Goal: Task Accomplishment & Management: Complete application form

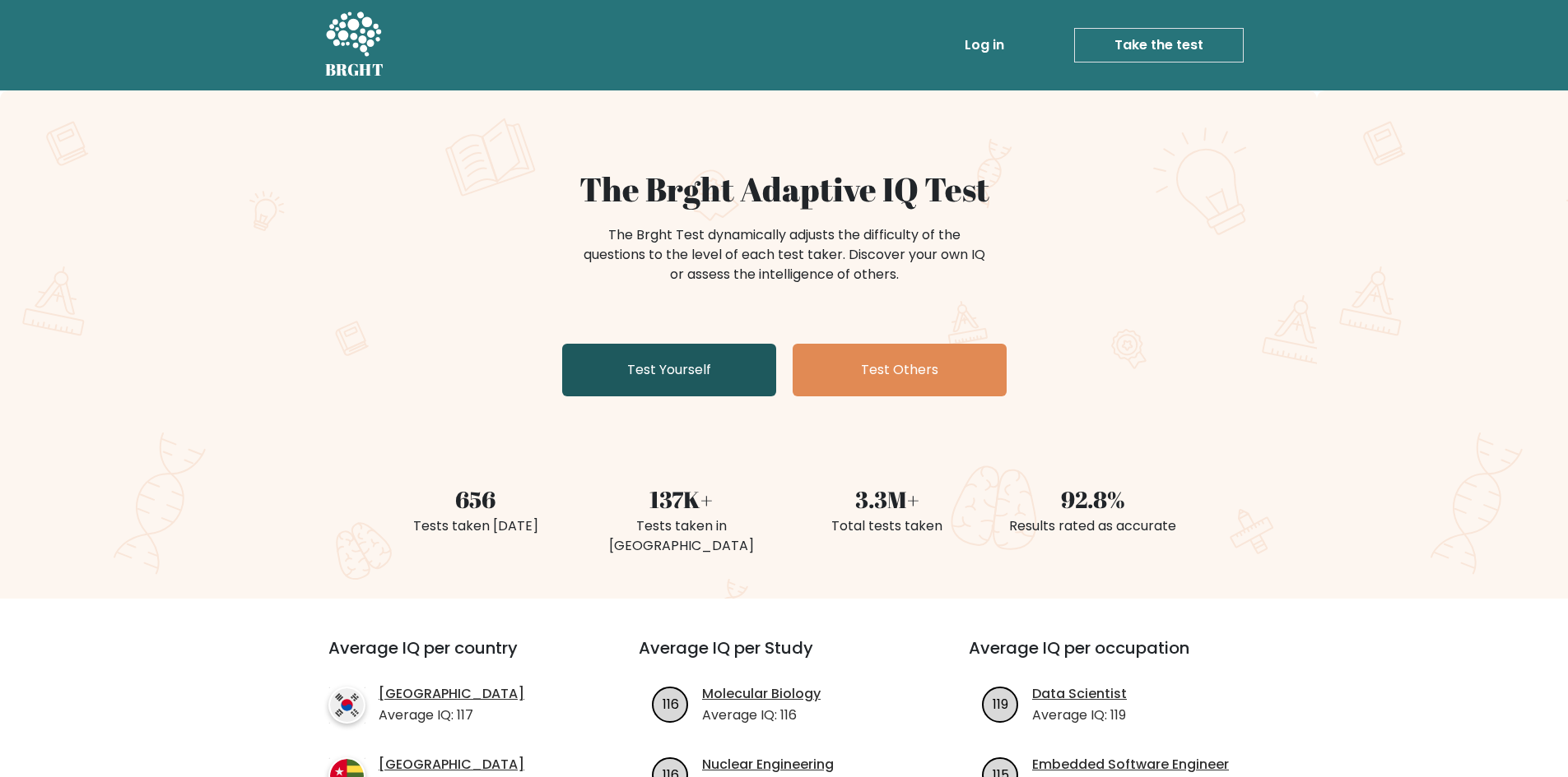
click at [712, 372] on link "Test Yourself" at bounding box center [669, 370] width 214 height 52
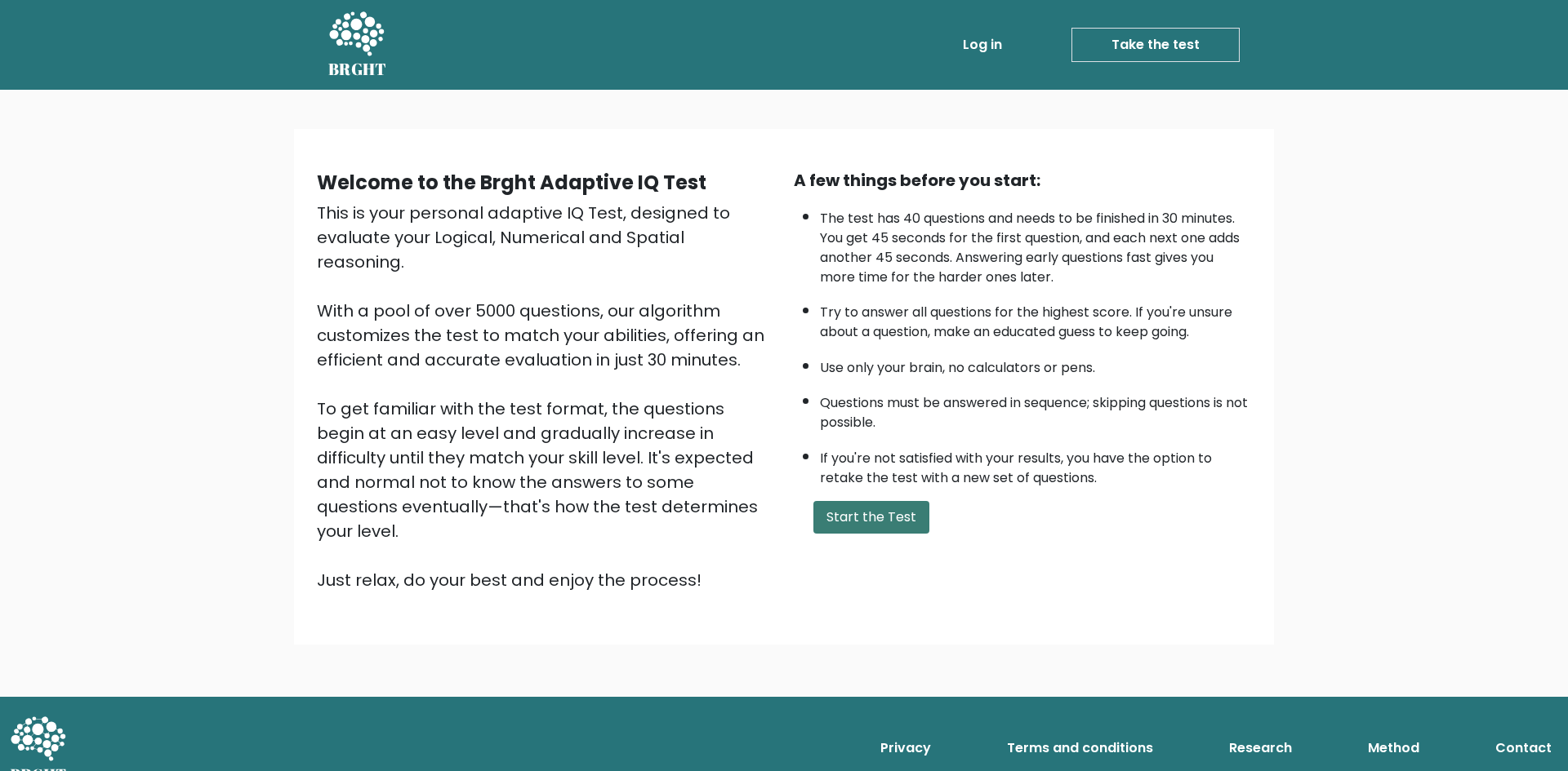
click at [890, 524] on button "Start the Test" at bounding box center [871, 518] width 116 height 33
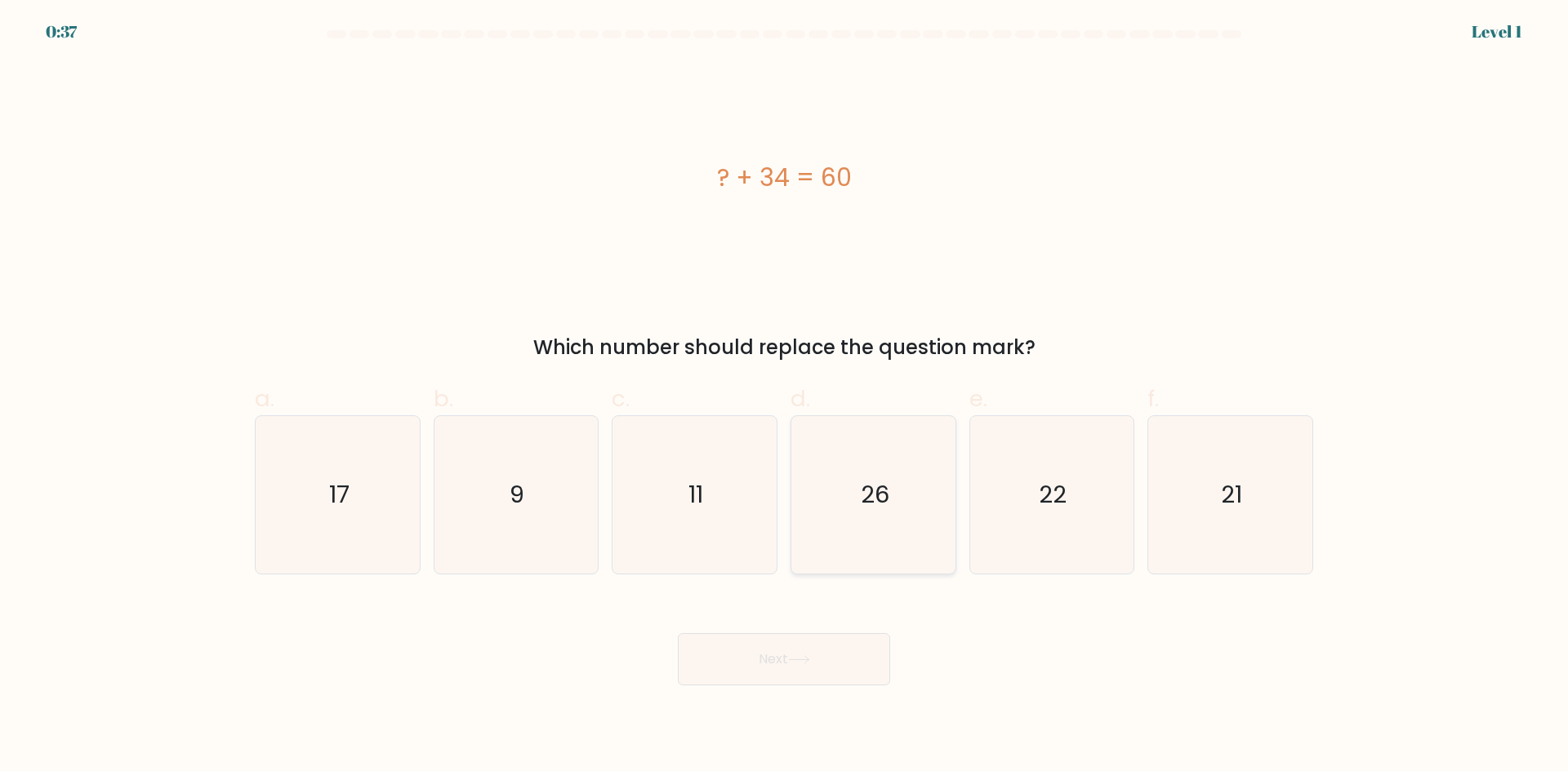
click at [917, 497] on icon "26" at bounding box center [874, 496] width 158 height 158
click at [784, 397] on input "d. 26" at bounding box center [784, 392] width 1 height 10
radio input "true"
click at [823, 658] on button "Next" at bounding box center [784, 659] width 212 height 52
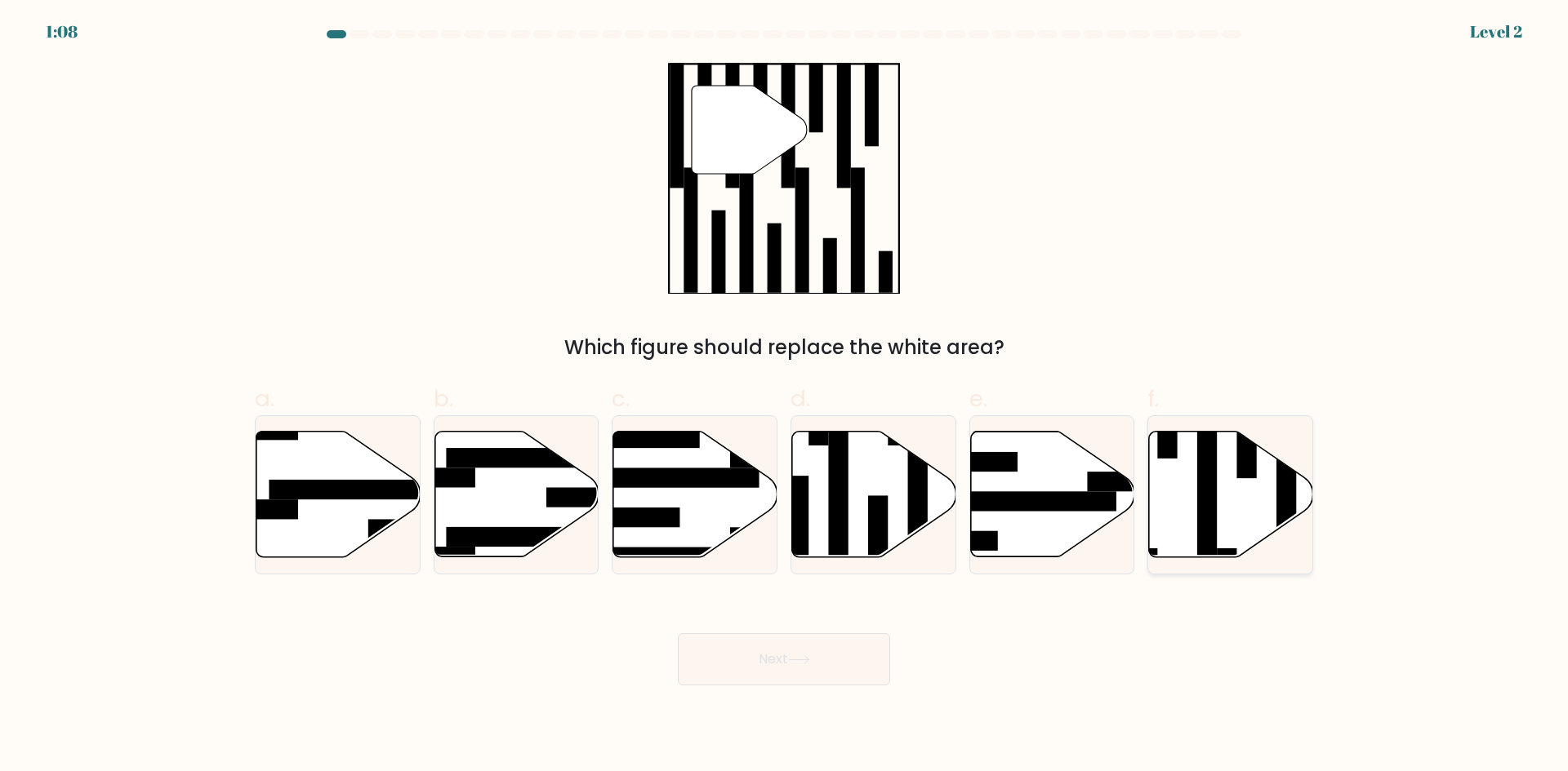
click at [1234, 515] on icon at bounding box center [1231, 494] width 164 height 126
click at [784, 397] on input "f." at bounding box center [784, 392] width 1 height 10
radio input "true"
click at [807, 654] on button "Next" at bounding box center [784, 659] width 212 height 52
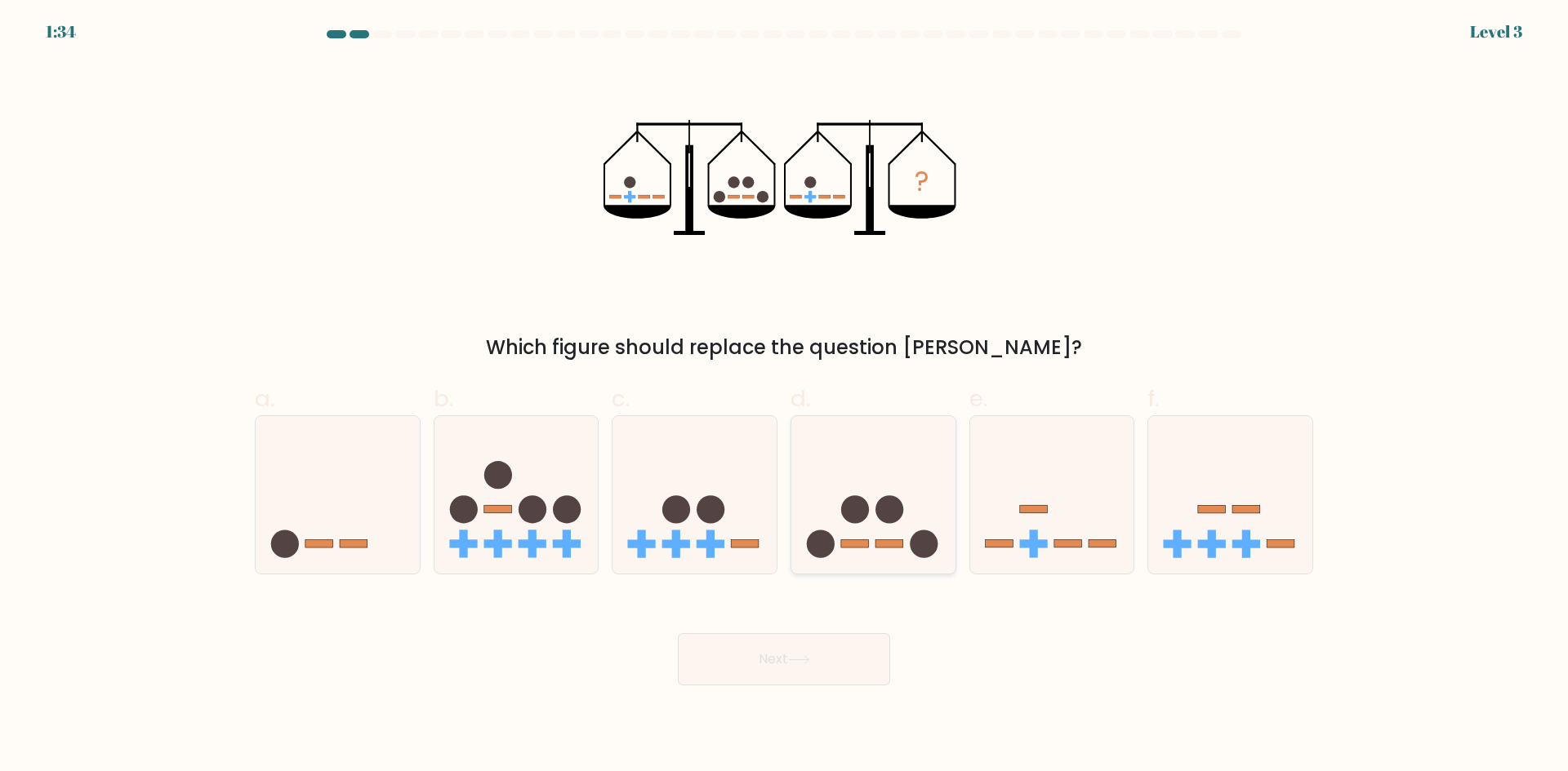
click at [897, 523] on icon at bounding box center [873, 495] width 164 height 135
click at [784, 397] on input "d." at bounding box center [784, 392] width 1 height 10
radio input "true"
click at [784, 657] on button "Next" at bounding box center [784, 659] width 212 height 52
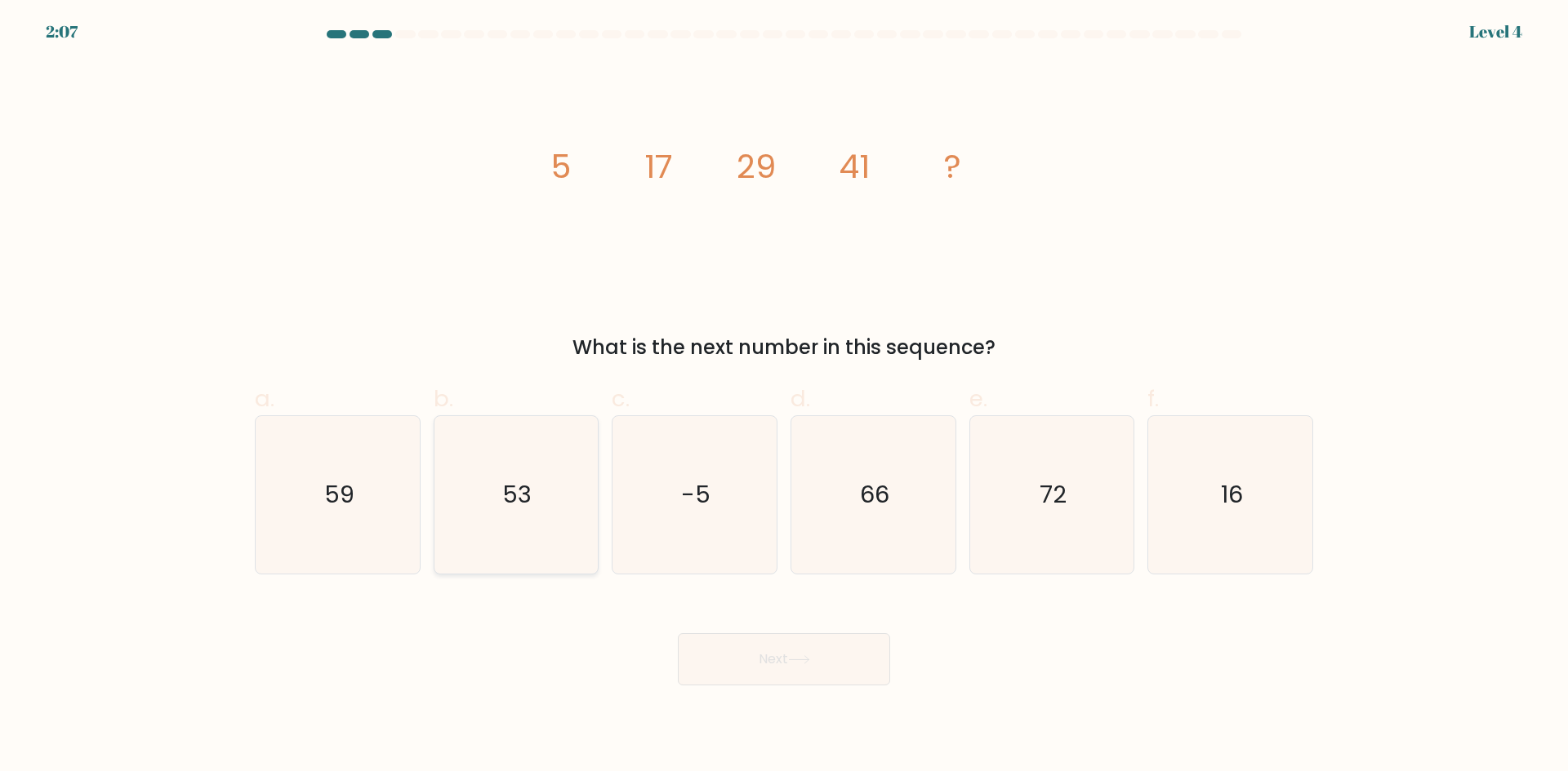
click at [565, 473] on icon "53" at bounding box center [516, 496] width 158 height 158
click at [784, 397] on input "b. 53" at bounding box center [784, 392] width 1 height 10
radio input "true"
click at [815, 666] on button "Next" at bounding box center [784, 659] width 212 height 52
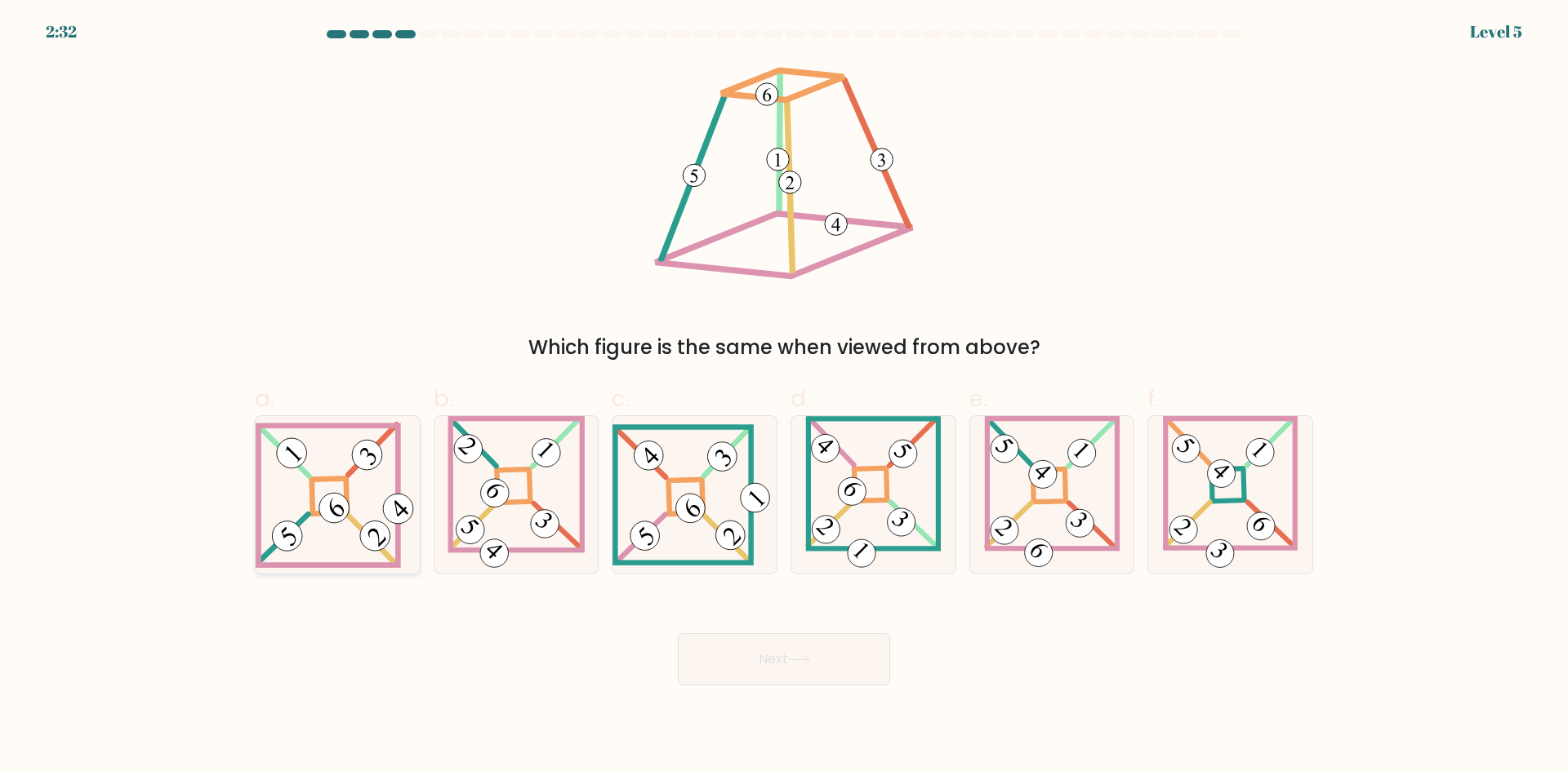
click at [350, 517] on 661 at bounding box center [371, 539] width 47 height 48
click at [784, 397] on input "a." at bounding box center [784, 392] width 1 height 10
radio input "true"
click at [756, 645] on button "Next" at bounding box center [784, 659] width 212 height 52
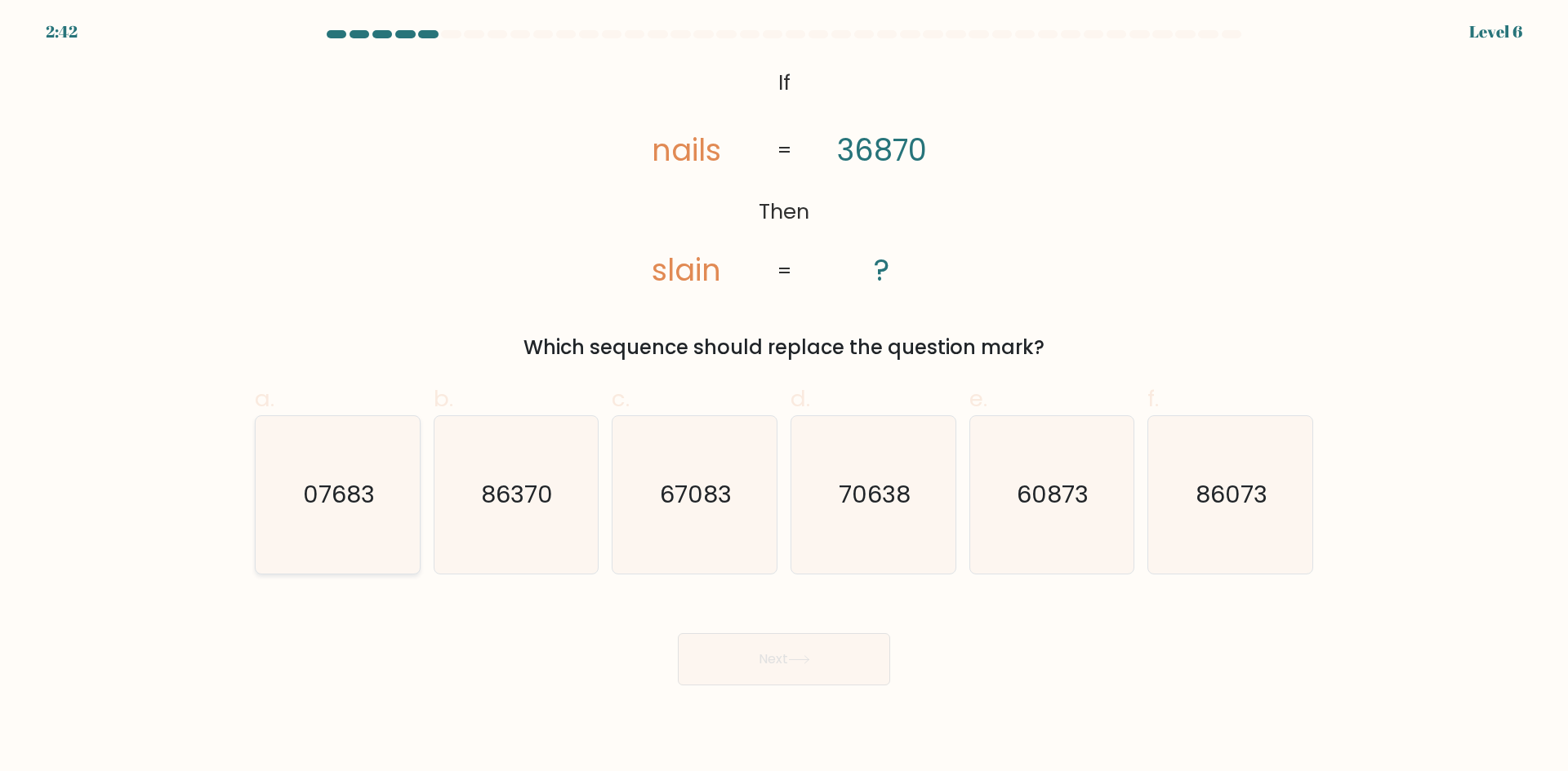
click at [381, 529] on icon "07683" at bounding box center [338, 496] width 158 height 158
click at [784, 397] on input "a. 07683" at bounding box center [784, 392] width 1 height 10
radio input "true"
click at [812, 653] on button "Next" at bounding box center [784, 659] width 212 height 52
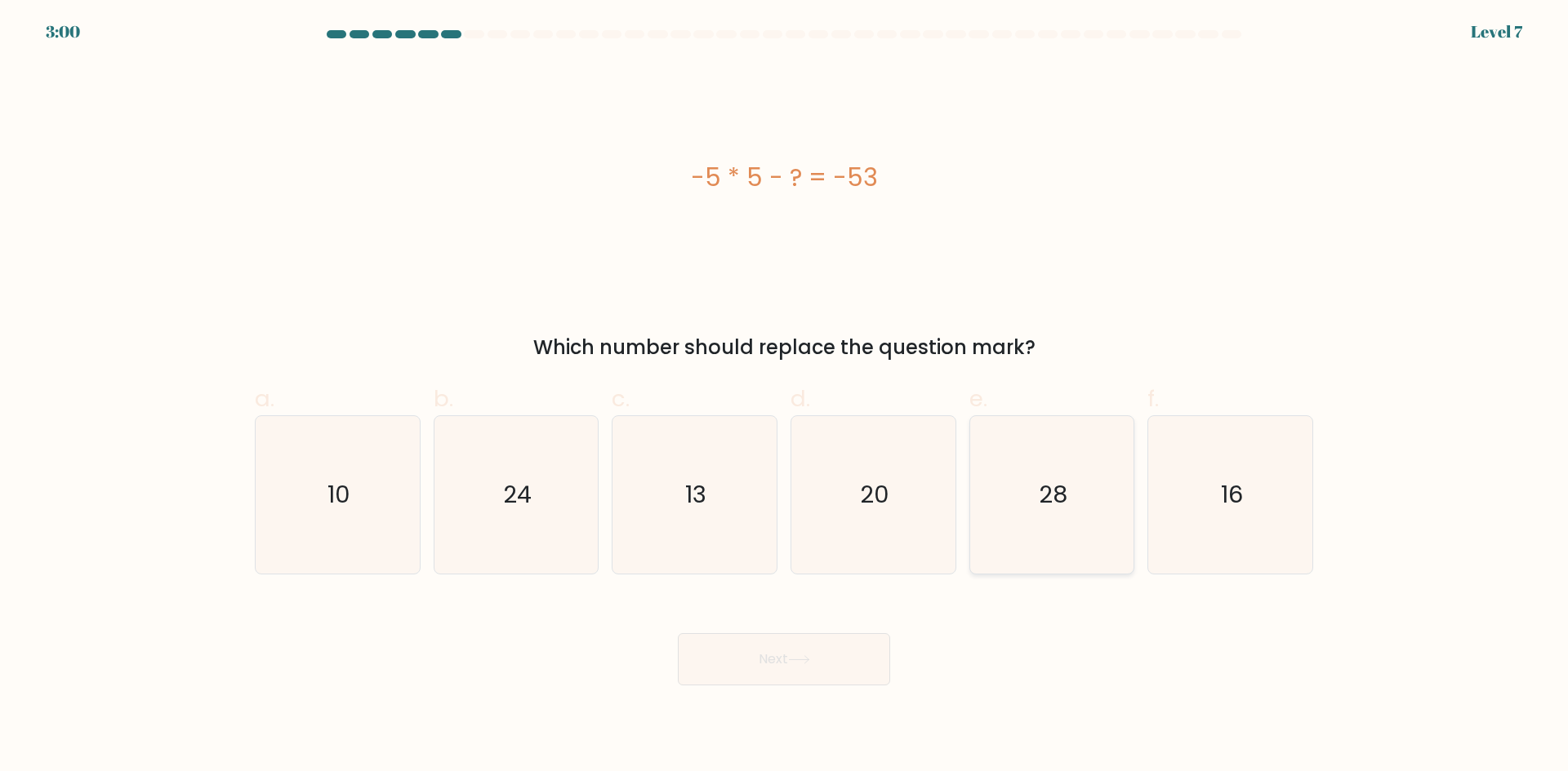
click at [1045, 514] on icon "28" at bounding box center [1051, 496] width 158 height 158
click at [784, 397] on input "e. 28" at bounding box center [784, 392] width 1 height 10
radio input "true"
click at [771, 671] on button "Next" at bounding box center [784, 659] width 212 height 52
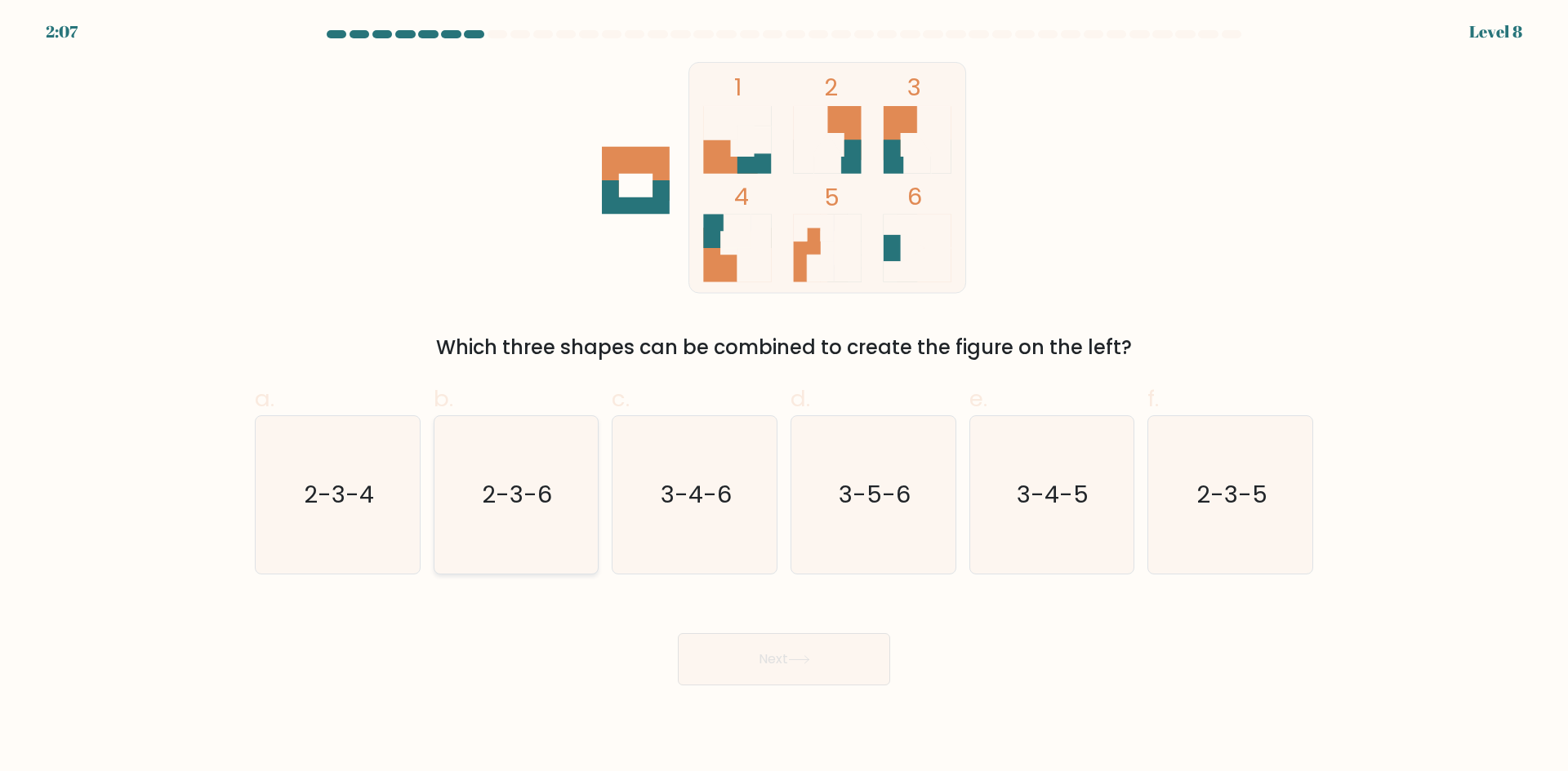
click at [550, 544] on icon "2-3-6" at bounding box center [516, 496] width 158 height 158
click at [784, 397] on input "b. 2-3-6" at bounding box center [784, 392] width 1 height 10
radio input "true"
click at [776, 666] on button "Next" at bounding box center [784, 659] width 212 height 52
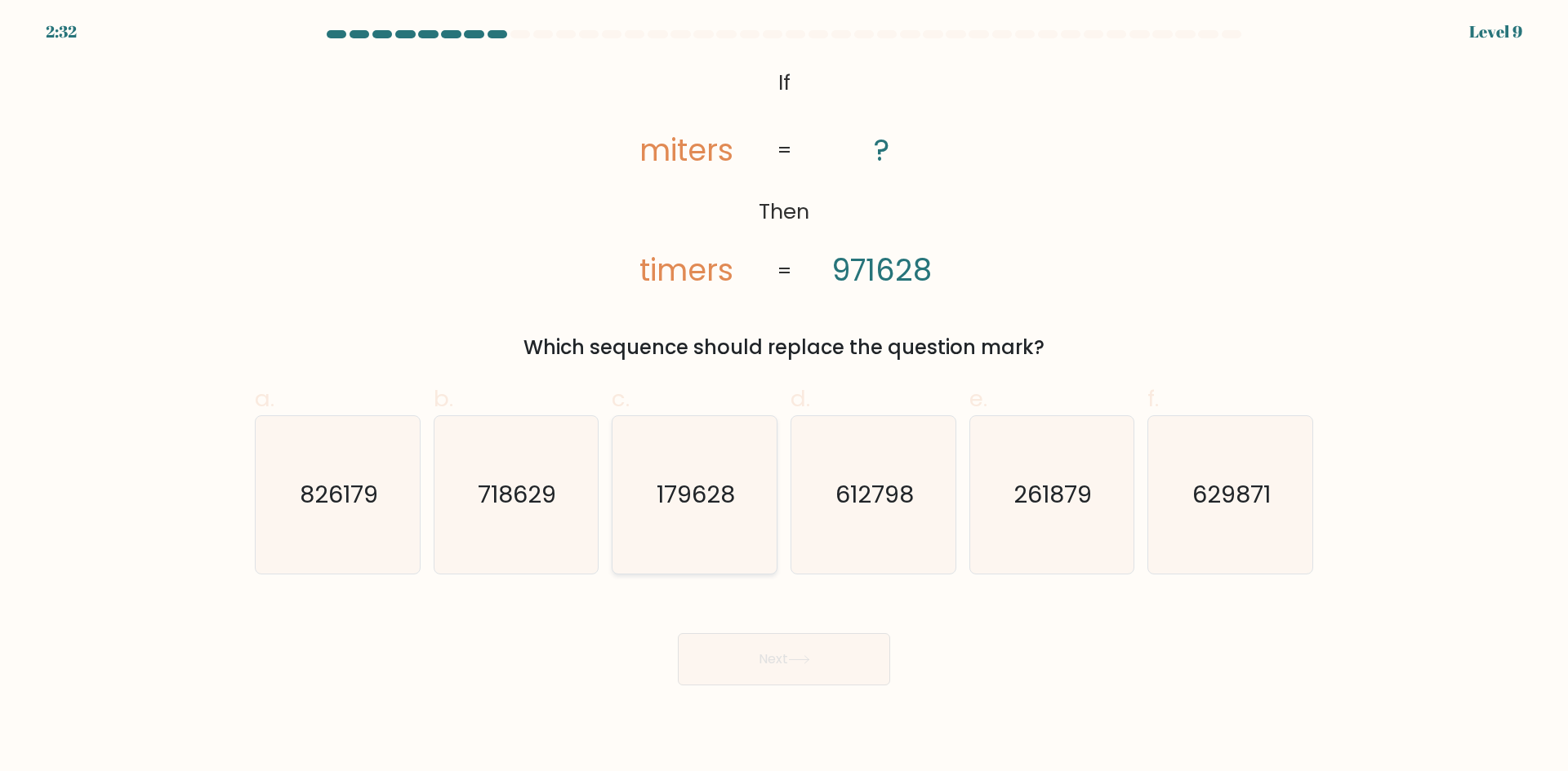
drag, startPoint x: 701, startPoint y: 511, endPoint x: 738, endPoint y: 573, distance: 72.2
click at [703, 511] on text "179628" at bounding box center [696, 495] width 78 height 33
click at [784, 397] on input "c. 179628" at bounding box center [784, 392] width 1 height 10
radio input "true"
click at [810, 665] on button "Next" at bounding box center [784, 659] width 212 height 52
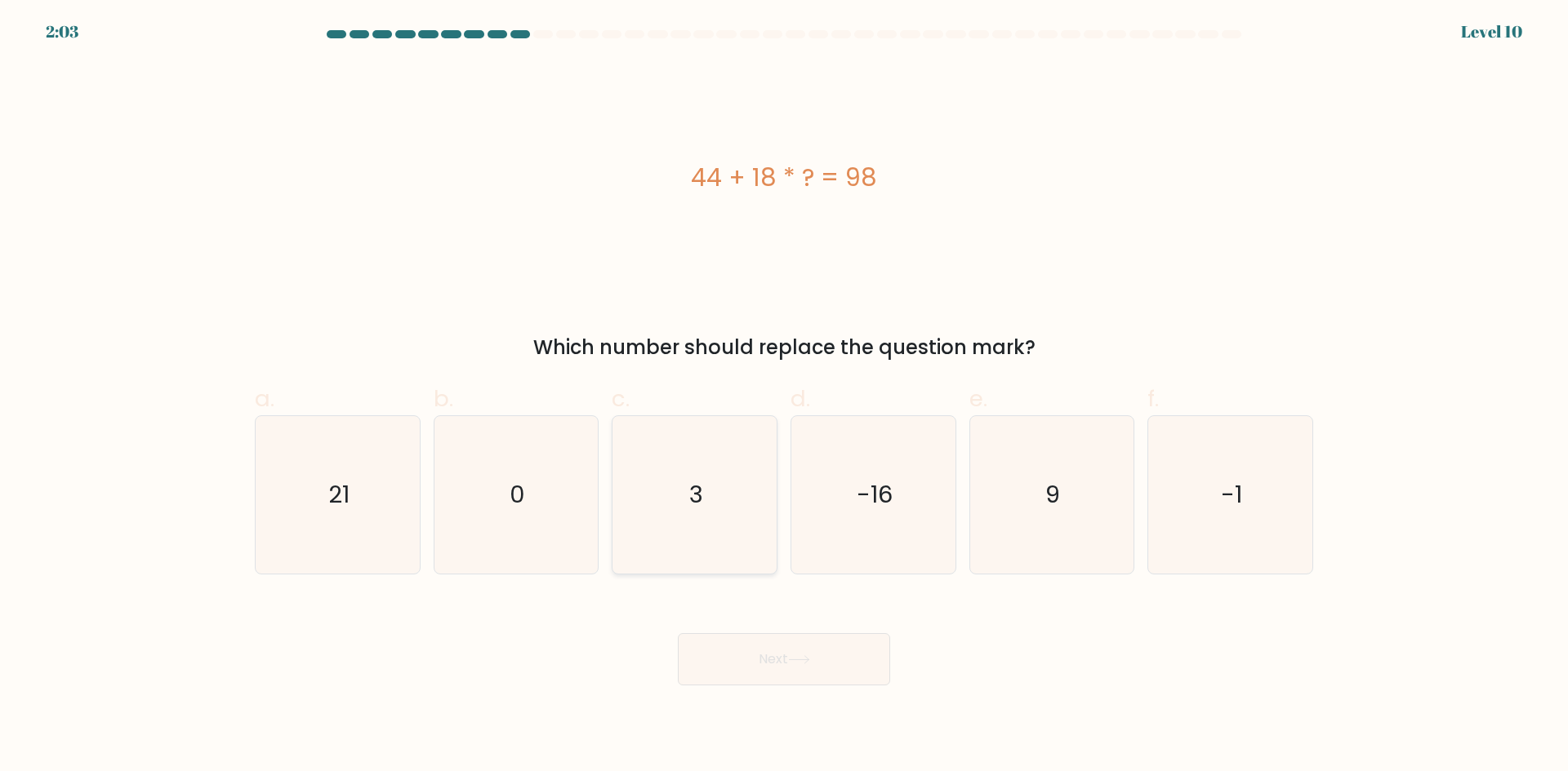
click at [742, 450] on icon "3" at bounding box center [694, 496] width 158 height 158
click at [784, 397] on input "c. 3" at bounding box center [784, 392] width 1 height 10
radio input "true"
click at [804, 657] on icon at bounding box center [798, 660] width 22 height 9
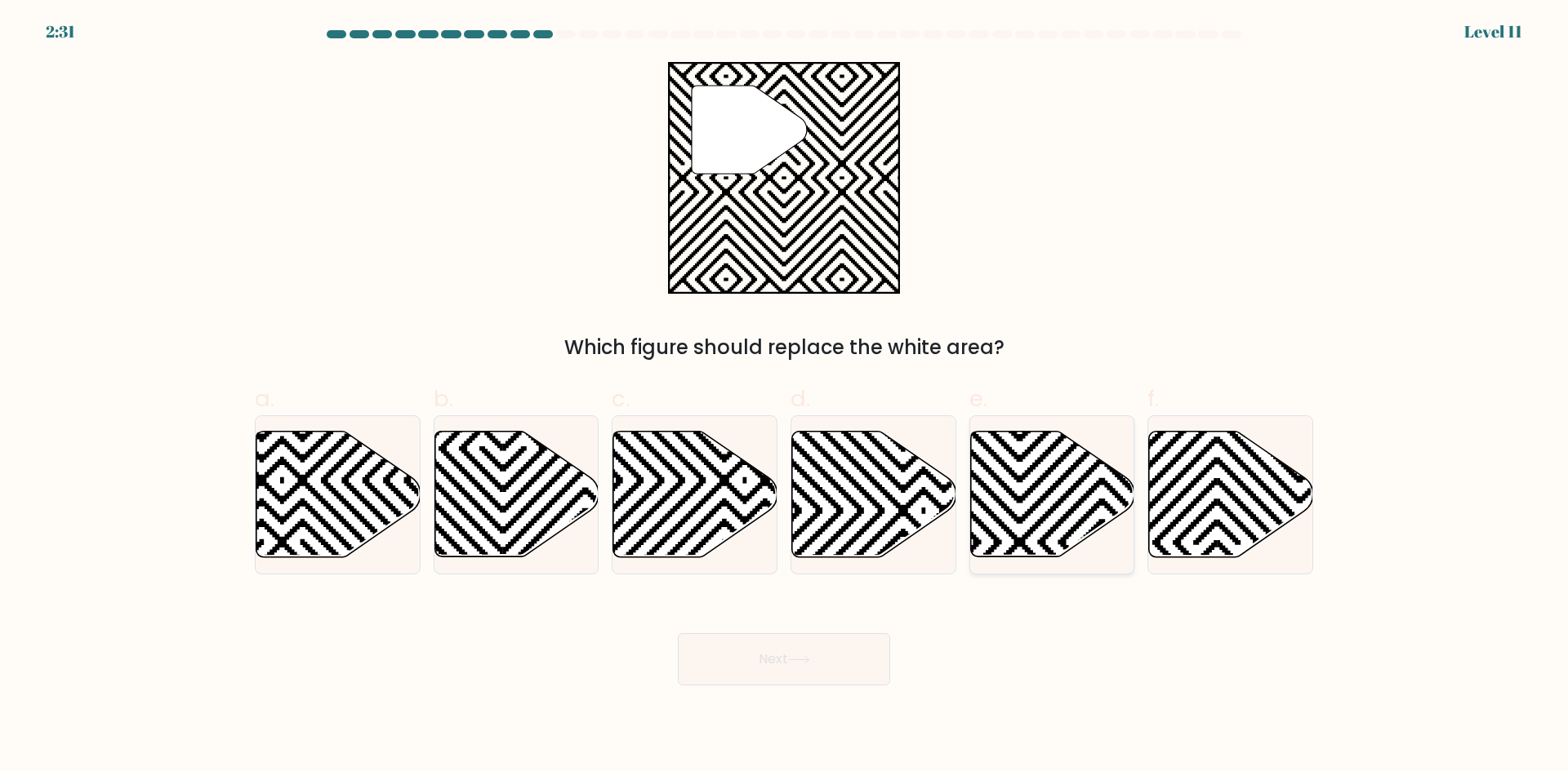
click at [1042, 479] on icon at bounding box center [1103, 563] width 331 height 331
click at [784, 397] on input "e." at bounding box center [784, 392] width 1 height 10
radio input "true"
click at [781, 656] on button "Next" at bounding box center [784, 659] width 212 height 52
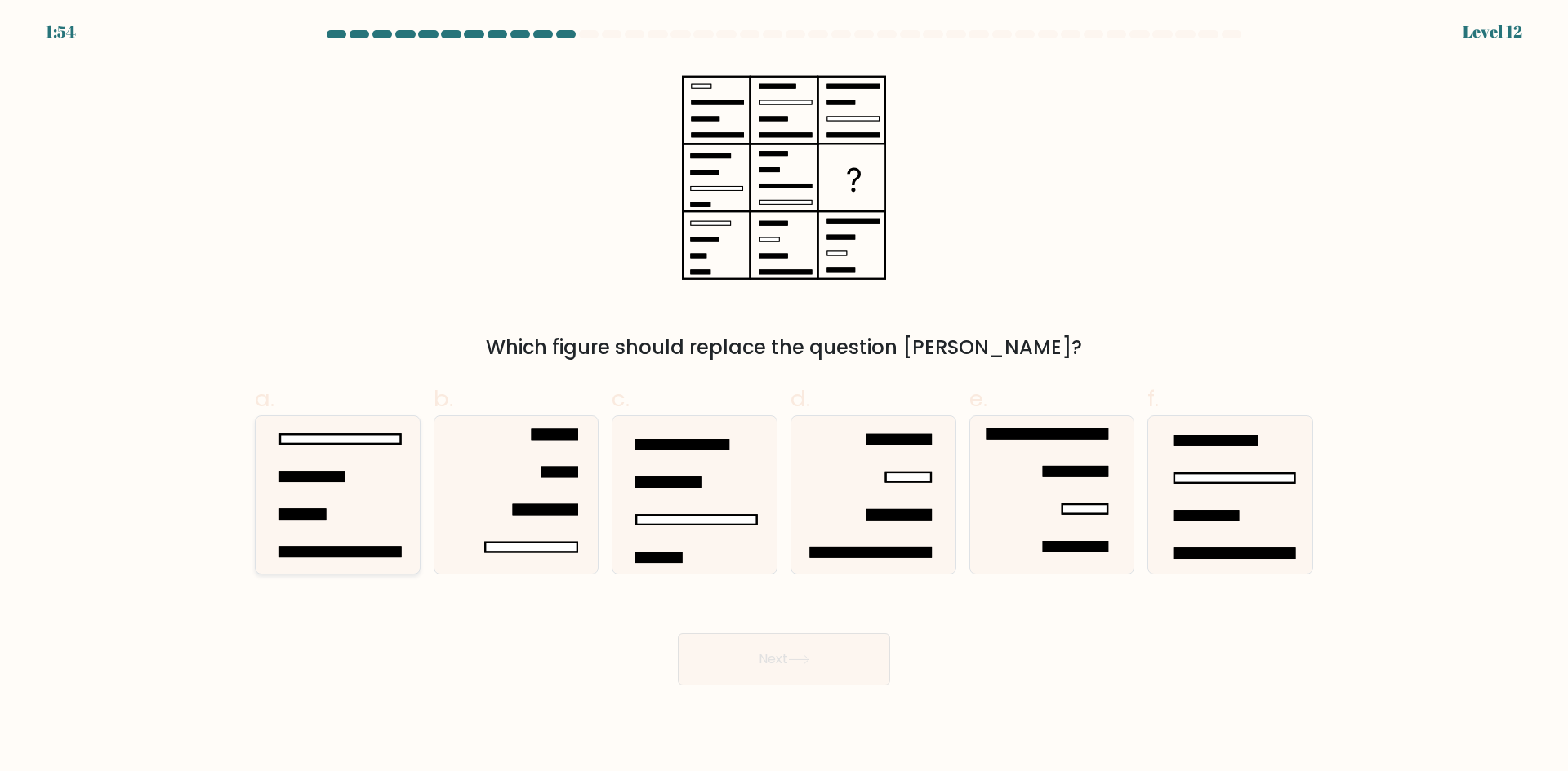
click at [321, 531] on icon at bounding box center [338, 496] width 158 height 158
click at [784, 397] on input "a." at bounding box center [784, 392] width 1 height 10
radio input "true"
click at [824, 658] on button "Next" at bounding box center [784, 659] width 212 height 52
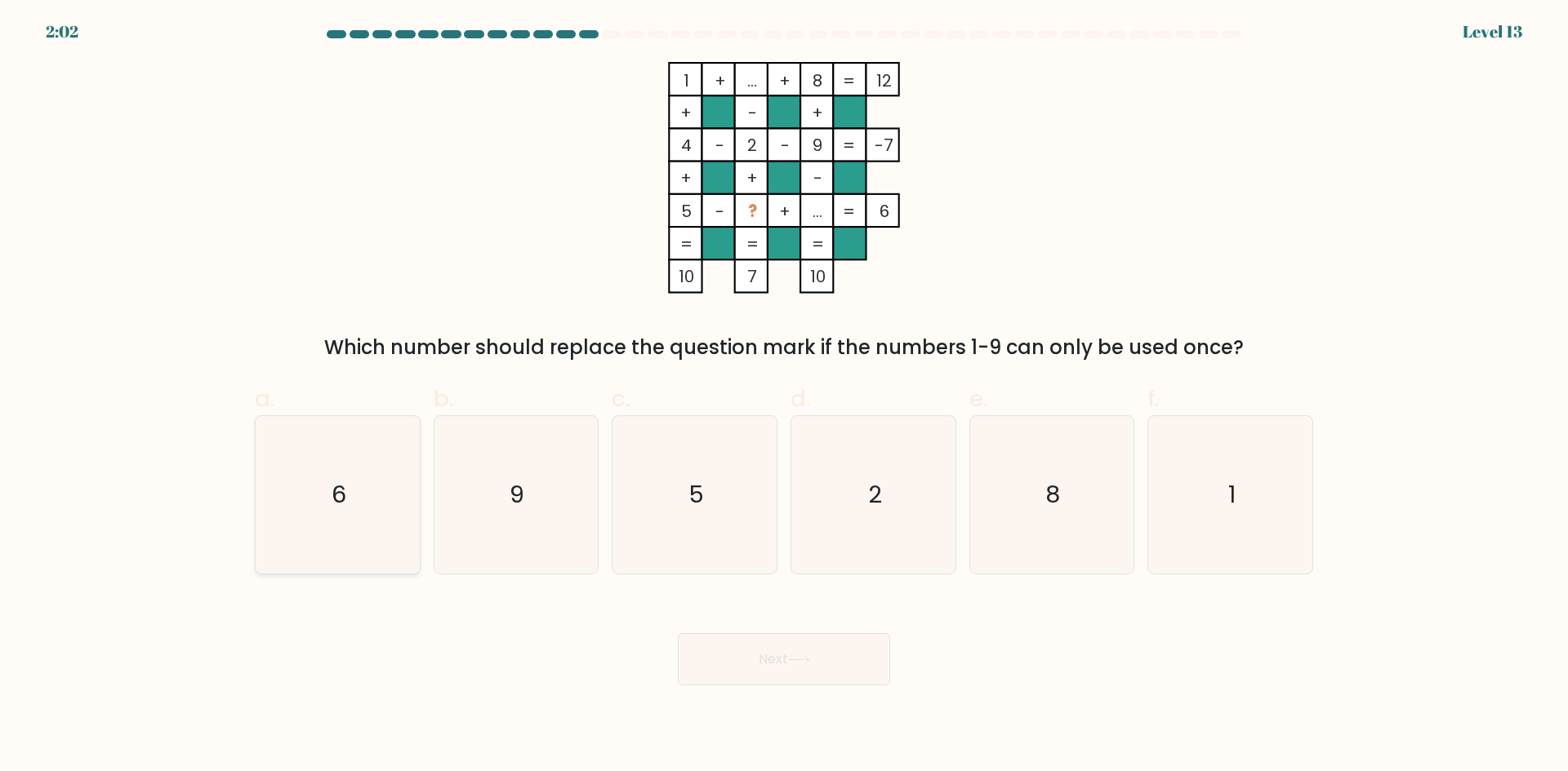
click at [281, 512] on icon "6" at bounding box center [338, 496] width 158 height 158
click at [784, 397] on input "a. 6" at bounding box center [784, 392] width 1 height 10
radio input "true"
click at [782, 664] on button "Next" at bounding box center [784, 659] width 212 height 52
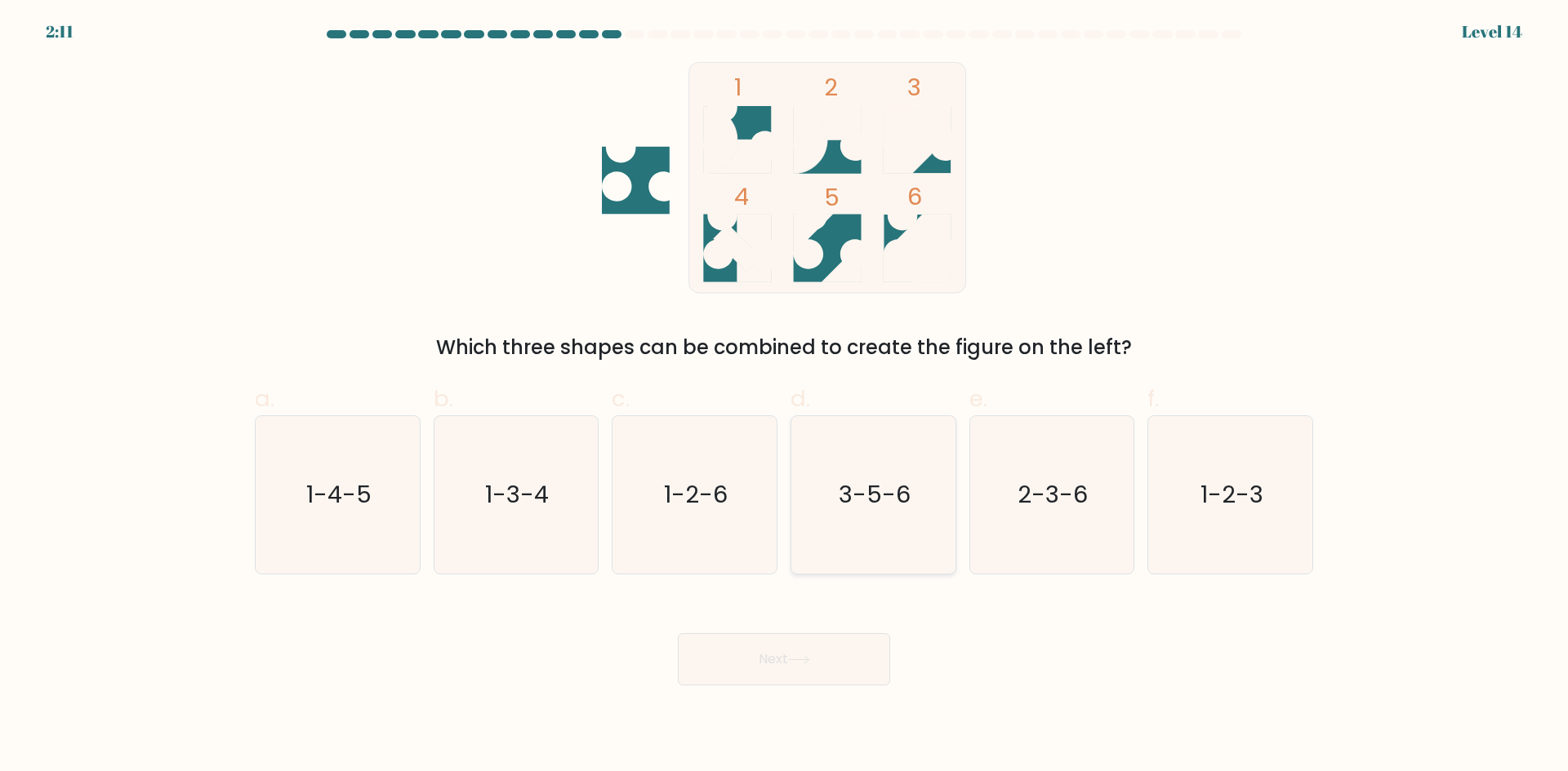
click at [917, 529] on icon "3-5-6" at bounding box center [874, 496] width 158 height 158
click at [784, 397] on input "d. 3-5-6" at bounding box center [784, 392] width 1 height 10
radio input "true"
click at [815, 665] on button "Next" at bounding box center [784, 659] width 212 height 52
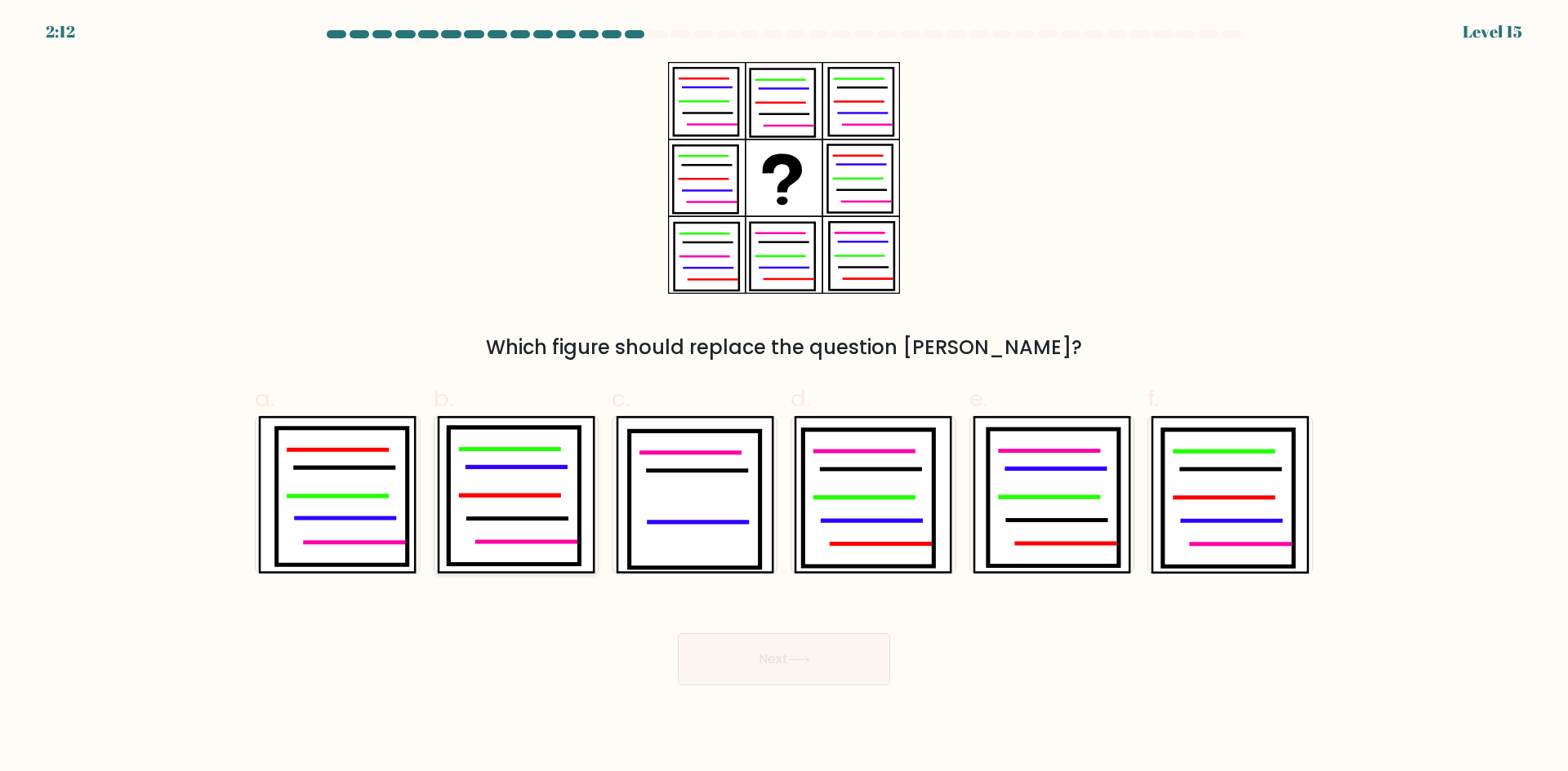
drag, startPoint x: 305, startPoint y: 508, endPoint x: 447, endPoint y: 515, distance: 142.2
click at [306, 508] on icon at bounding box center [342, 497] width 131 height 137
click at [784, 397] on input "a." at bounding box center [784, 392] width 1 height 10
radio input "true"
click at [808, 671] on button "Next" at bounding box center [784, 659] width 212 height 52
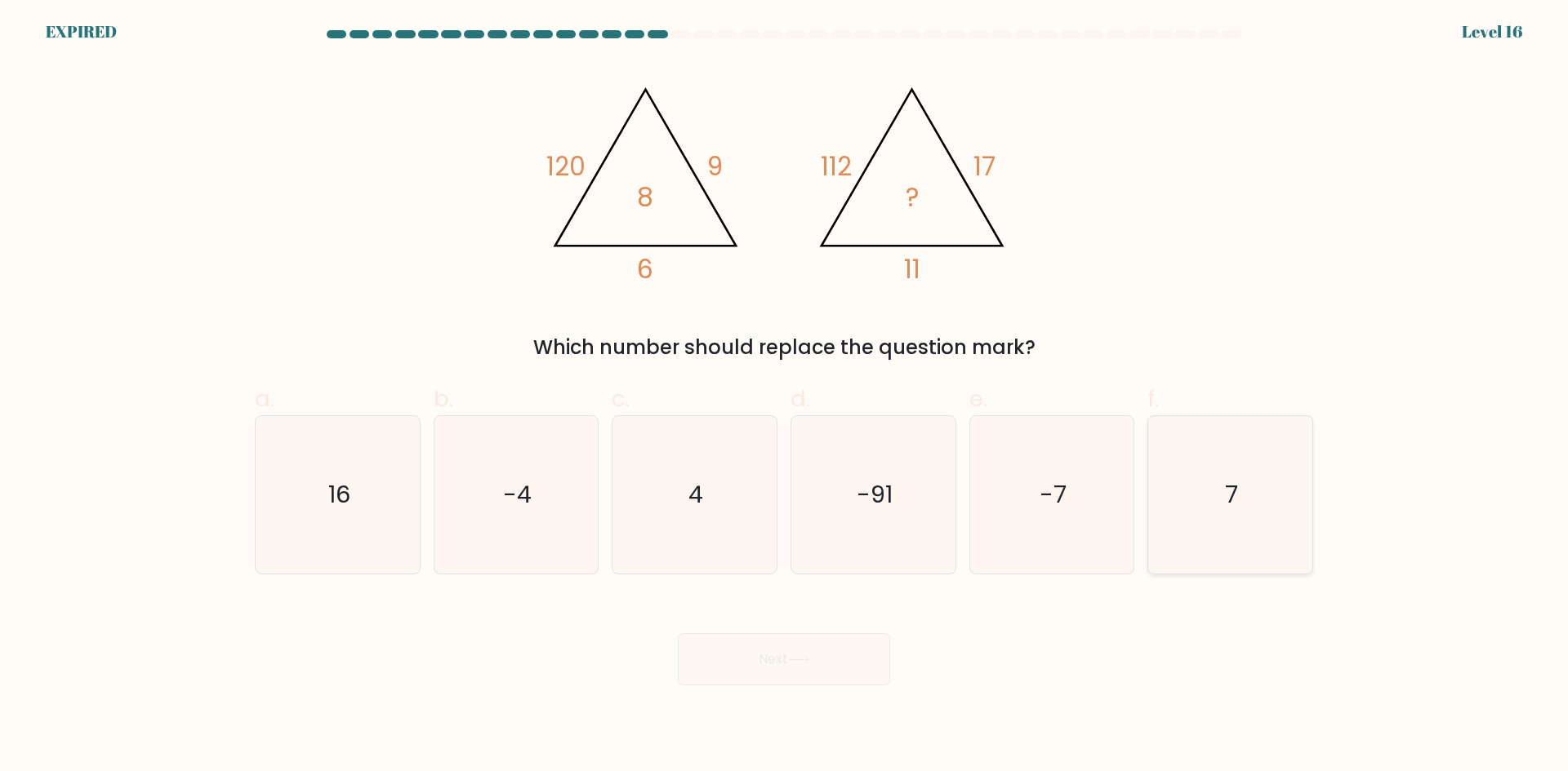
click at [1235, 496] on text "7" at bounding box center [1232, 495] width 13 height 33
click at [784, 397] on input "f. 7" at bounding box center [784, 392] width 1 height 10
radio input "true"
click at [748, 665] on div "Next" at bounding box center [784, 640] width 1078 height 92
click at [1235, 477] on icon "7" at bounding box center [1230, 495] width 156 height 156
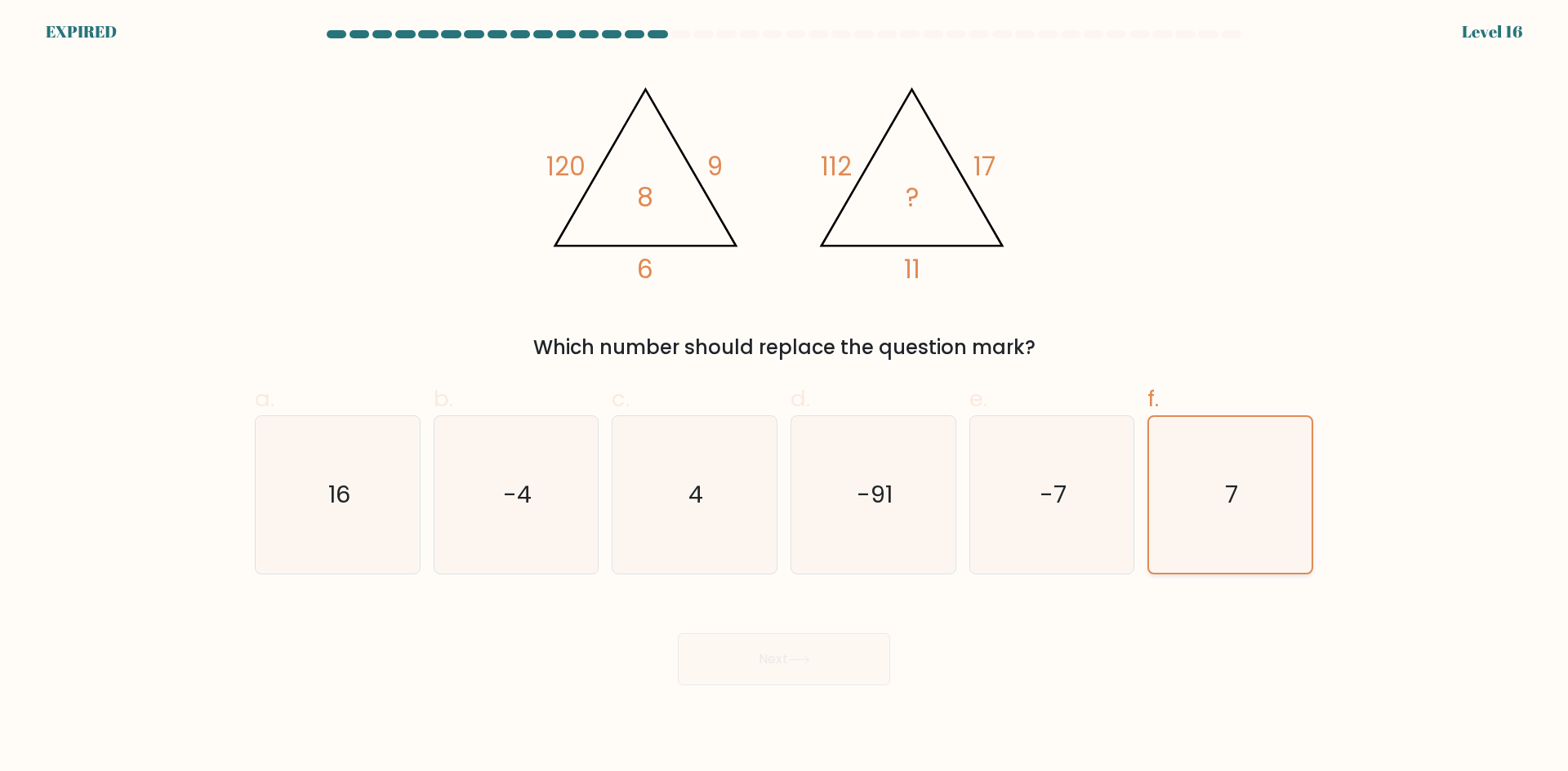
click at [784, 397] on input "f. 7" at bounding box center [784, 392] width 1 height 10
click at [774, 649] on div "Next" at bounding box center [784, 640] width 1078 height 92
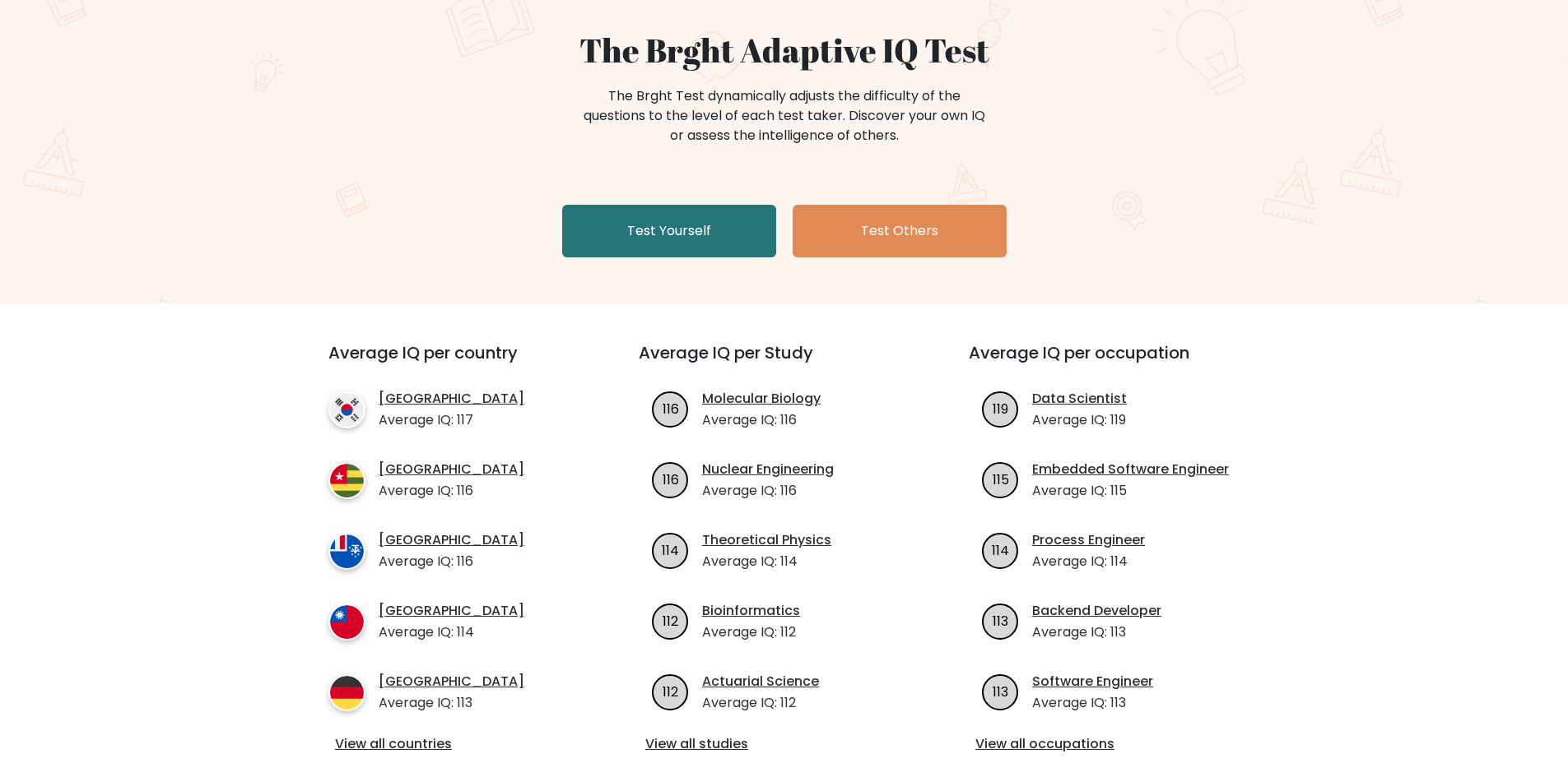
scroll to position [164, 0]
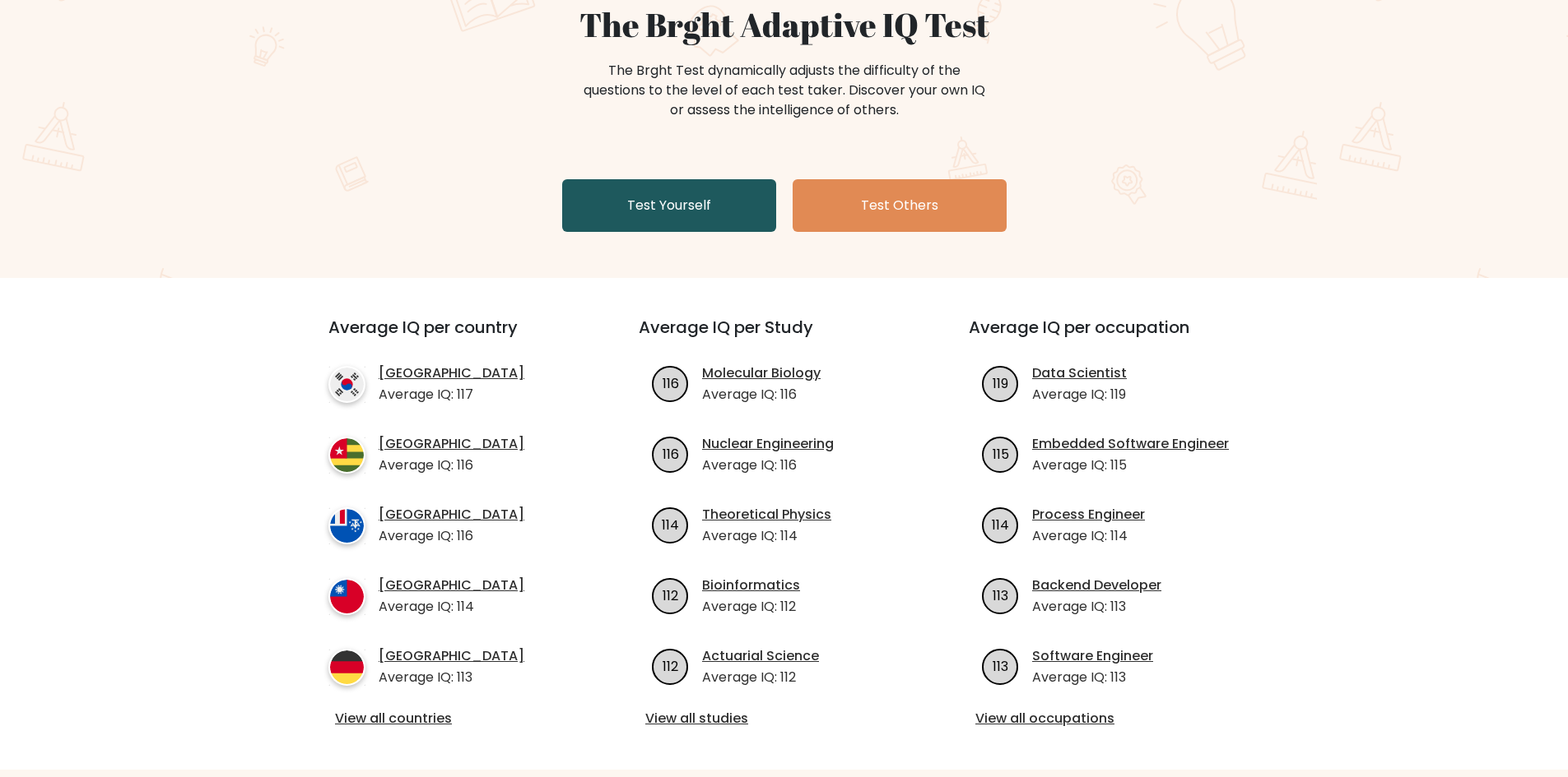
click at [680, 208] on link "Test Yourself" at bounding box center [669, 205] width 214 height 52
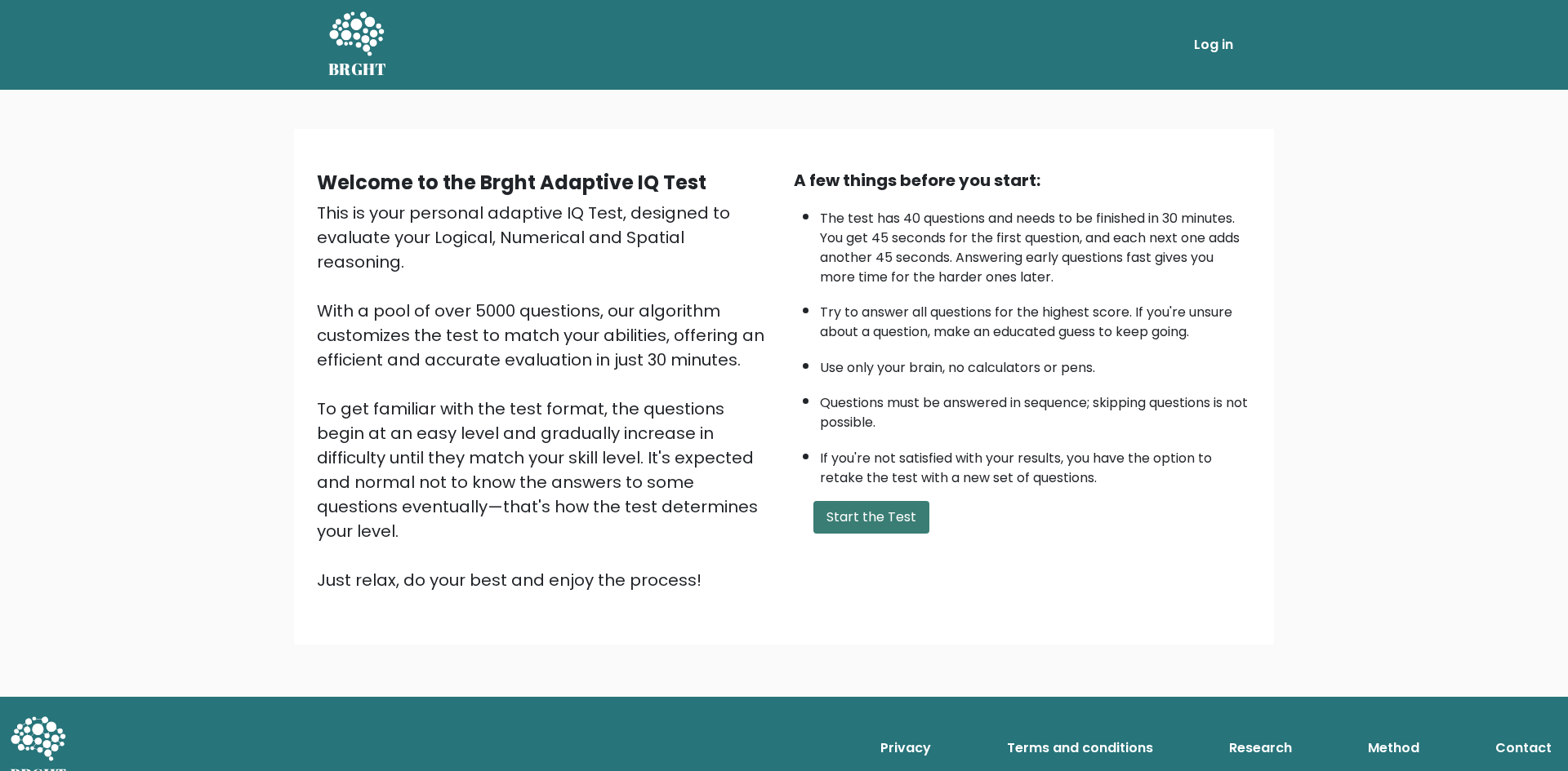
click at [883, 526] on button "Start the Test" at bounding box center [871, 518] width 116 height 33
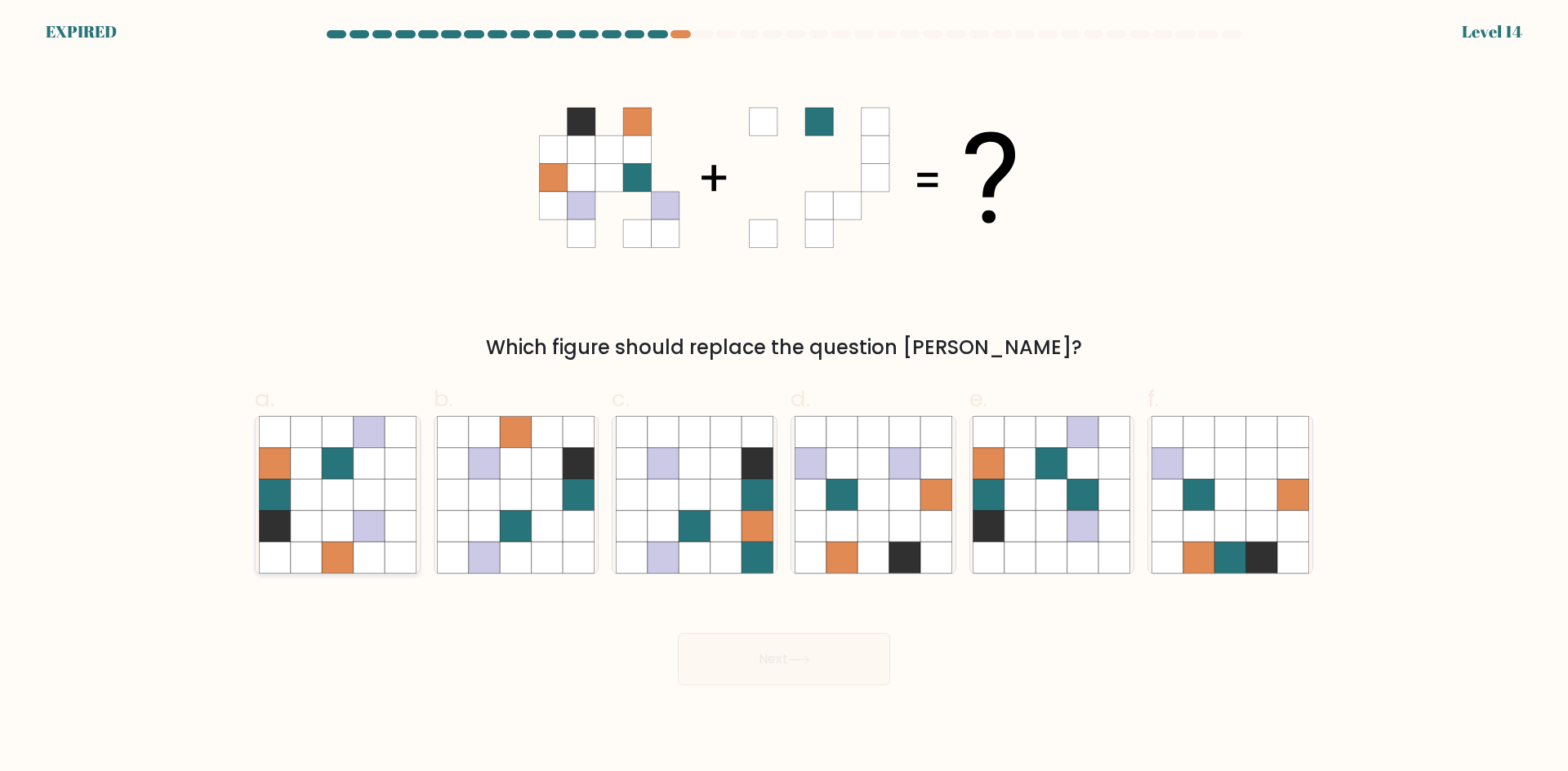
click at [384, 502] on icon at bounding box center [369, 495] width 31 height 31
click at [784, 397] on input "a." at bounding box center [784, 392] width 1 height 10
radio input "true"
click at [810, 674] on div "Next" at bounding box center [784, 640] width 1078 height 92
click at [665, 37] on div at bounding box center [657, 34] width 20 height 8
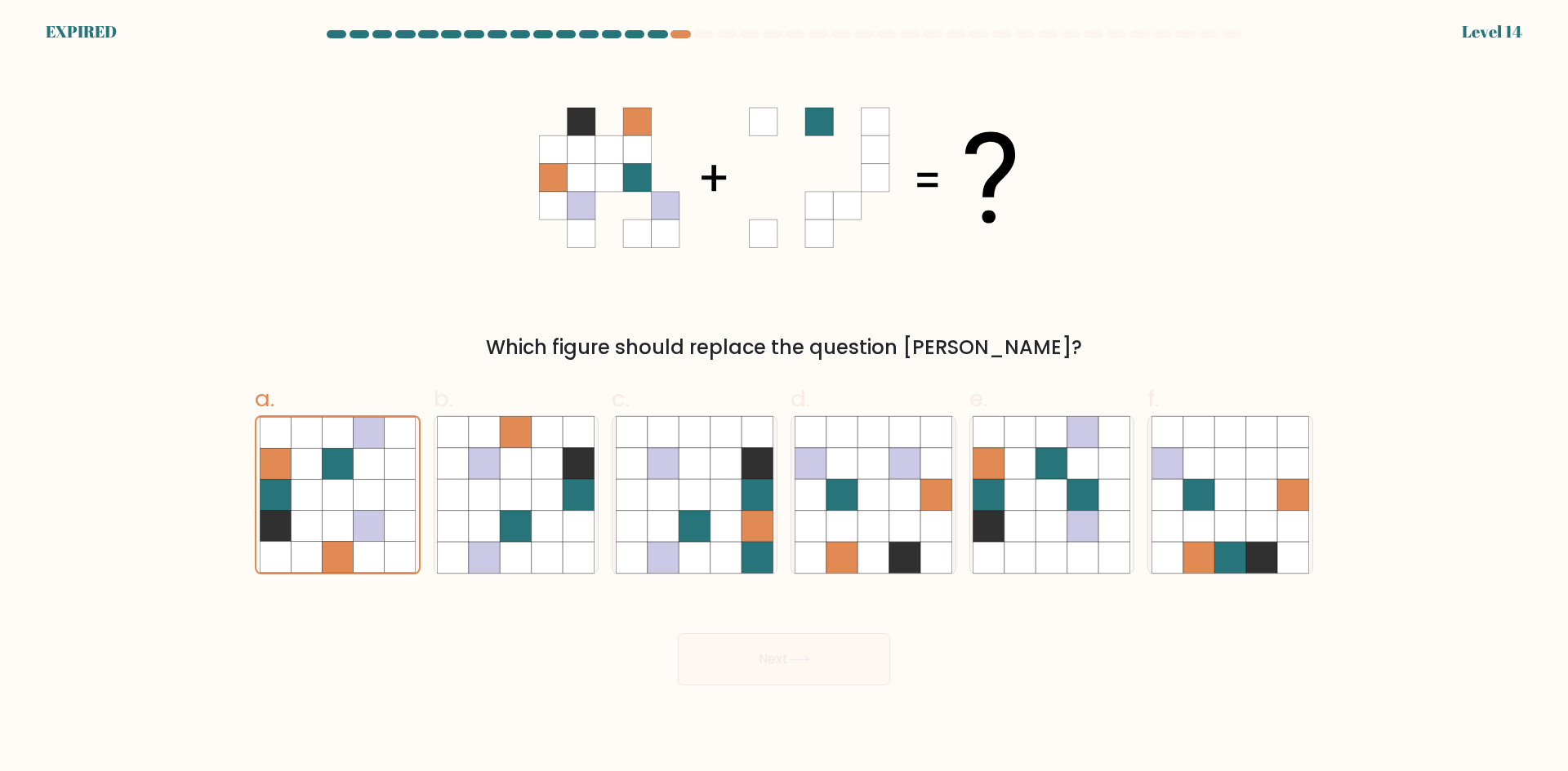
click at [103, 27] on div "EXPIRED" at bounding box center [81, 32] width 71 height 24
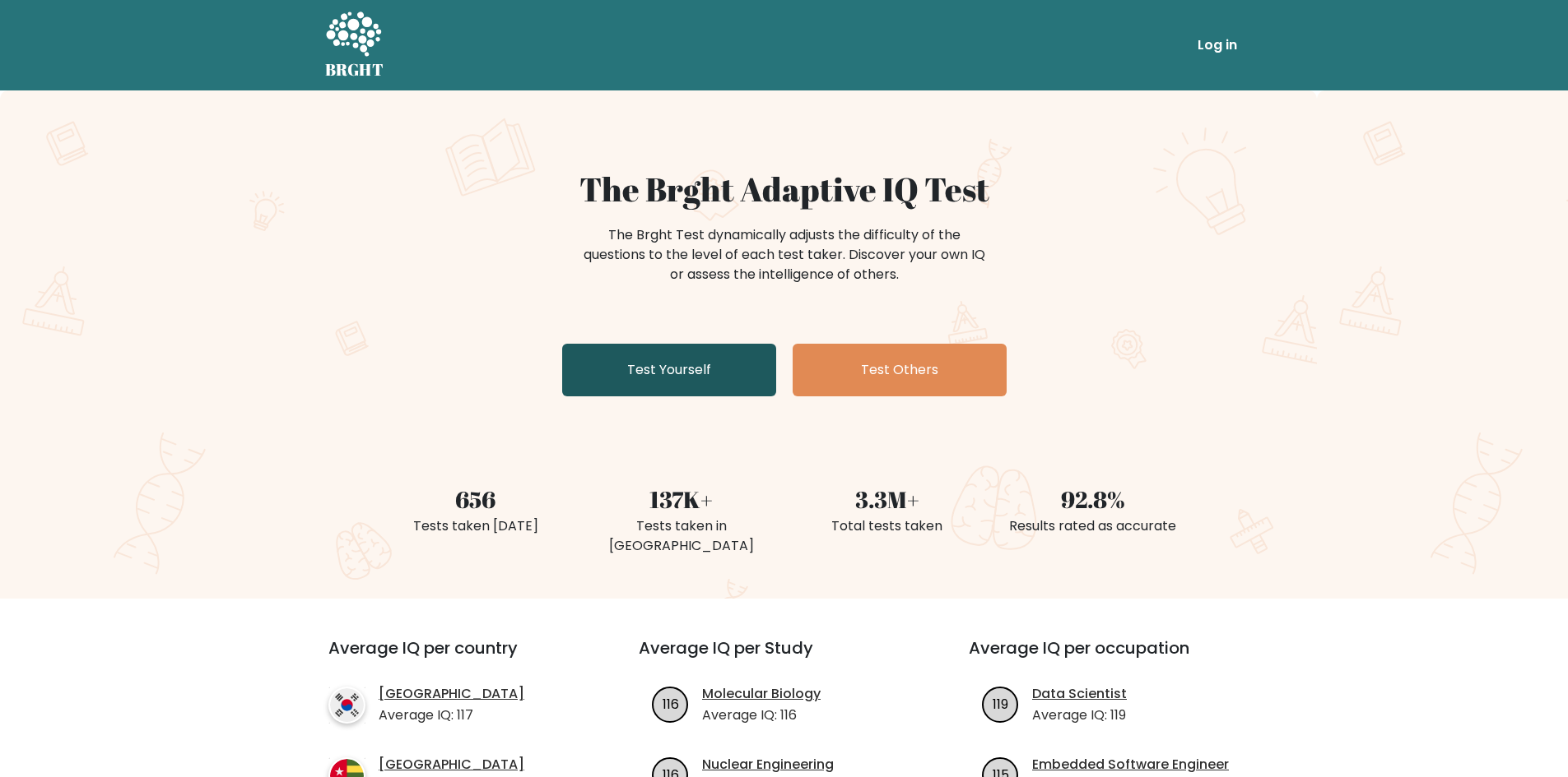
click at [620, 347] on link "Test Yourself" at bounding box center [669, 370] width 214 height 52
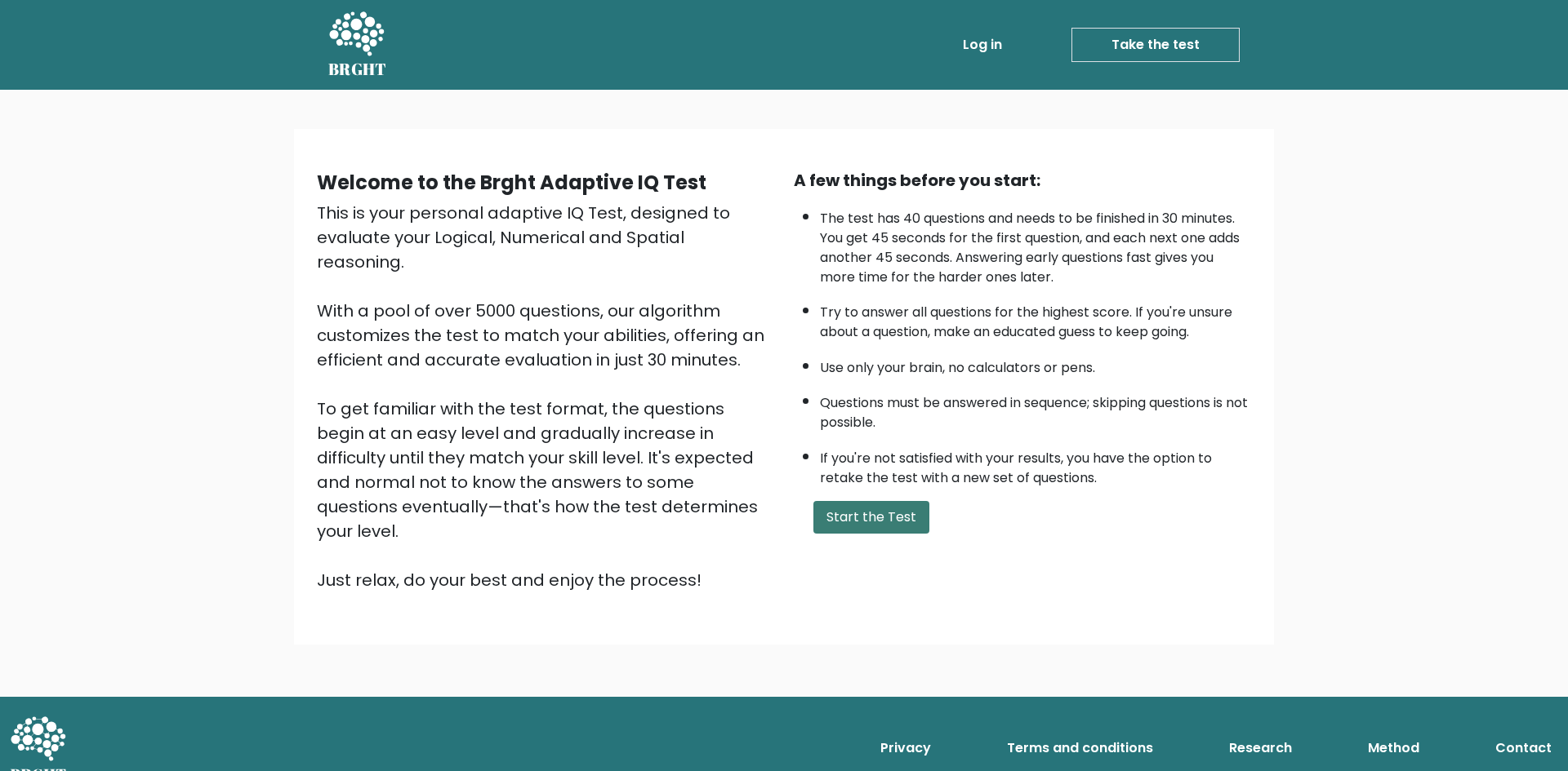
click at [859, 503] on button "Start the Test" at bounding box center [871, 518] width 116 height 33
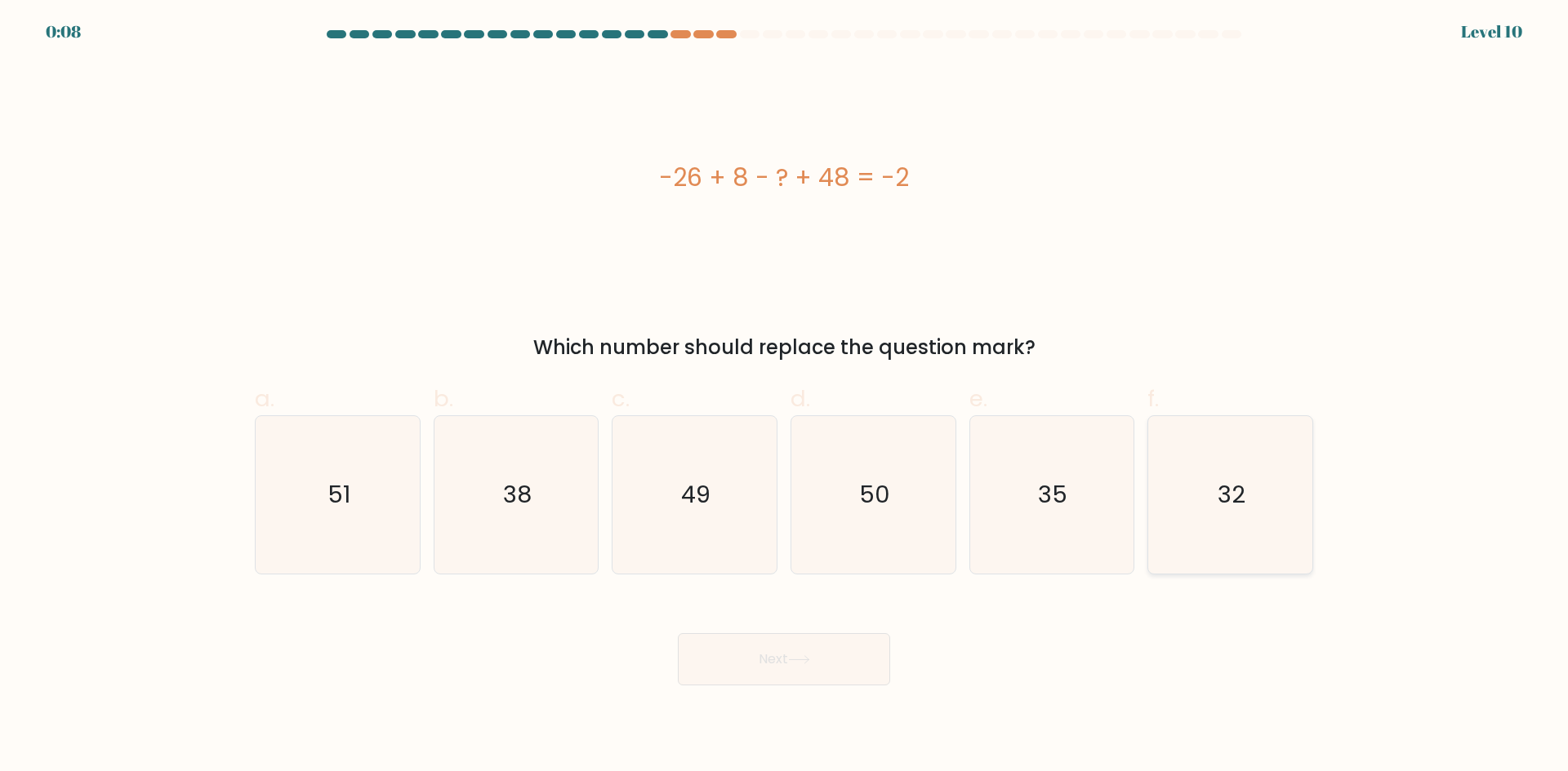
click at [1221, 510] on text "32" at bounding box center [1233, 495] width 28 height 33
click at [784, 397] on input "f. 32" at bounding box center [784, 392] width 1 height 10
radio input "true"
click at [770, 663] on button "Next" at bounding box center [784, 659] width 212 height 52
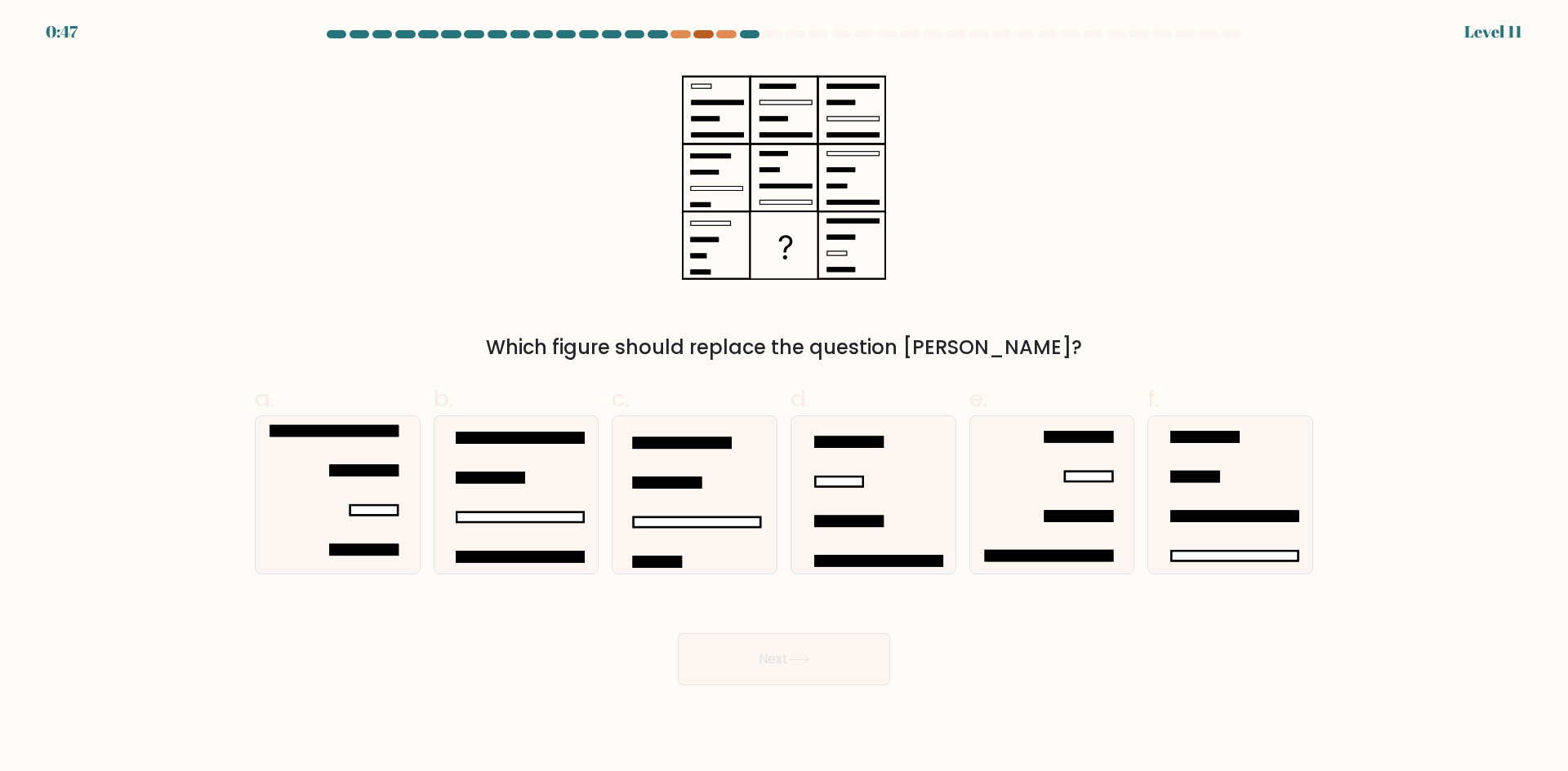
click at [702, 30] on div at bounding box center [703, 34] width 20 height 8
click at [862, 526] on rect at bounding box center [849, 521] width 68 height 10
click at [784, 397] on input "d." at bounding box center [784, 392] width 1 height 10
radio input "true"
click at [791, 671] on button "Next" at bounding box center [784, 659] width 212 height 52
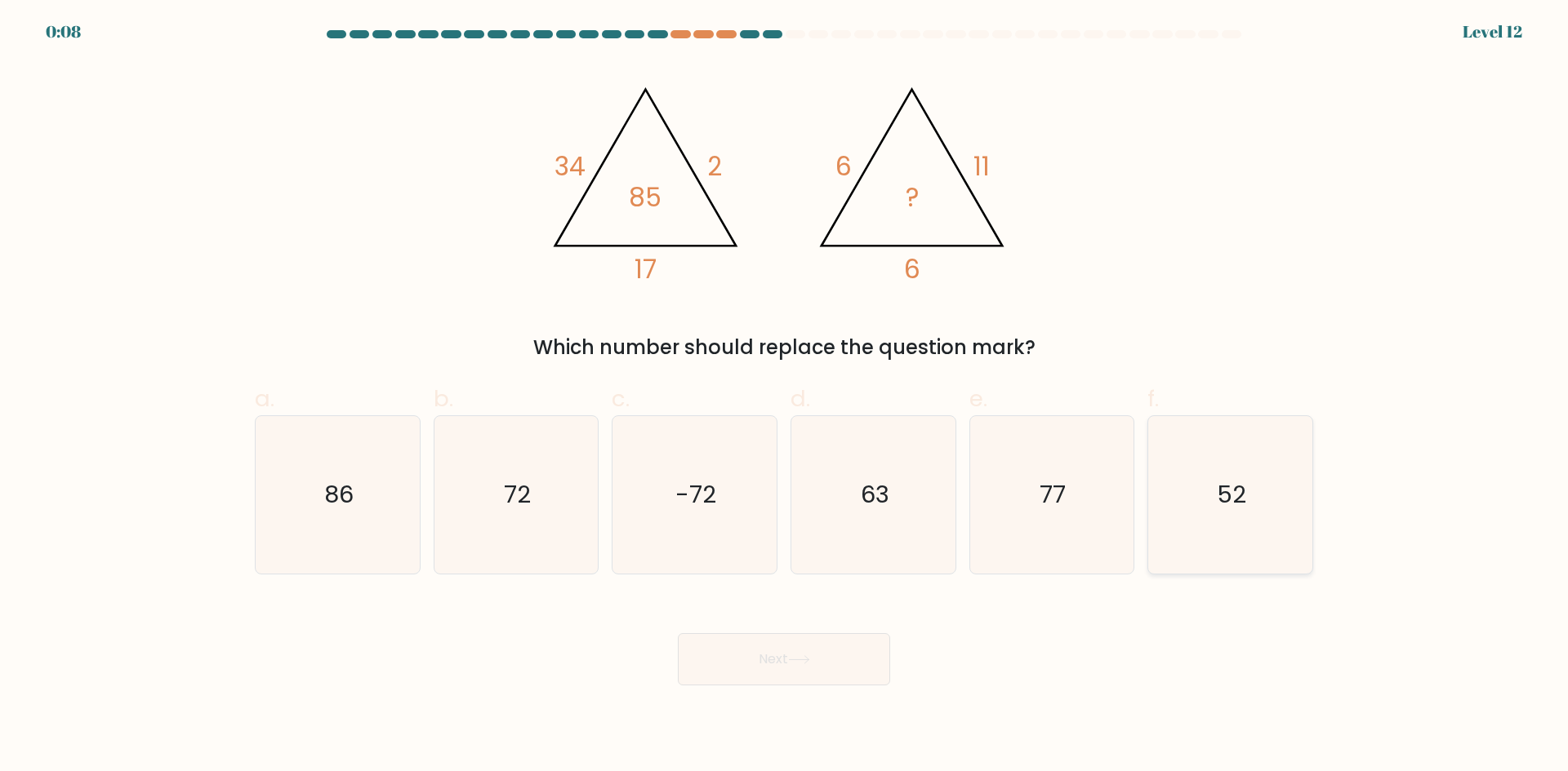
click at [1209, 483] on icon "52" at bounding box center [1231, 496] width 158 height 158
click at [784, 397] on input "f. 52" at bounding box center [784, 392] width 1 height 10
radio input "true"
click at [741, 660] on button "Next" at bounding box center [784, 659] width 212 height 52
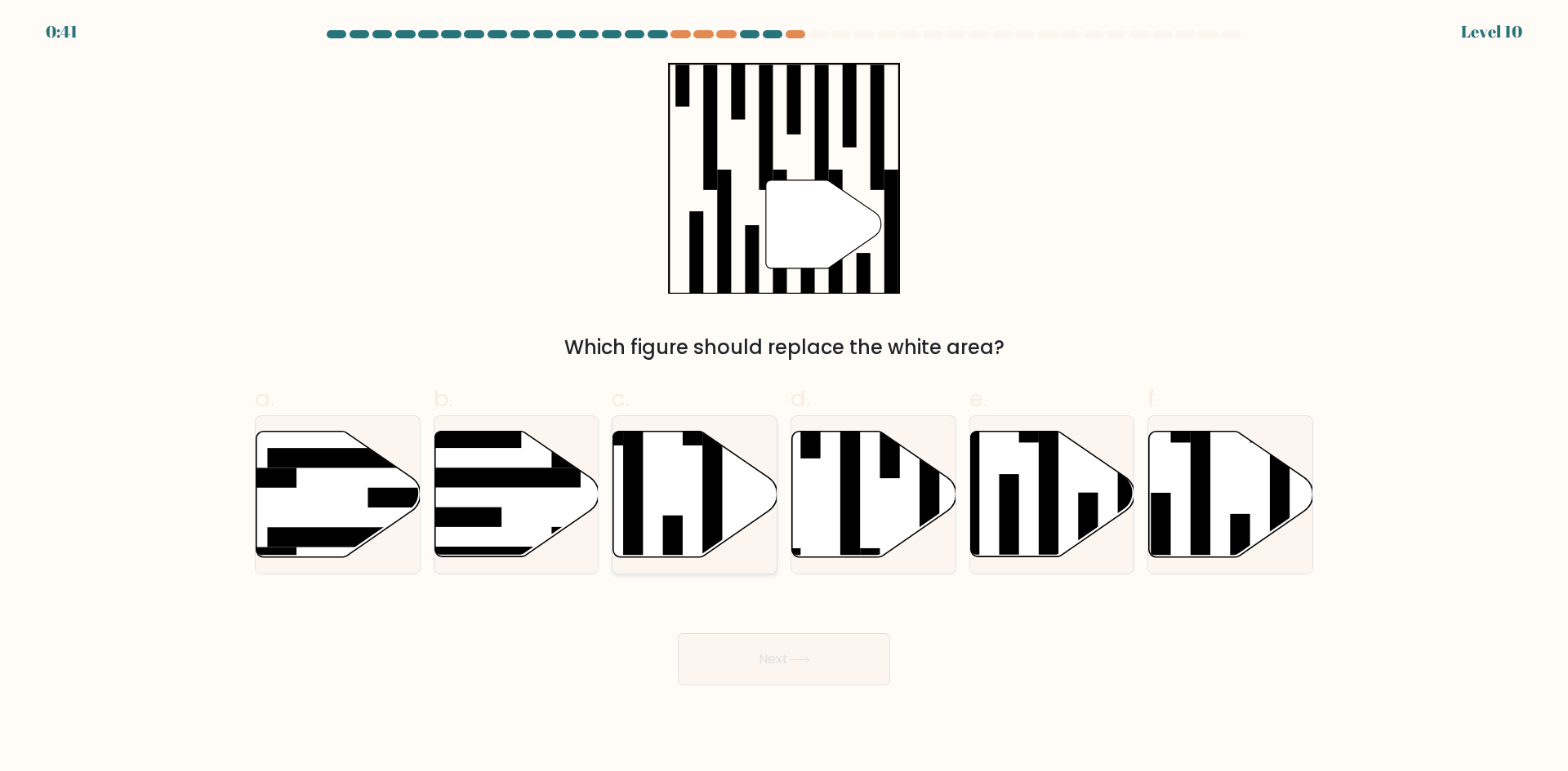
click at [668, 522] on rect at bounding box center [673, 554] width 20 height 79
click at [784, 397] on input "c." at bounding box center [784, 392] width 1 height 10
radio input "true"
click at [775, 669] on button "Next" at bounding box center [784, 659] width 212 height 52
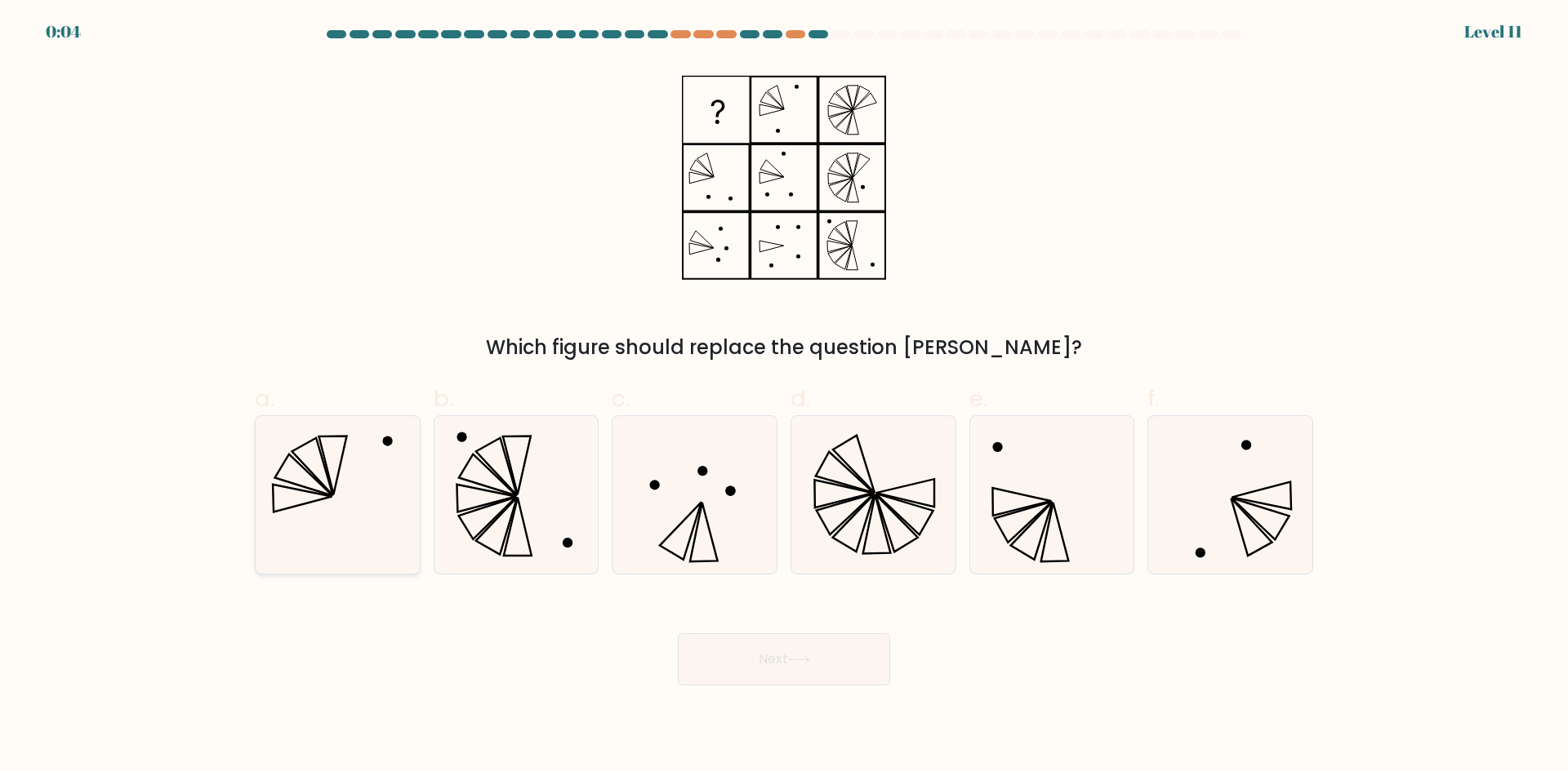
click at [364, 515] on icon at bounding box center [338, 496] width 158 height 158
click at [784, 397] on input "a." at bounding box center [784, 392] width 1 height 10
radio input "true"
click at [824, 657] on button "Next" at bounding box center [784, 659] width 212 height 52
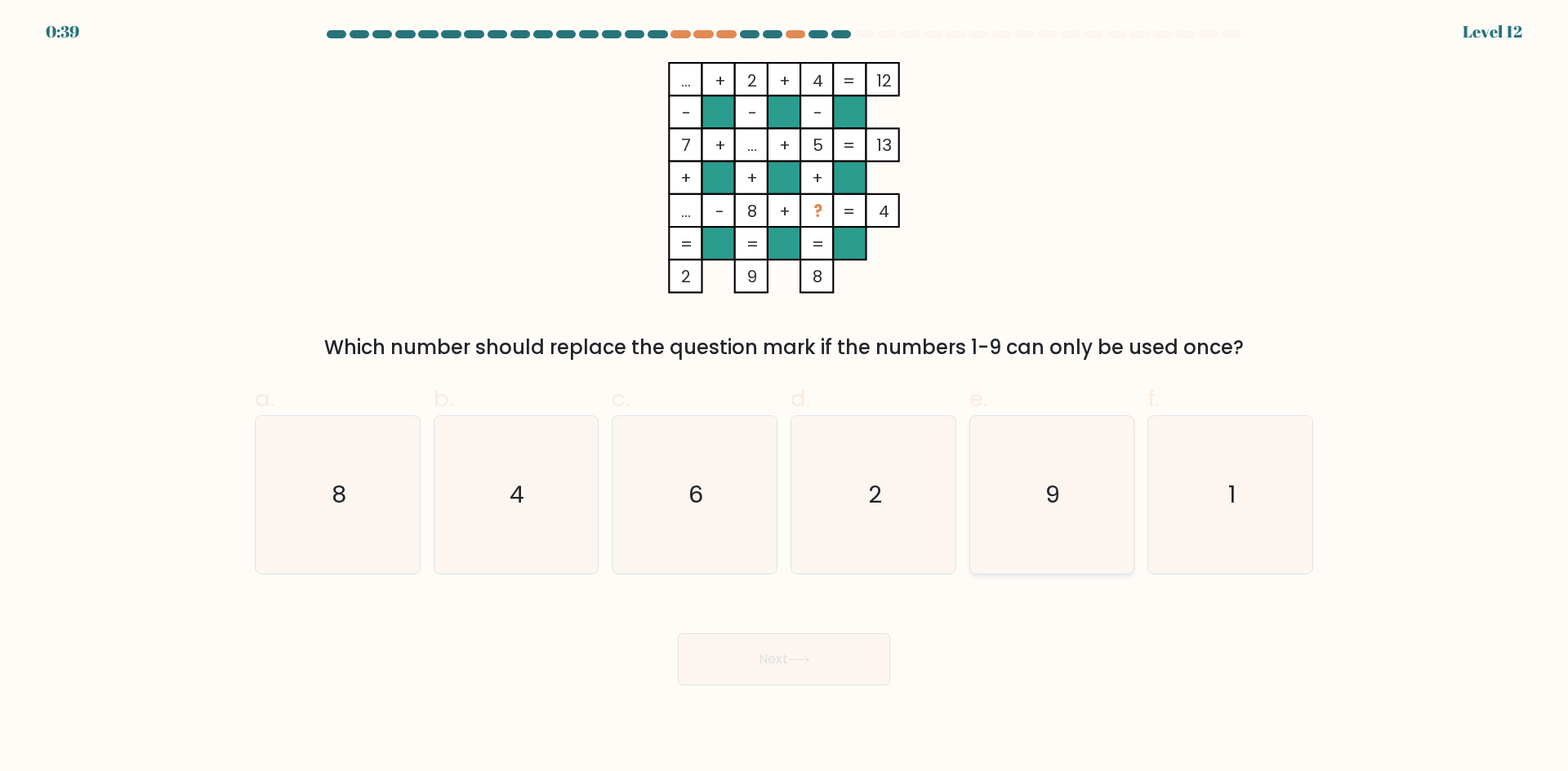
click at [1046, 491] on text "9" at bounding box center [1053, 495] width 15 height 33
click at [784, 397] on input "e. 9" at bounding box center [784, 392] width 1 height 10
radio input "true"
click at [854, 653] on button "Next" at bounding box center [784, 659] width 212 height 52
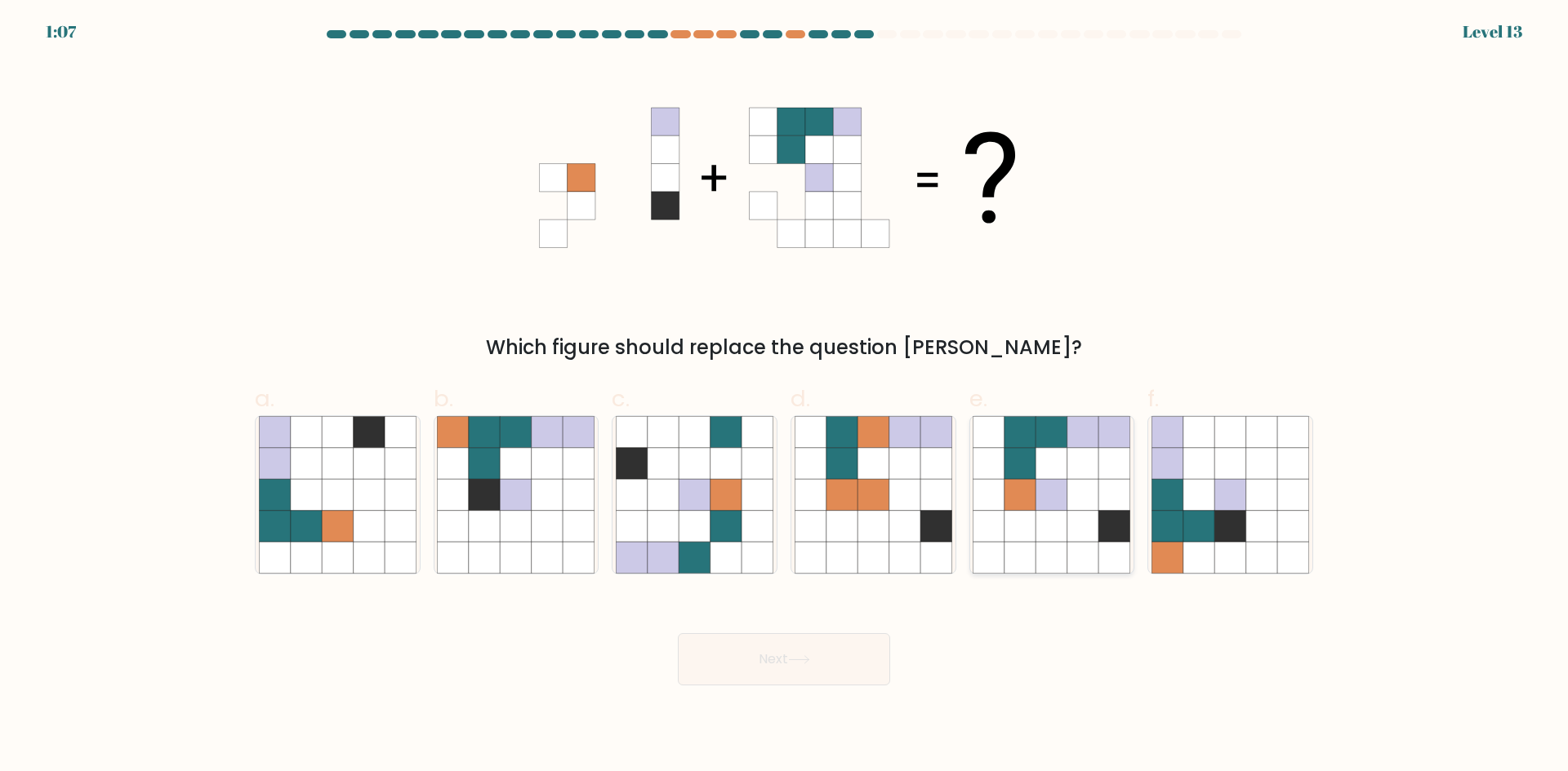
click at [1058, 502] on icon at bounding box center [1052, 495] width 31 height 31
click at [784, 397] on input "e." at bounding box center [784, 392] width 1 height 10
radio input "true"
click at [853, 670] on button "Next" at bounding box center [784, 659] width 212 height 52
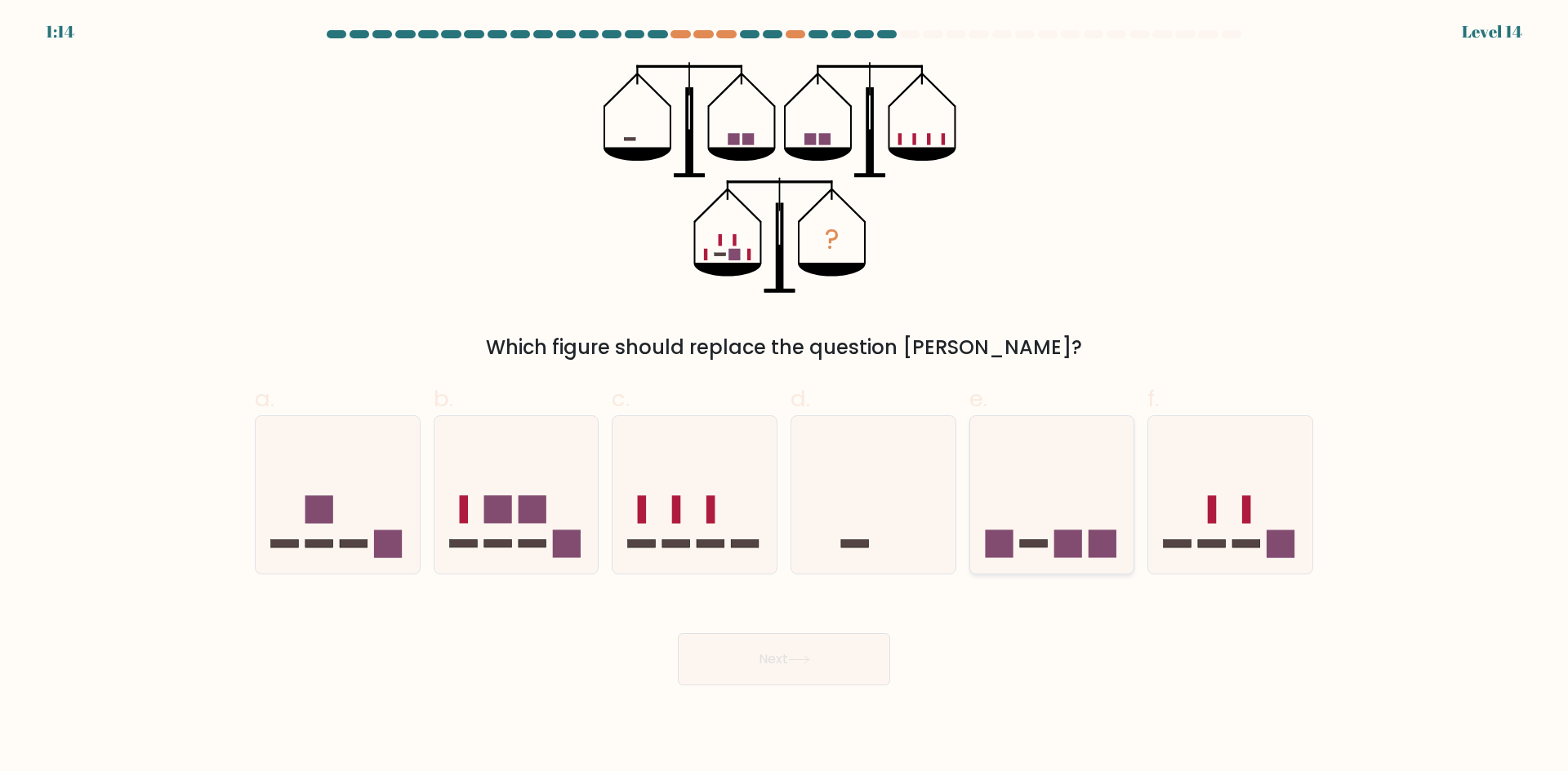
click at [1046, 525] on icon at bounding box center [1051, 495] width 164 height 135
click at [784, 397] on input "e." at bounding box center [784, 392] width 1 height 10
radio input "true"
click at [1051, 553] on icon at bounding box center [1052, 495] width 163 height 134
click at [784, 397] on input "e." at bounding box center [784, 392] width 1 height 10
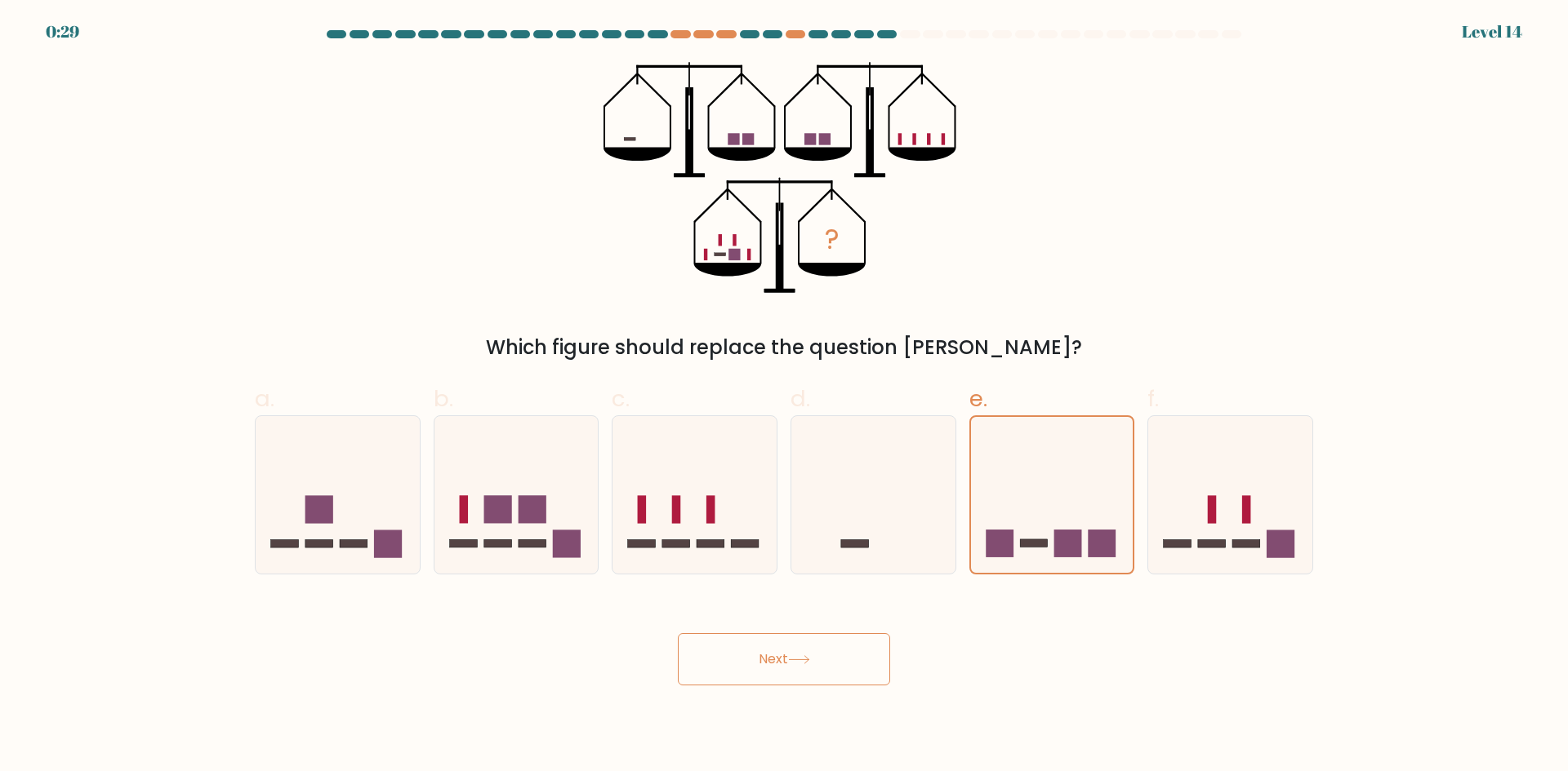
click at [804, 664] on icon at bounding box center [798, 660] width 22 height 9
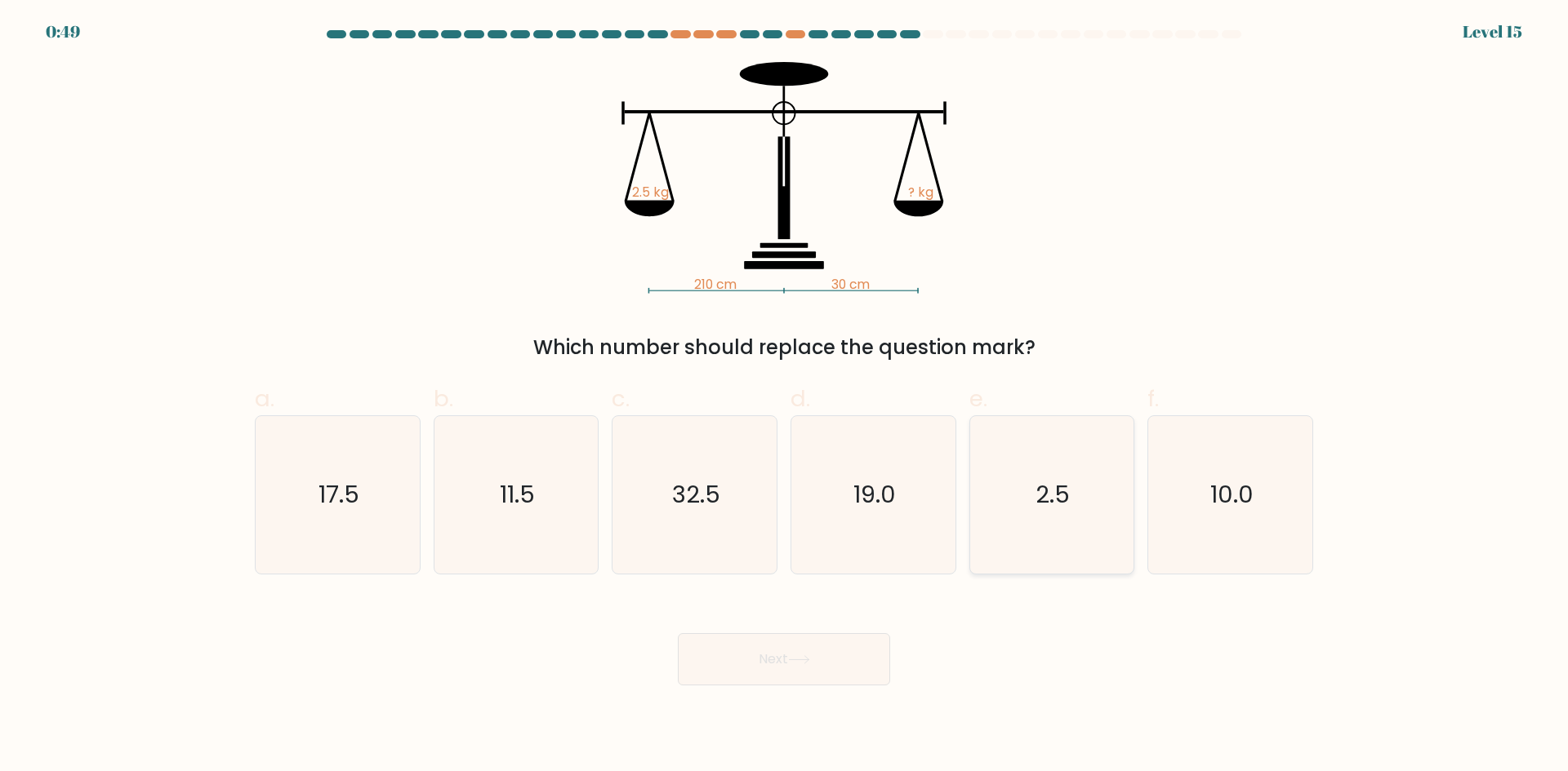
click at [1044, 520] on icon "2.5" at bounding box center [1051, 496] width 158 height 158
click at [784, 397] on input "e. 2.5" at bounding box center [784, 392] width 1 height 10
radio input "true"
click at [798, 652] on button "Next" at bounding box center [784, 659] width 212 height 52
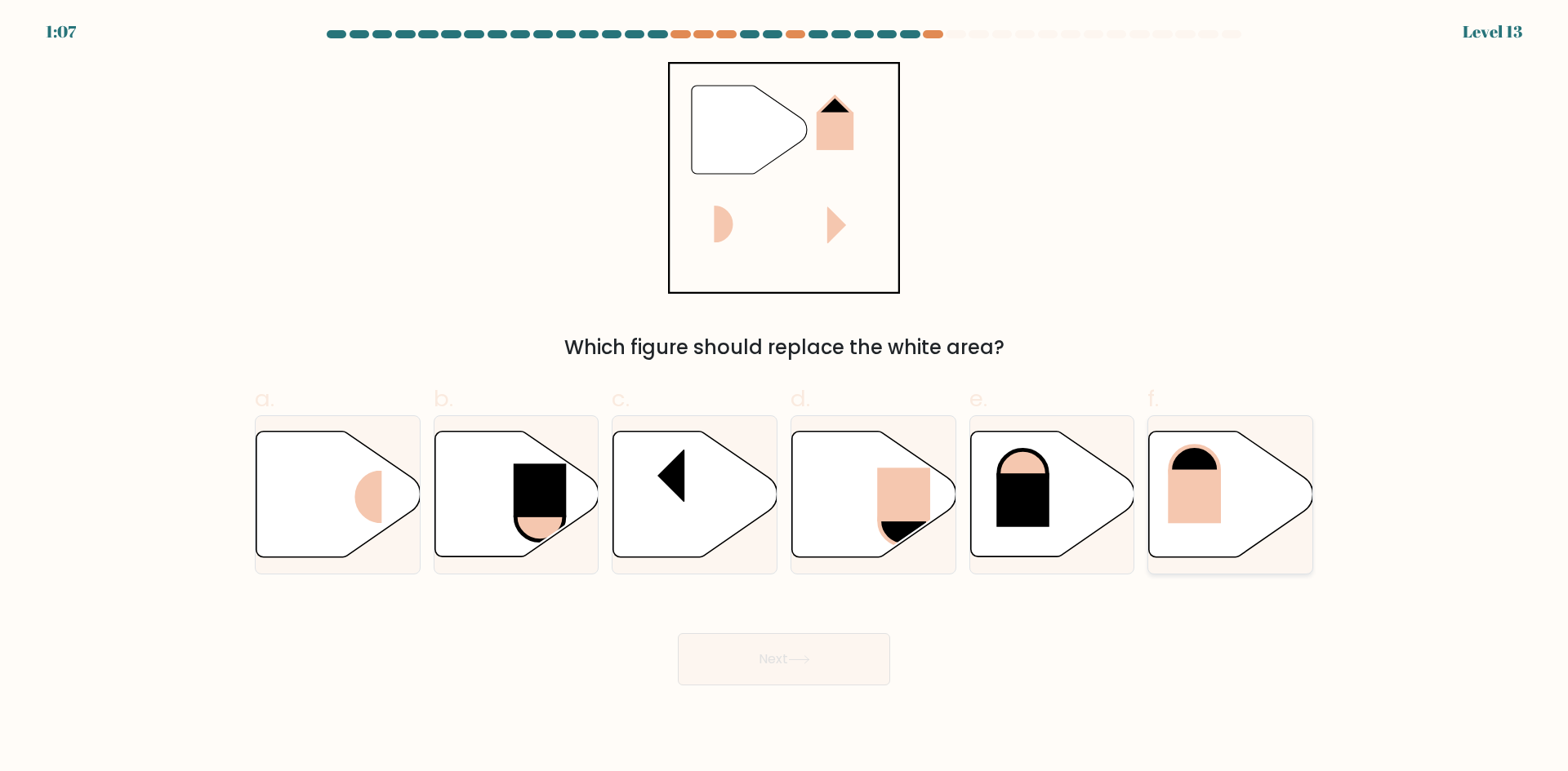
drag, startPoint x: 1194, startPoint y: 490, endPoint x: 1179, endPoint y: 505, distance: 21.2
click at [1194, 492] on rect at bounding box center [1194, 496] width 53 height 54
click at [784, 397] on input "f." at bounding box center [784, 392] width 1 height 10
radio input "true"
click at [771, 660] on button "Next" at bounding box center [784, 659] width 212 height 52
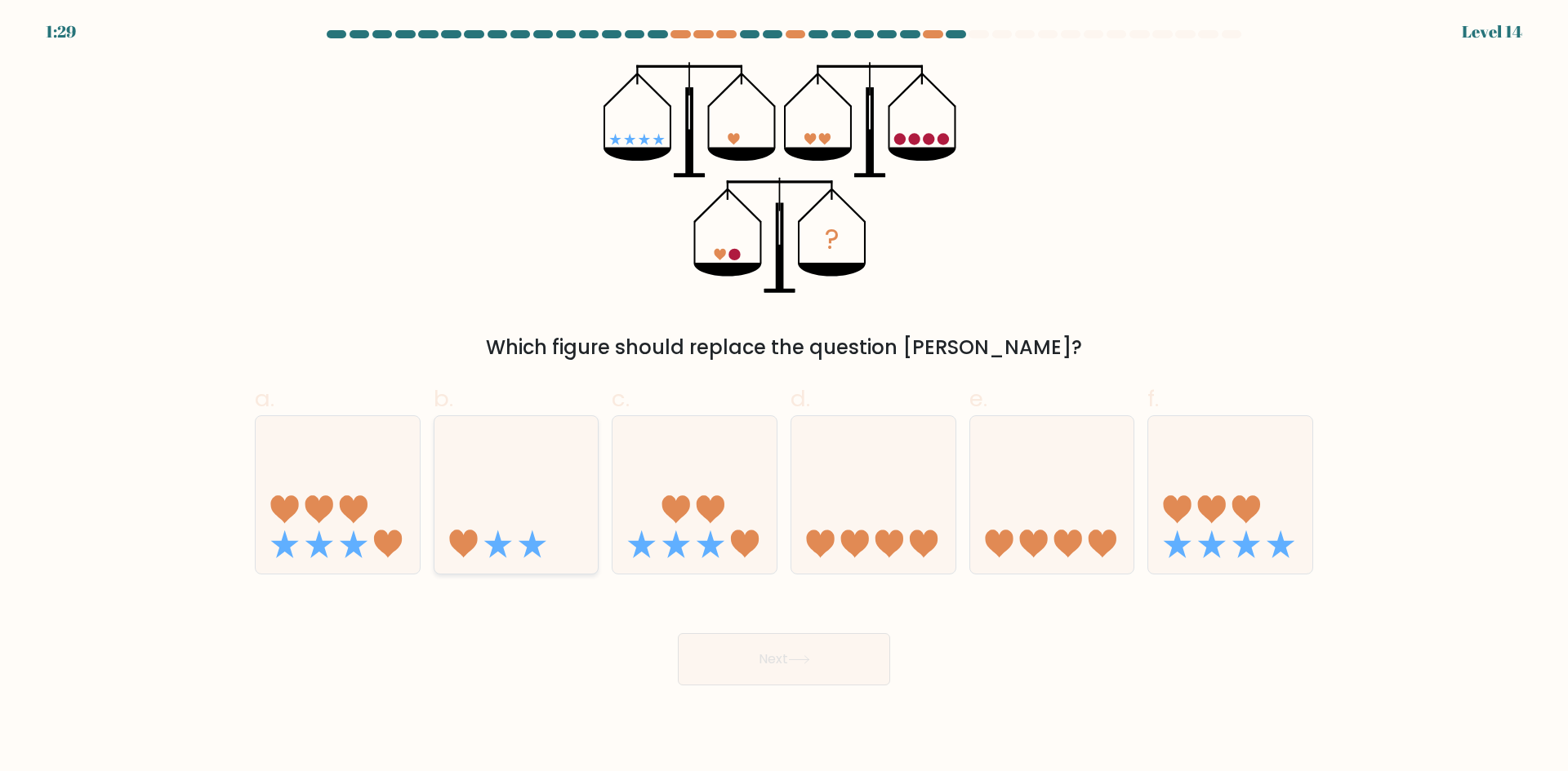
click at [544, 538] on icon at bounding box center [516, 495] width 164 height 135
click at [784, 397] on input "b." at bounding box center [784, 392] width 1 height 10
radio input "true"
click at [791, 671] on button "Next" at bounding box center [784, 659] width 212 height 52
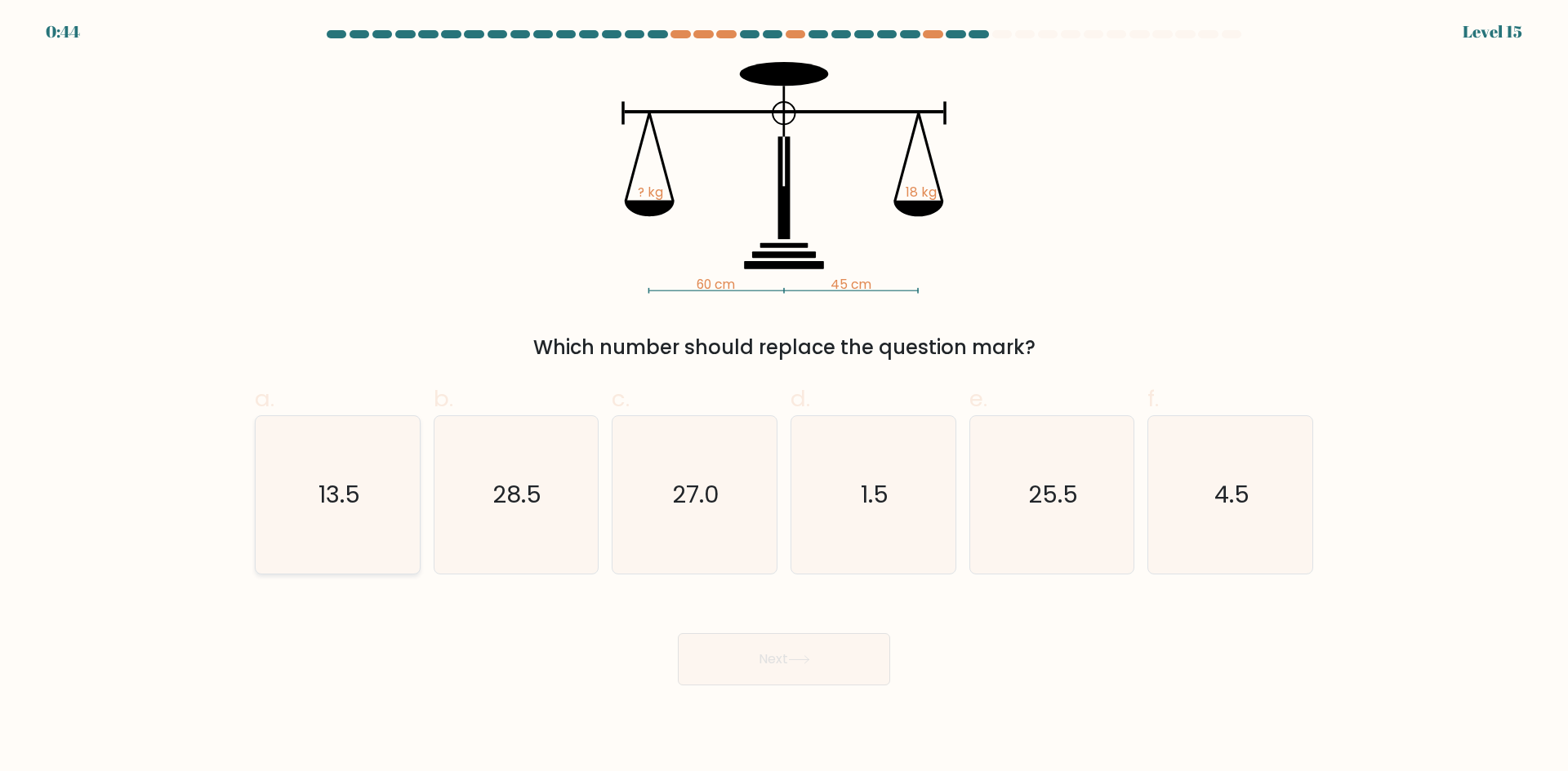
click at [365, 529] on icon "13.5" at bounding box center [338, 496] width 158 height 158
click at [784, 397] on input "a. 13.5" at bounding box center [784, 392] width 1 height 10
radio input "true"
click at [823, 664] on button "Next" at bounding box center [784, 659] width 212 height 52
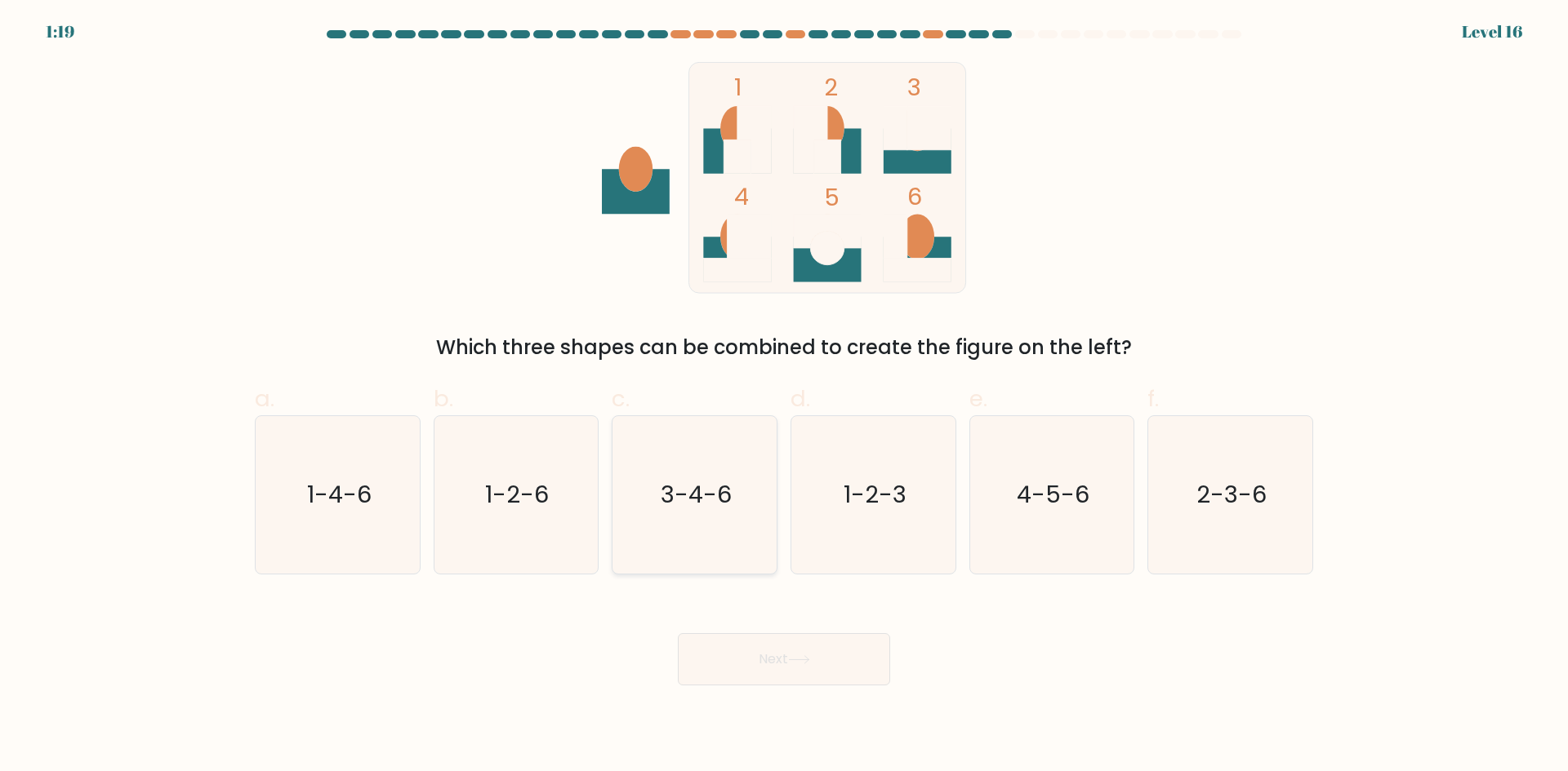
click at [706, 534] on icon "3-4-6" at bounding box center [694, 496] width 158 height 158
click at [784, 397] on input "c. 3-4-6" at bounding box center [784, 392] width 1 height 10
radio input "true"
click at [779, 664] on button "Next" at bounding box center [784, 659] width 212 height 52
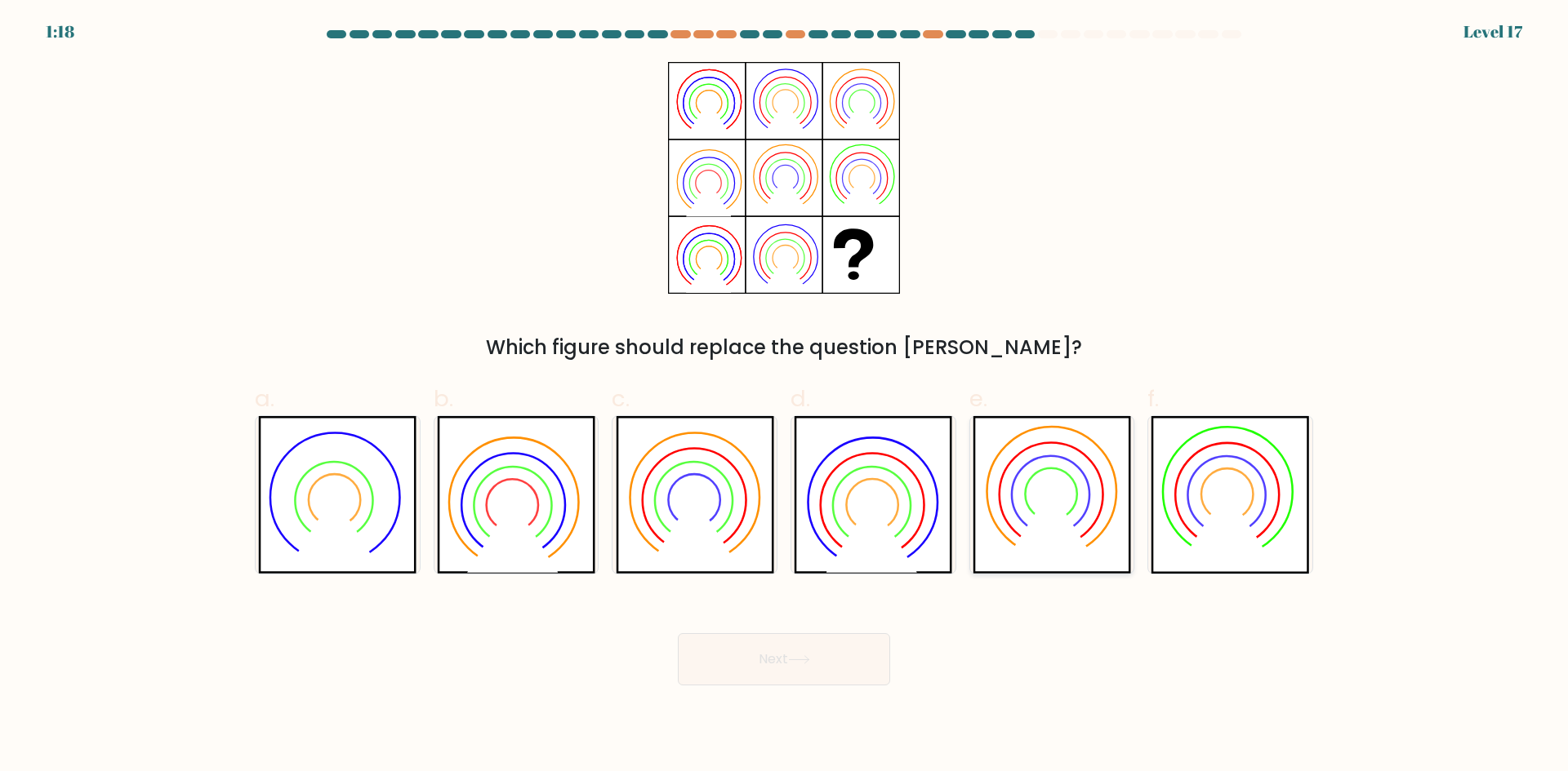
click at [1071, 528] on icon at bounding box center [1051, 525] width 91 height 73
click at [784, 397] on input "e." at bounding box center [784, 392] width 1 height 10
radio input "true"
click at [791, 677] on button "Next" at bounding box center [784, 659] width 212 height 52
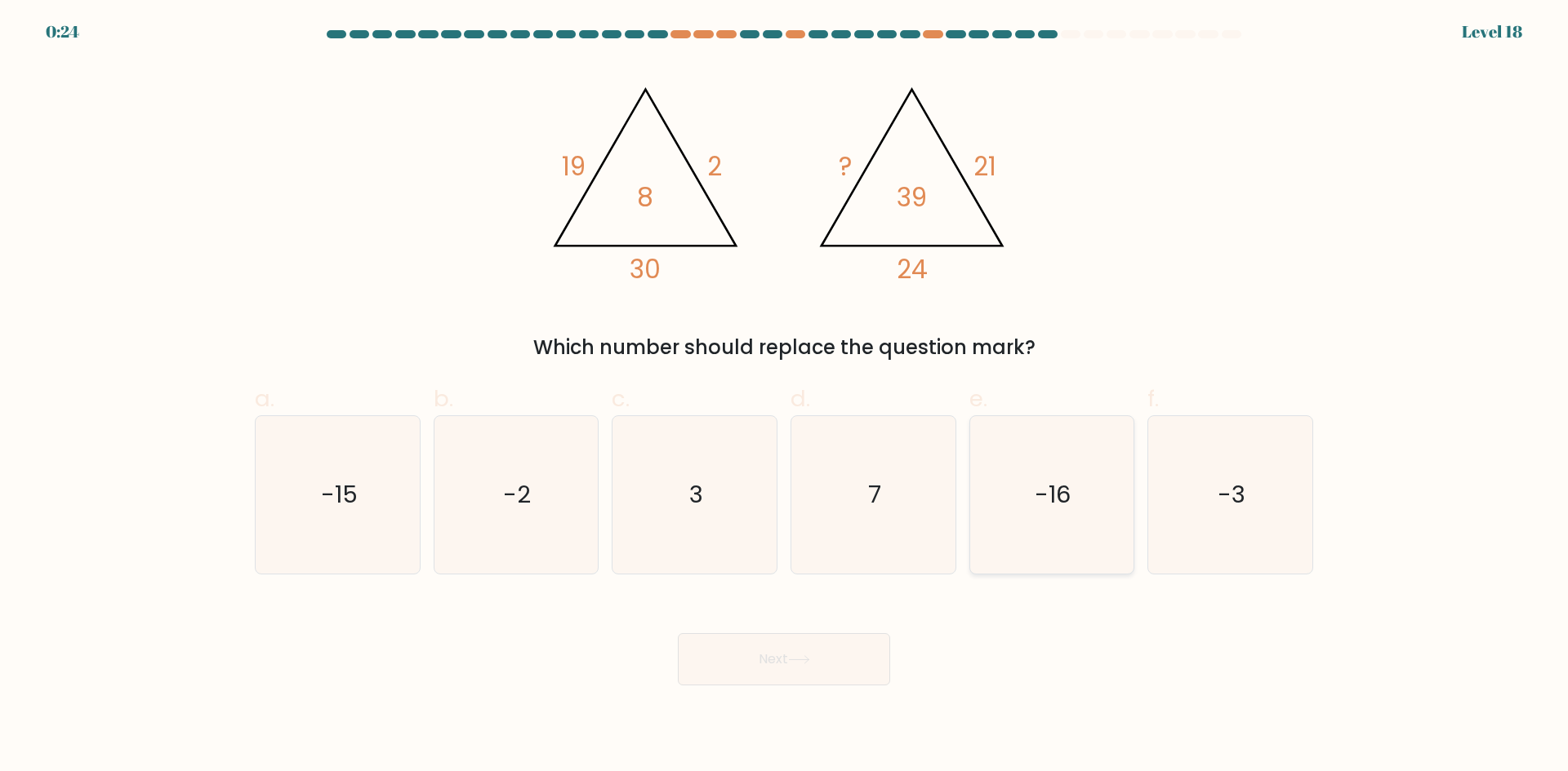
click at [1075, 521] on icon "-16" at bounding box center [1051, 496] width 158 height 158
click at [784, 397] on input "e. -16" at bounding box center [784, 392] width 1 height 10
radio input "true"
click at [773, 667] on button "Next" at bounding box center [784, 659] width 212 height 52
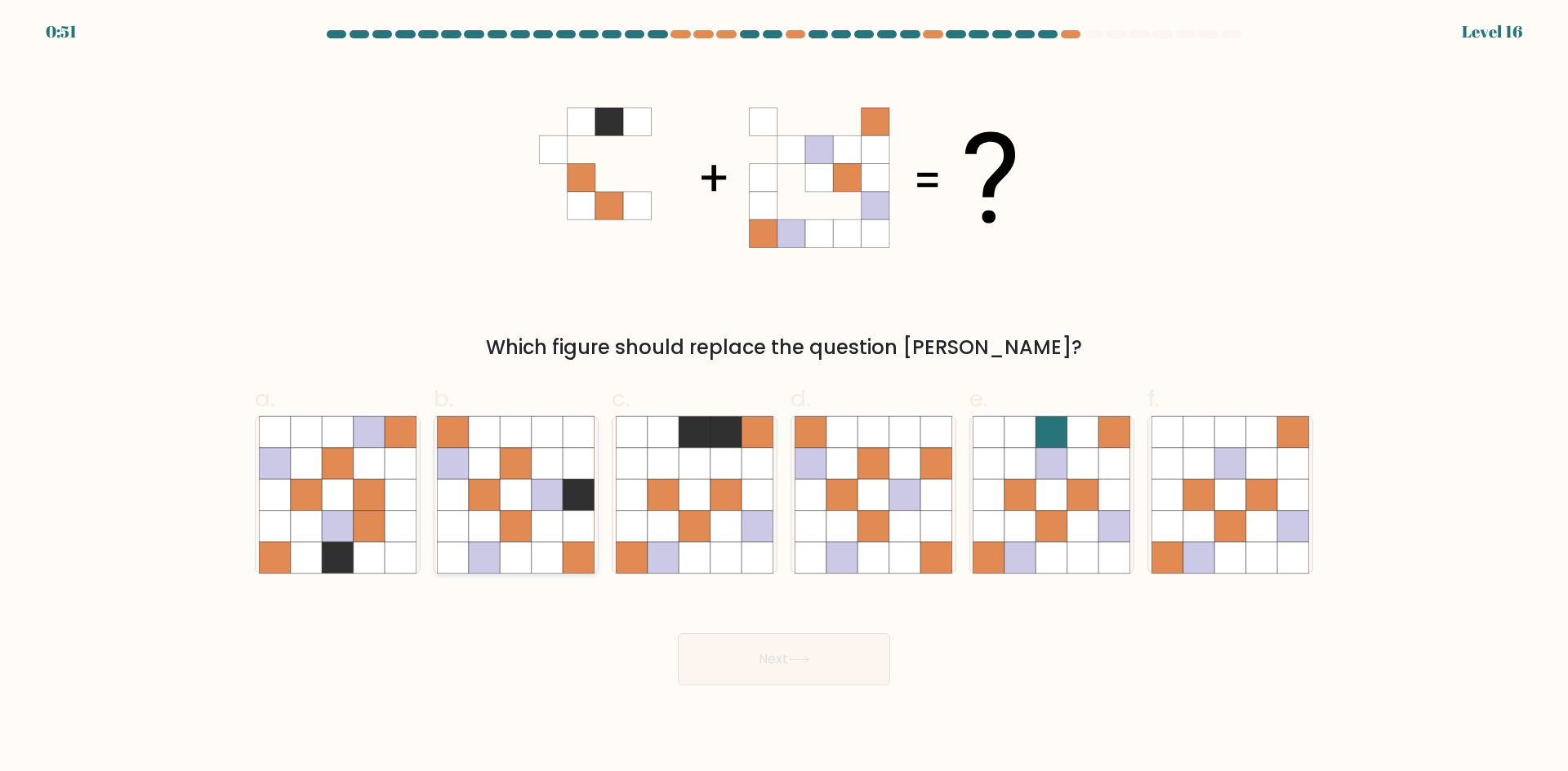
click at [518, 520] on icon at bounding box center [517, 527] width 31 height 31
click at [784, 397] on input "b." at bounding box center [784, 392] width 1 height 10
radio input "true"
click at [766, 658] on button "Next" at bounding box center [784, 659] width 212 height 52
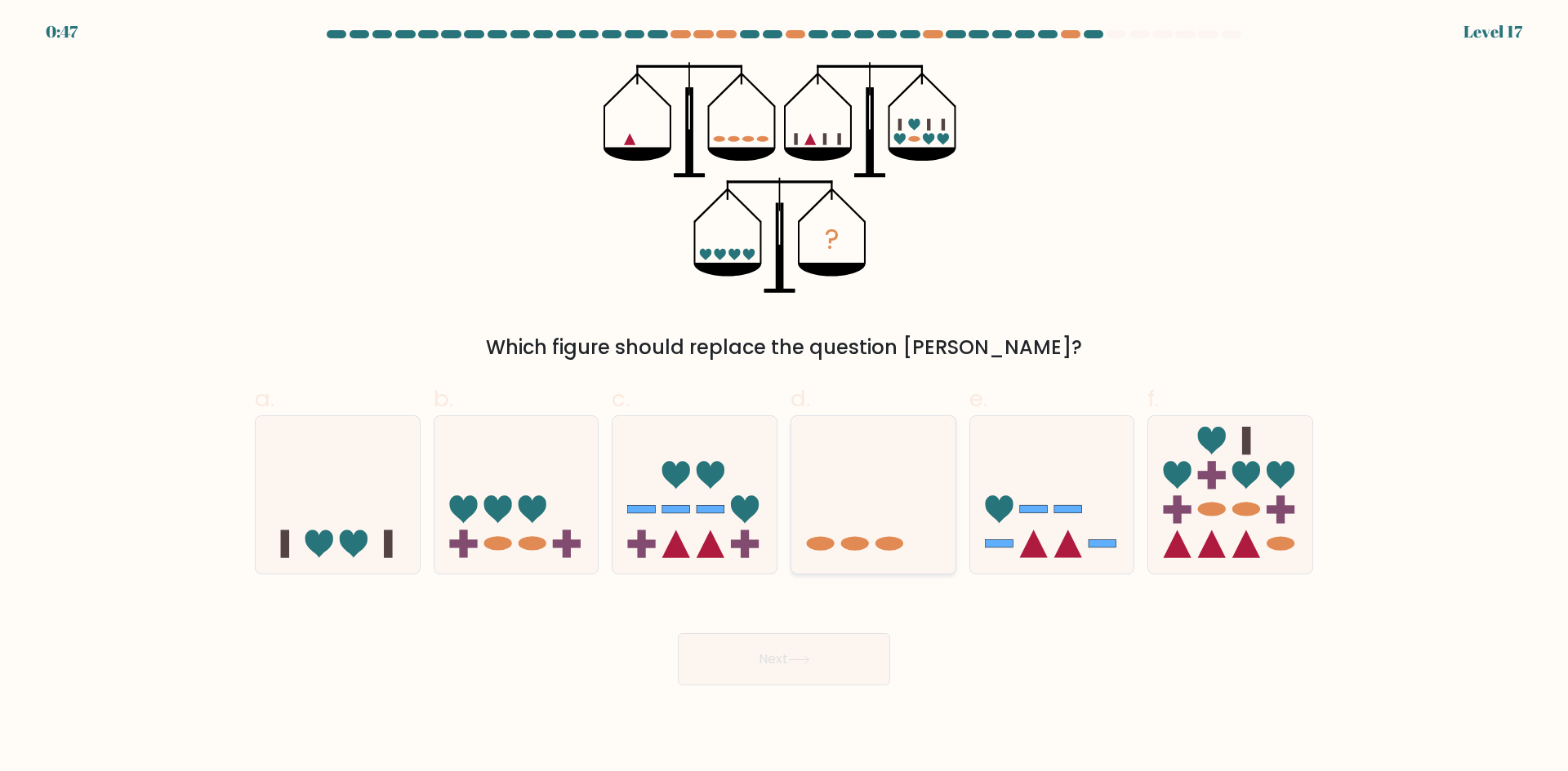
click at [869, 496] on icon at bounding box center [873, 495] width 164 height 135
click at [784, 397] on input "d." at bounding box center [784, 392] width 1 height 10
radio input "true"
click at [817, 666] on button "Next" at bounding box center [784, 659] width 212 height 52
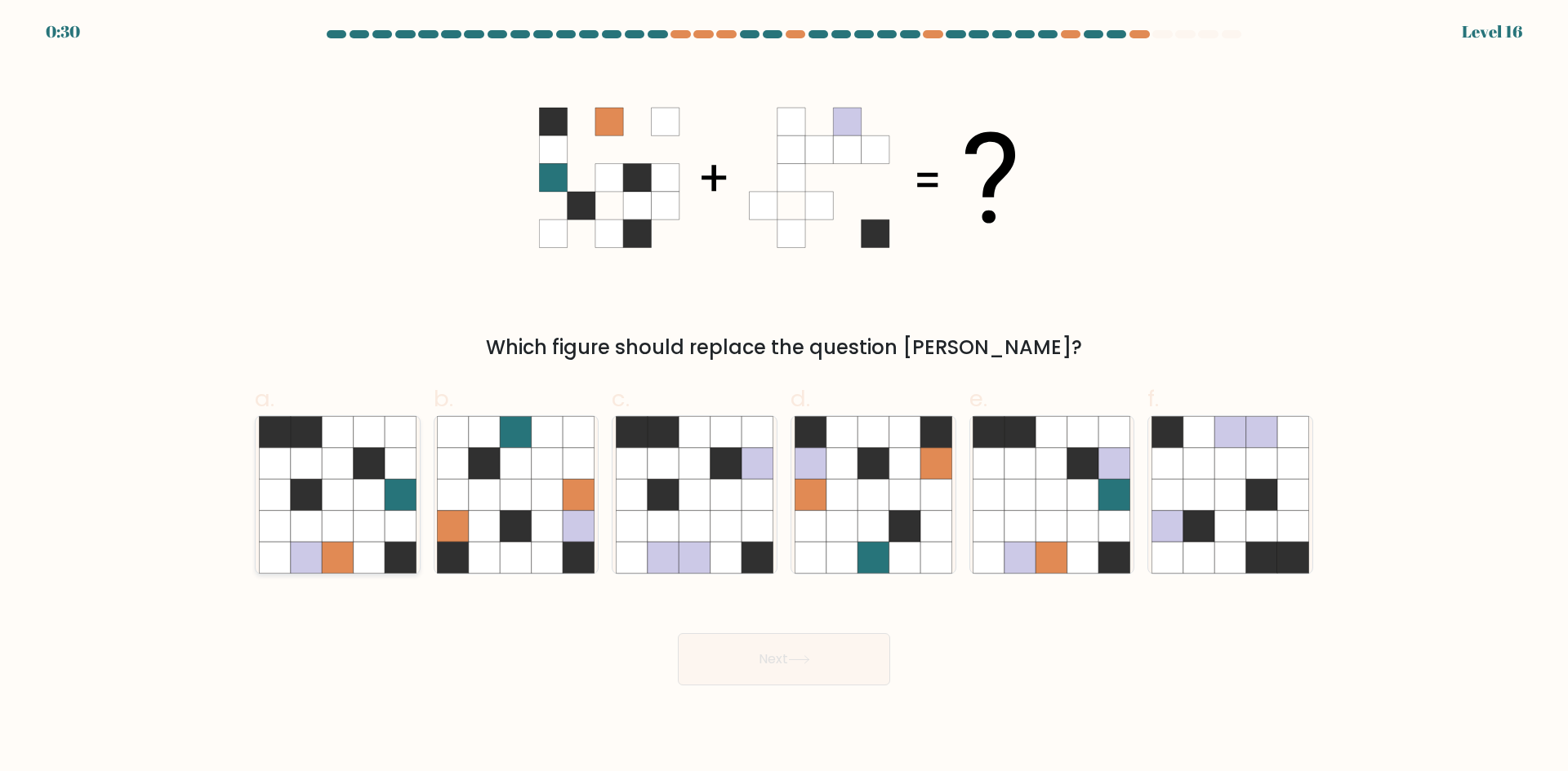
click at [355, 542] on icon at bounding box center [338, 496] width 158 height 158
click at [784, 397] on input "a." at bounding box center [784, 392] width 1 height 10
radio input "true"
click at [809, 659] on icon at bounding box center [798, 660] width 20 height 7
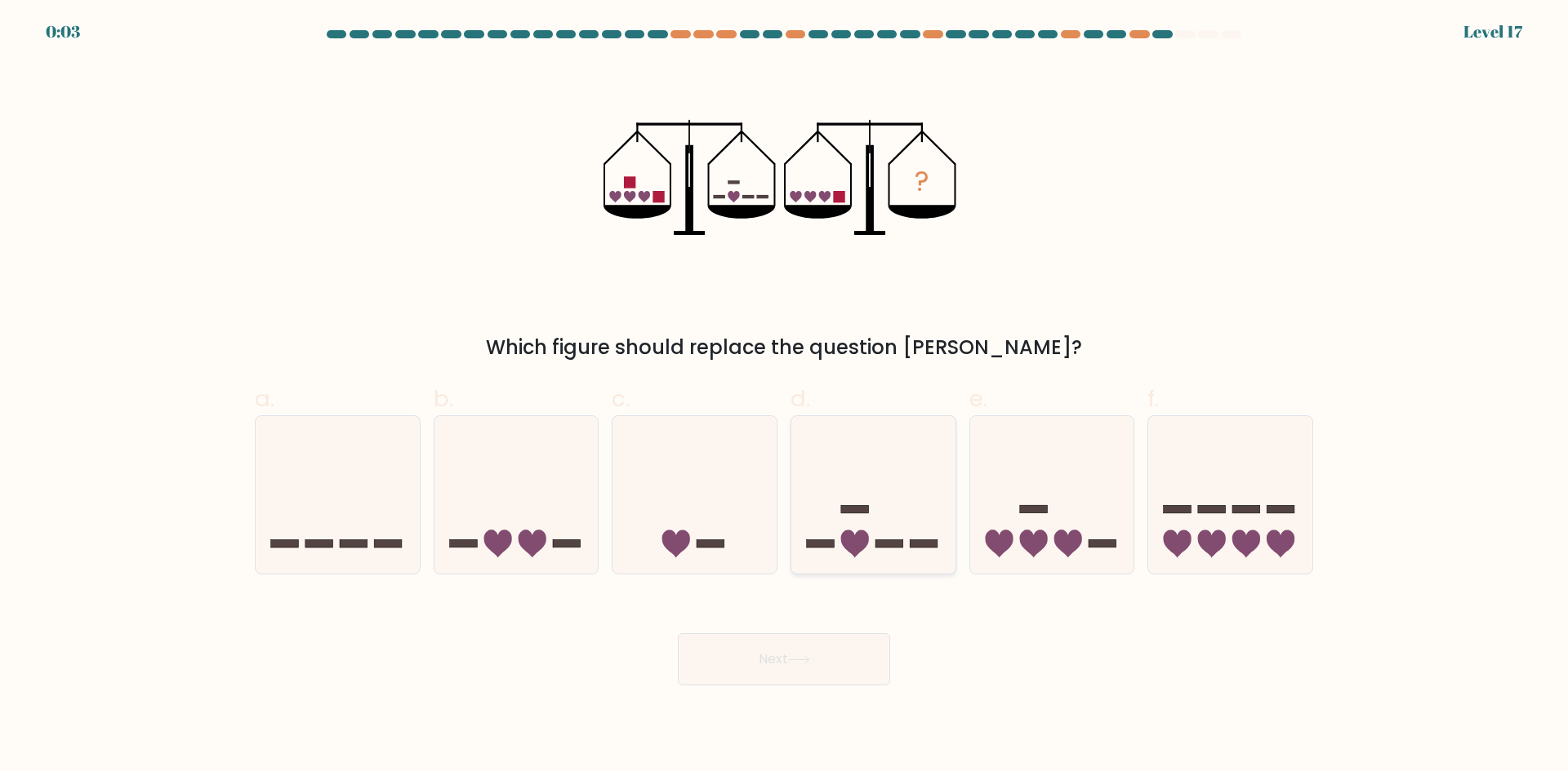
click at [875, 539] on icon at bounding box center [873, 495] width 164 height 135
click at [784, 397] on input "d." at bounding box center [784, 392] width 1 height 10
radio input "true"
click at [861, 544] on icon at bounding box center [855, 543] width 28 height 28
click at [784, 397] on input "d." at bounding box center [784, 392] width 1 height 10
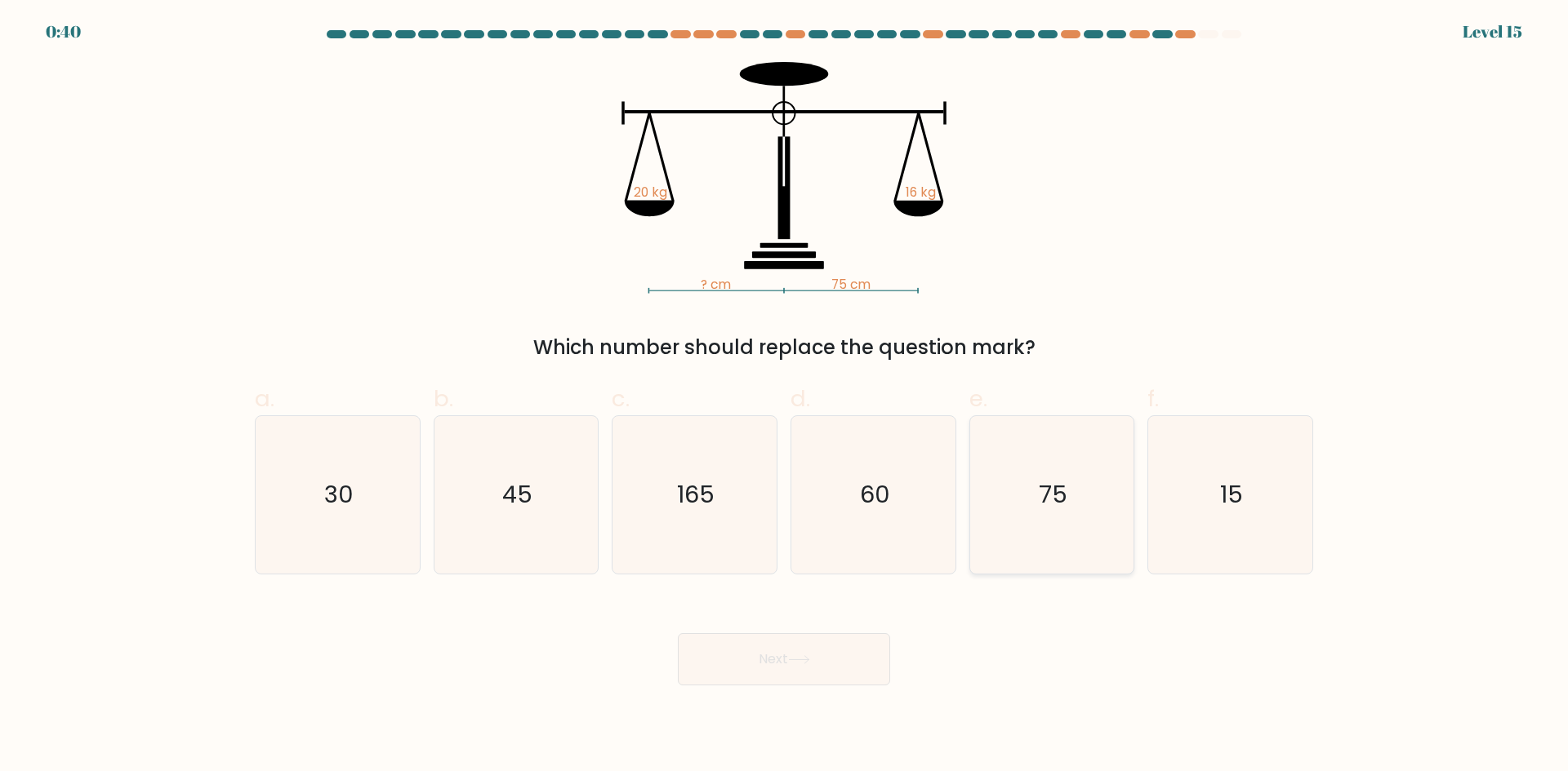
click at [1081, 521] on icon "75" at bounding box center [1051, 496] width 158 height 158
click at [784, 397] on input "e. 75" at bounding box center [784, 392] width 1 height 10
radio input "true"
drag, startPoint x: 896, startPoint y: 524, endPoint x: 893, endPoint y: 598, distance: 74.1
click at [896, 525] on icon "60" at bounding box center [874, 496] width 158 height 158
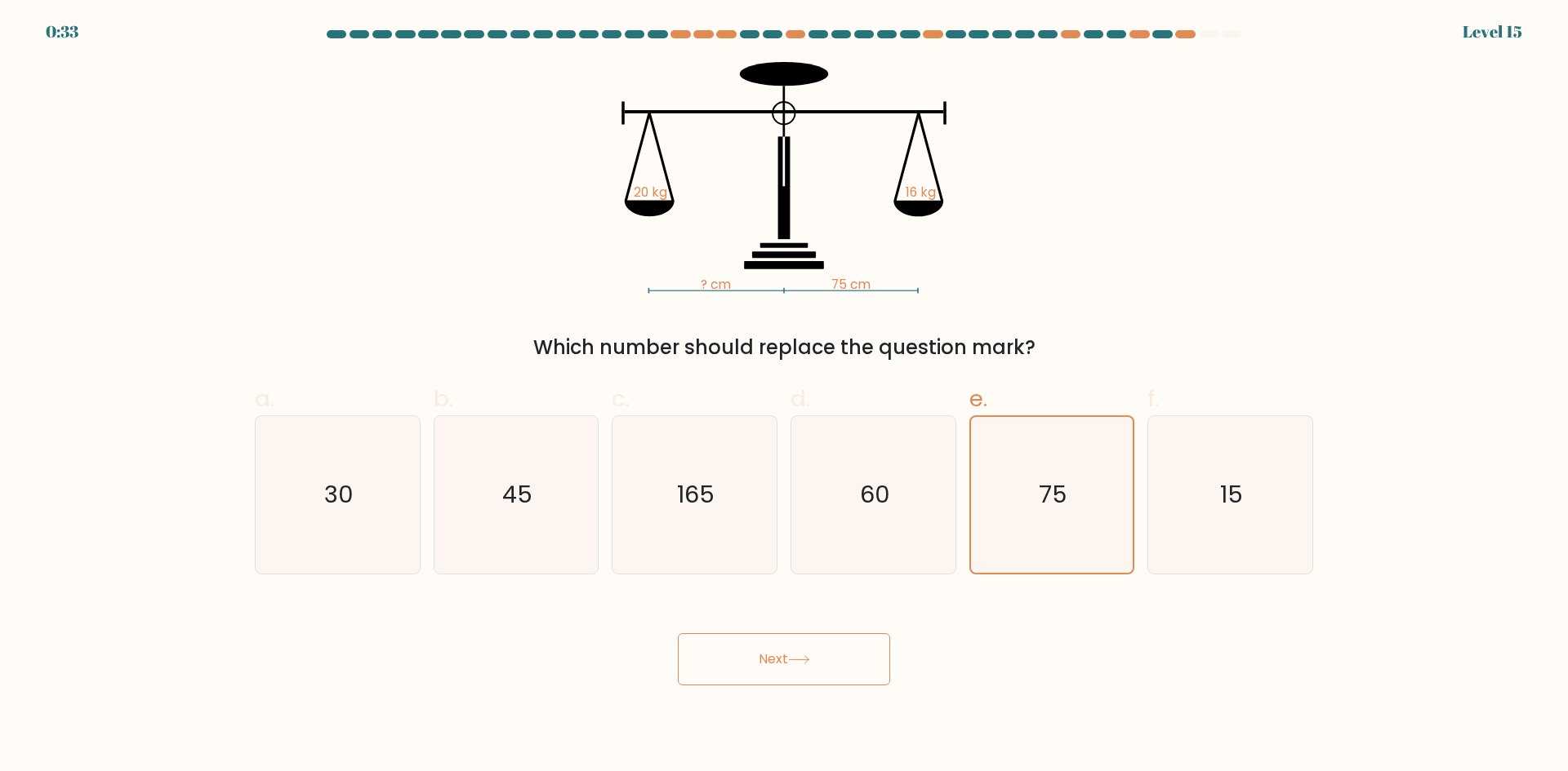
click at [784, 397] on input "d. 60" at bounding box center [784, 392] width 1 height 10
radio input "true"
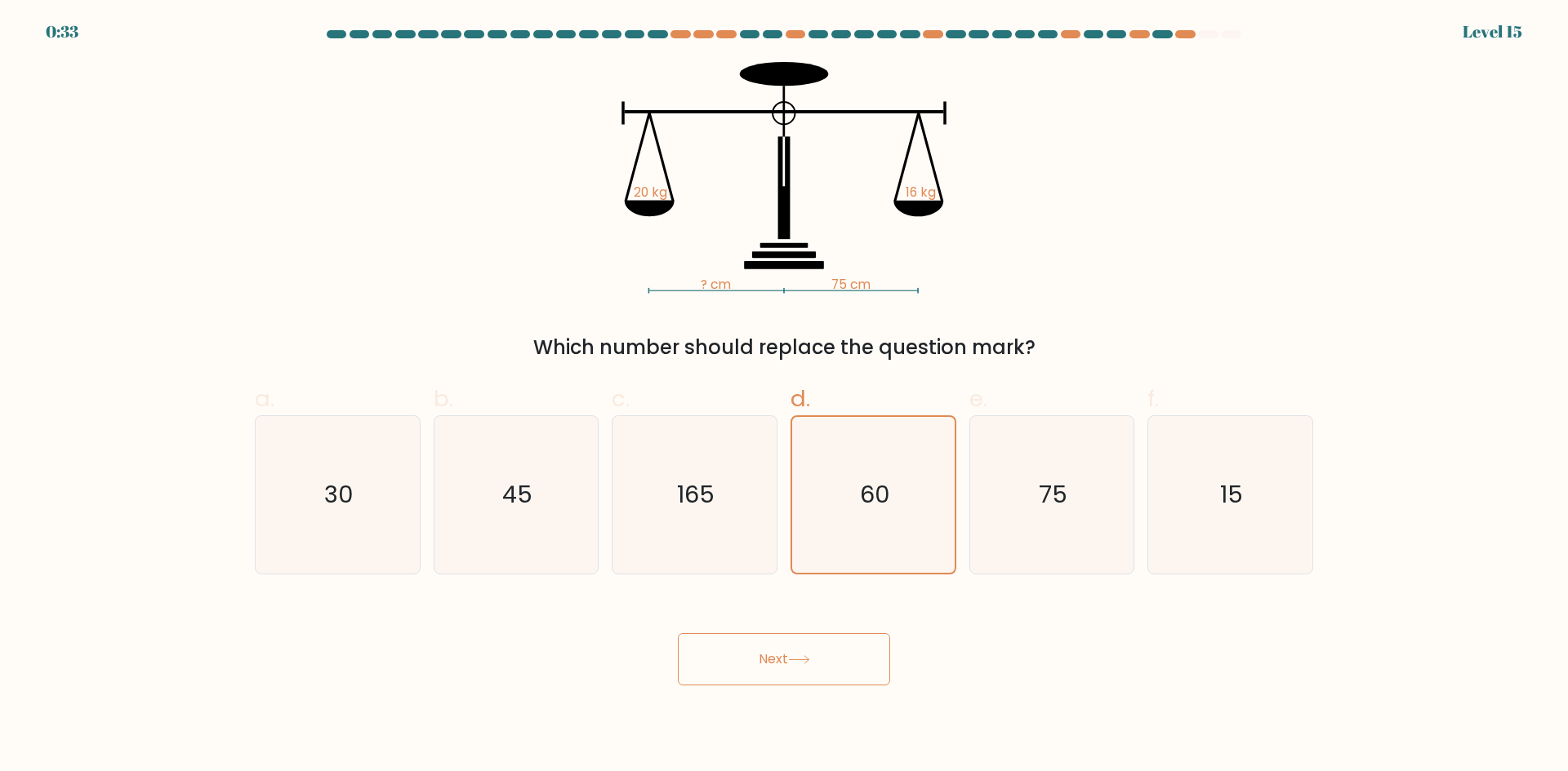
click at [817, 658] on button "Next" at bounding box center [784, 659] width 212 height 52
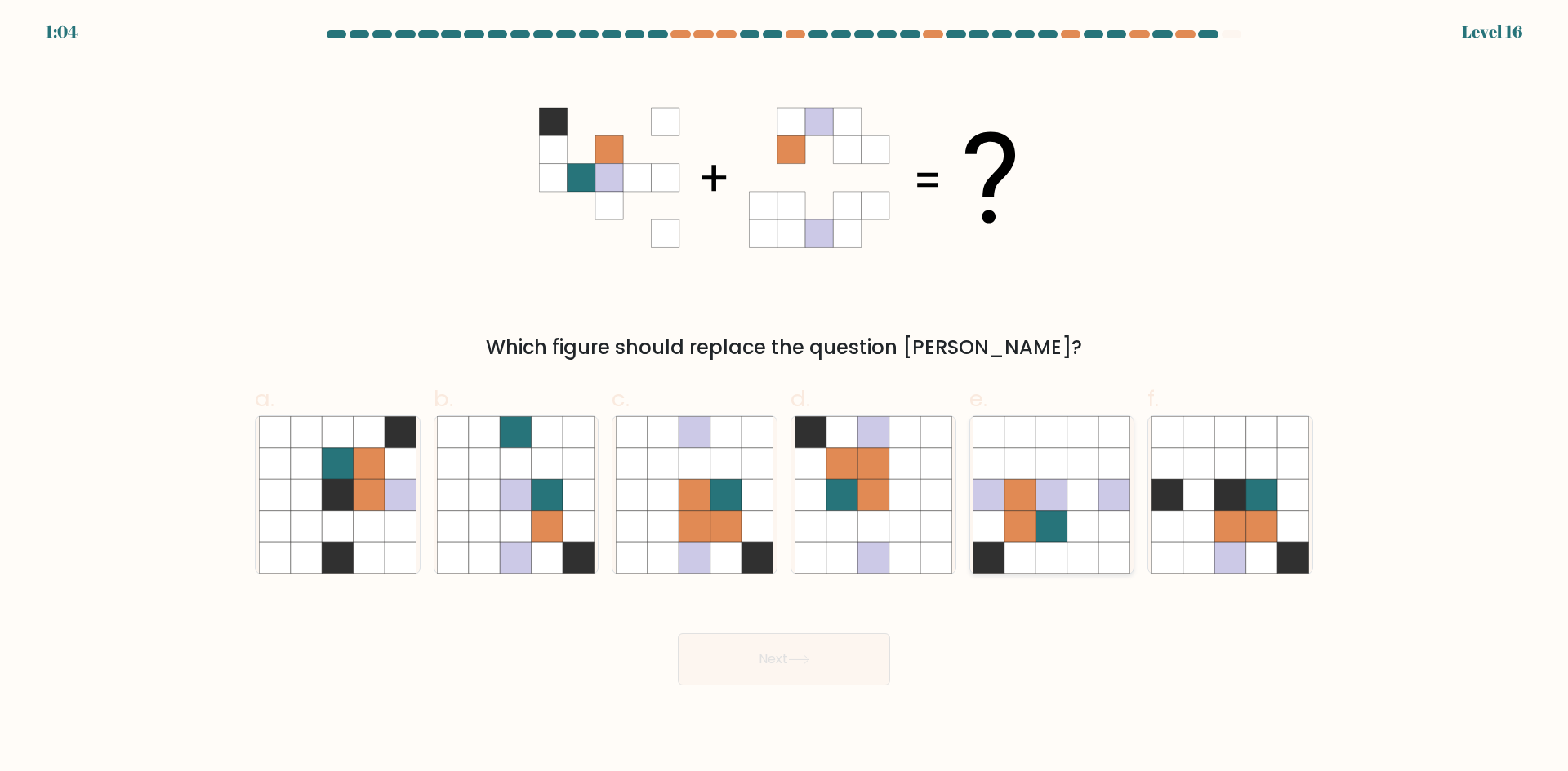
click at [1011, 520] on icon at bounding box center [1020, 527] width 31 height 31
click at [784, 397] on input "e." at bounding box center [784, 392] width 1 height 10
radio input "true"
click at [777, 666] on button "Next" at bounding box center [784, 659] width 212 height 52
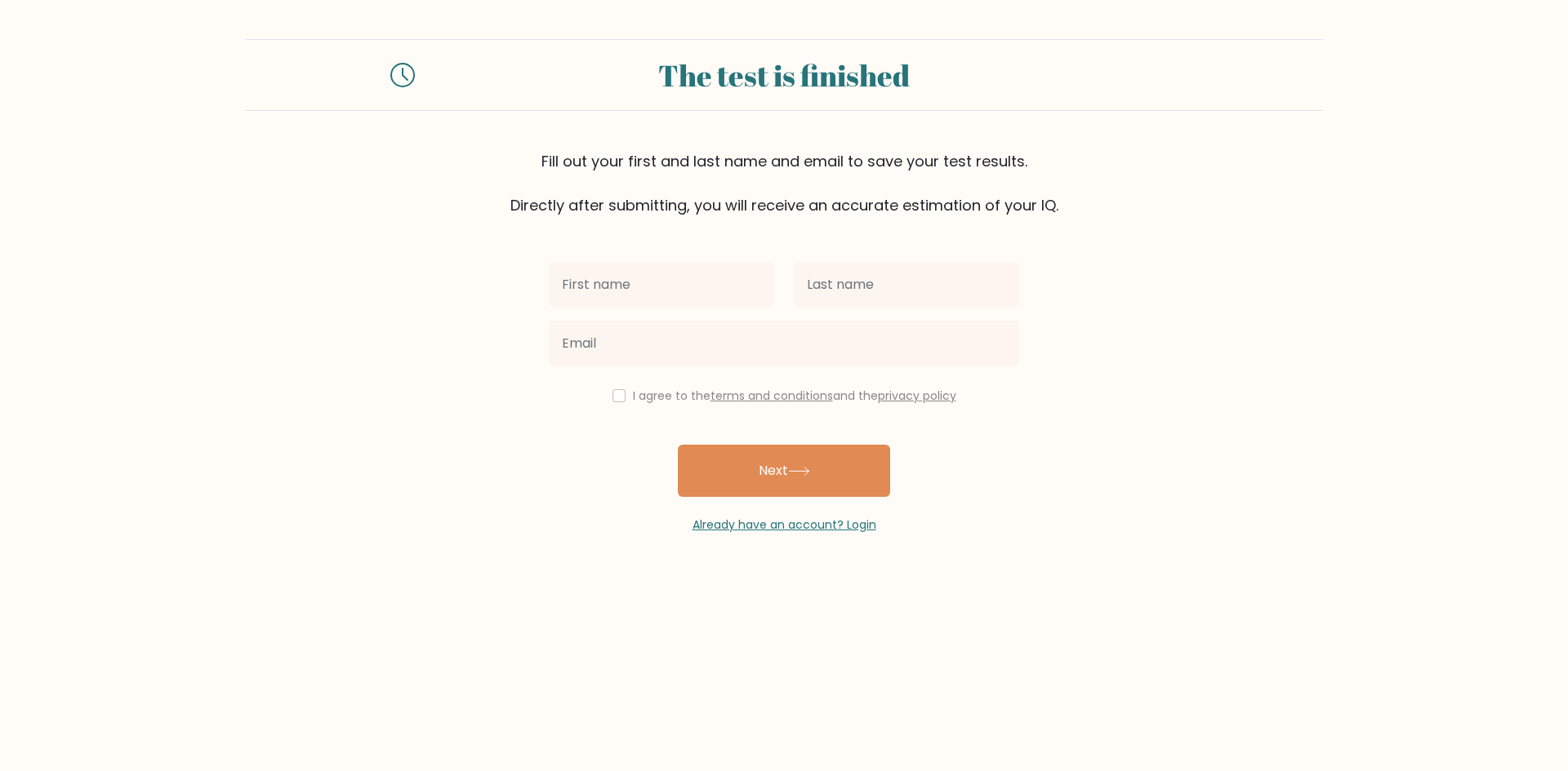
click at [694, 284] on input "text" at bounding box center [661, 284] width 225 height 46
type input "[PERSON_NAME]"
click at [869, 284] on input "text" at bounding box center [907, 284] width 225 height 46
type input "[PERSON_NAME]"
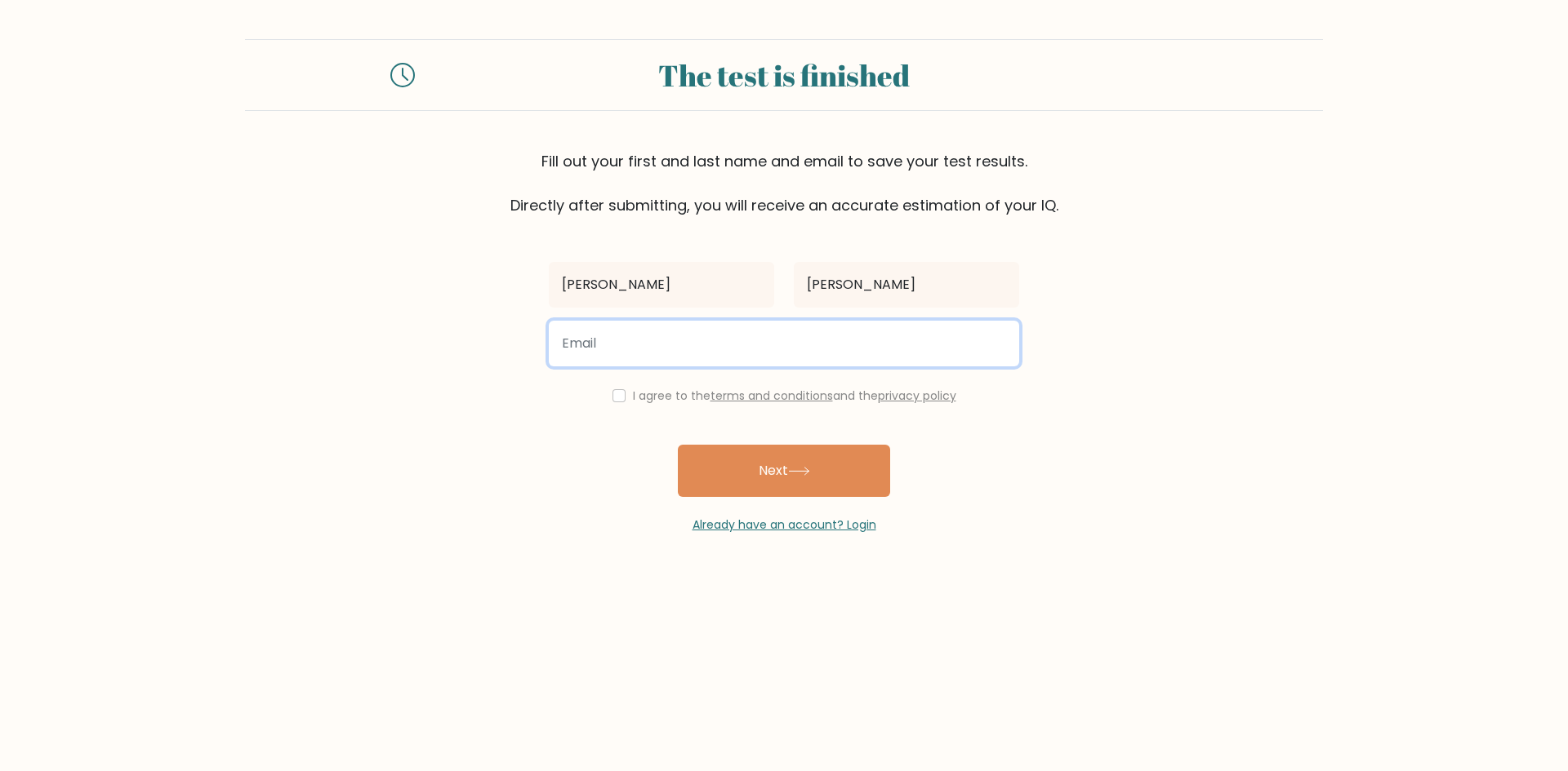
click at [777, 328] on input "email" at bounding box center [784, 343] width 471 height 46
type input "corinnejohnson266@gmail.com"
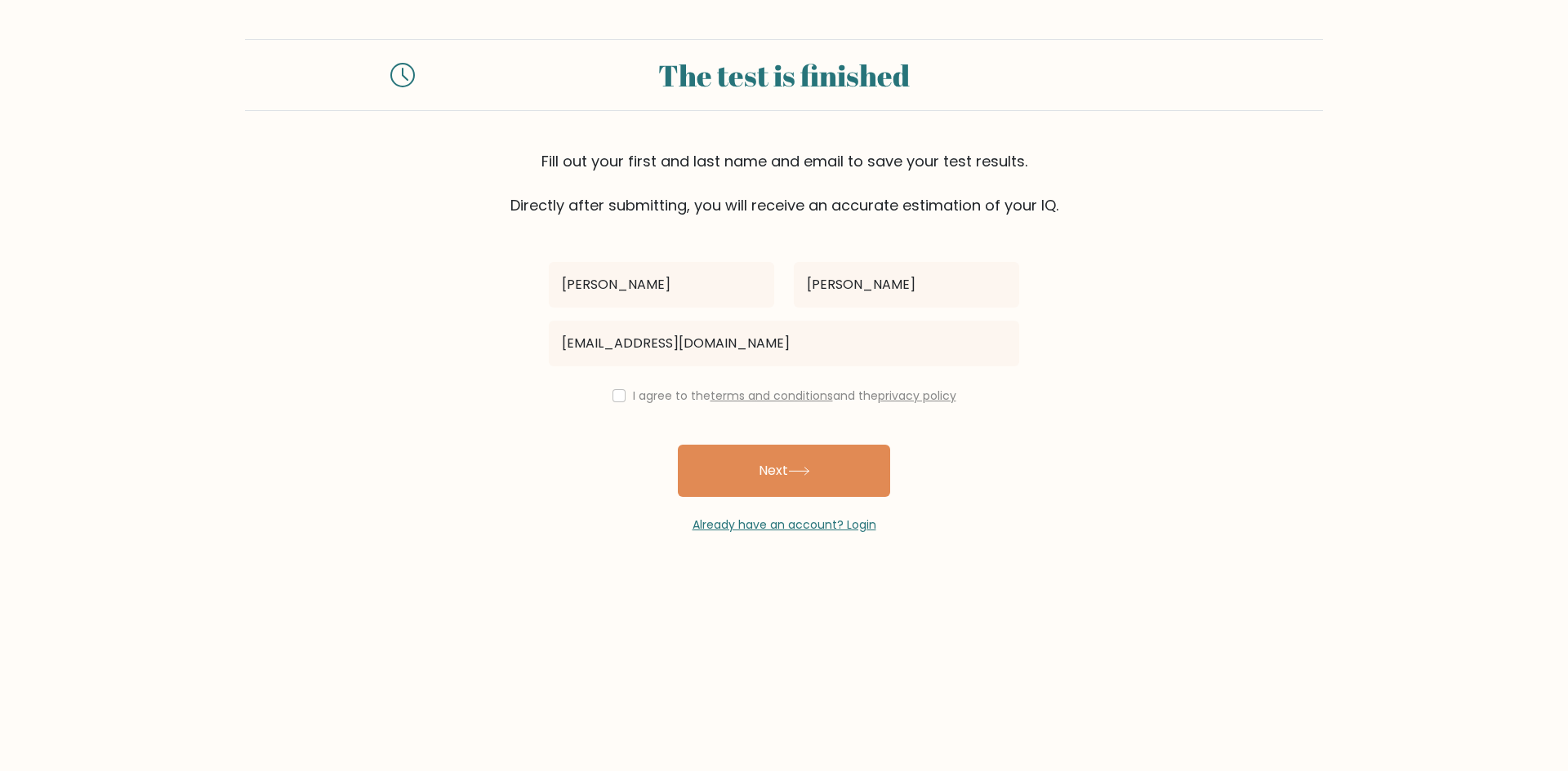
click at [641, 397] on label "I agree to the terms and conditions and the privacy policy" at bounding box center [794, 396] width 323 height 16
drag, startPoint x: 618, startPoint y: 397, endPoint x: 639, endPoint y: 413, distance: 26.4
click at [619, 398] on input "checkbox" at bounding box center [619, 395] width 13 height 13
checkbox input "true"
click at [751, 496] on button "Next" at bounding box center [784, 471] width 212 height 52
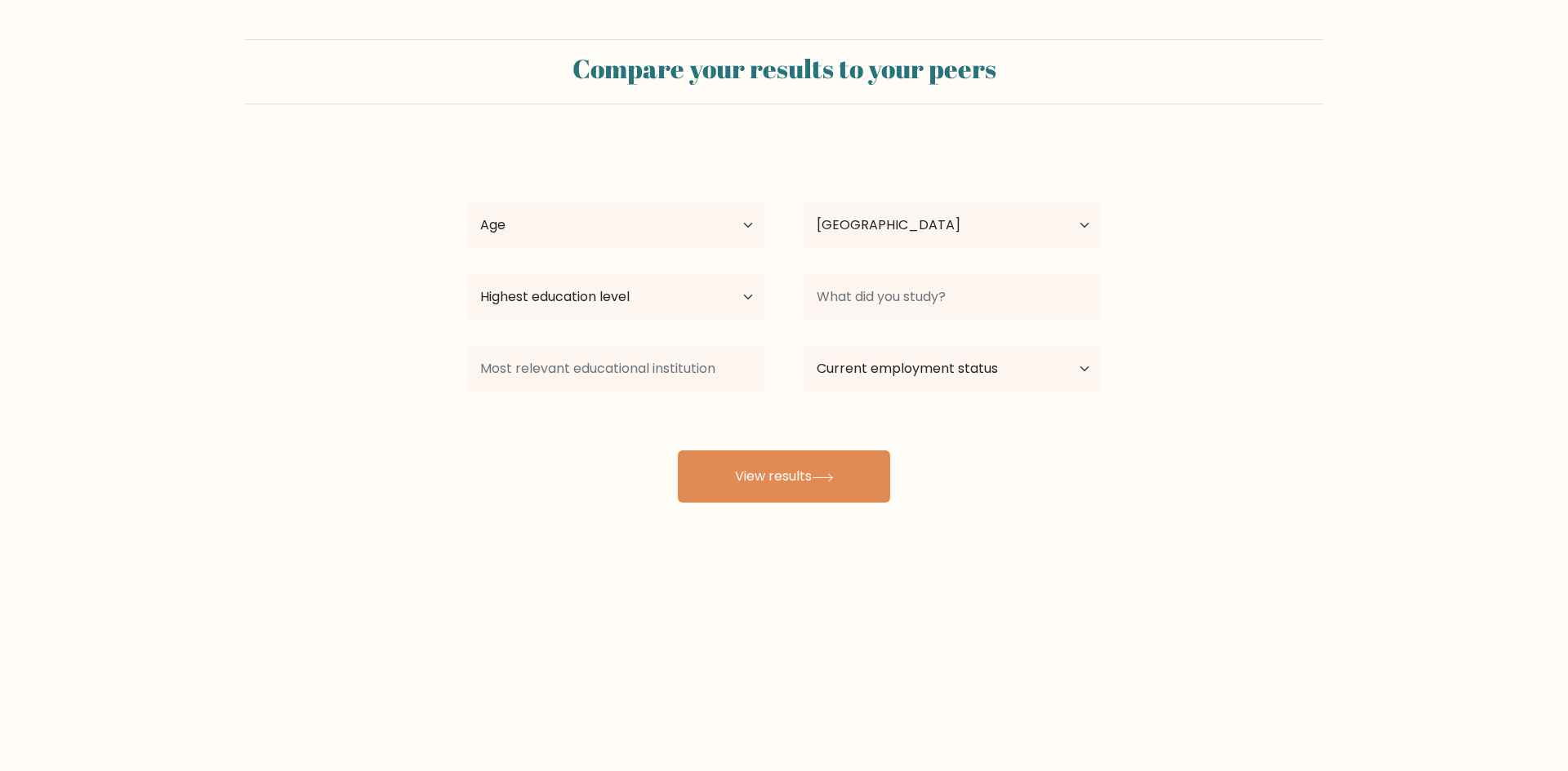
select select "US"
click at [695, 212] on select "Age Under [DEMOGRAPHIC_DATA] [DEMOGRAPHIC_DATA] [DEMOGRAPHIC_DATA] [DEMOGRAPHIC…" at bounding box center [615, 225] width 297 height 46
select select "25_34"
click at [467, 203] on select "Age Under [DEMOGRAPHIC_DATA] [DEMOGRAPHIC_DATA] [DEMOGRAPHIC_DATA] [DEMOGRAPHIC…" at bounding box center [615, 225] width 297 height 46
click at [615, 288] on select "Highest education level No schooling Primary Lower Secondary Upper Secondary Oc…" at bounding box center [615, 297] width 297 height 46
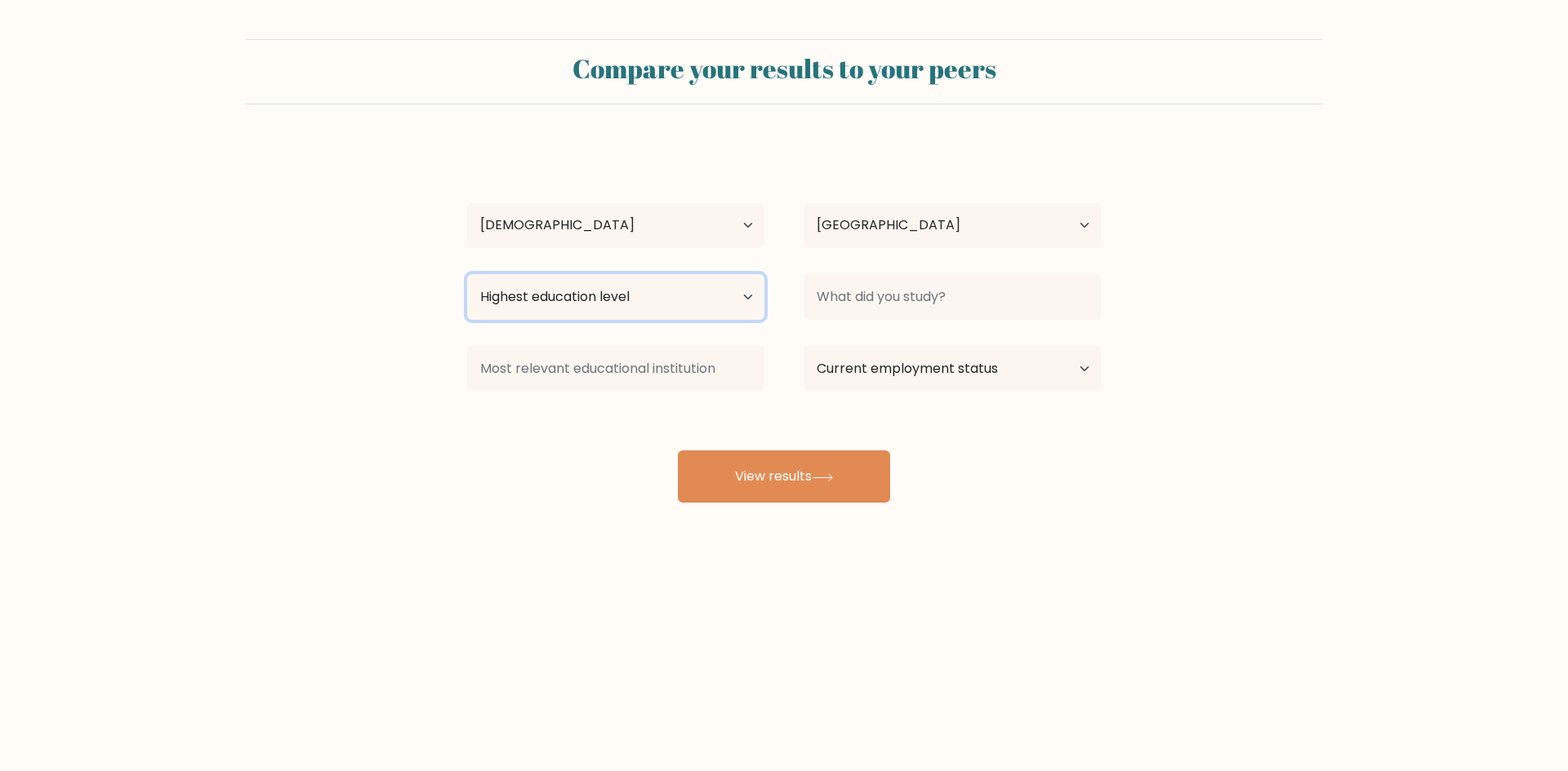
select select "bachelors_degree"
click at [467, 275] on select "Highest education level No schooling Primary Lower Secondary Upper Secondary Oc…" at bounding box center [615, 297] width 297 height 46
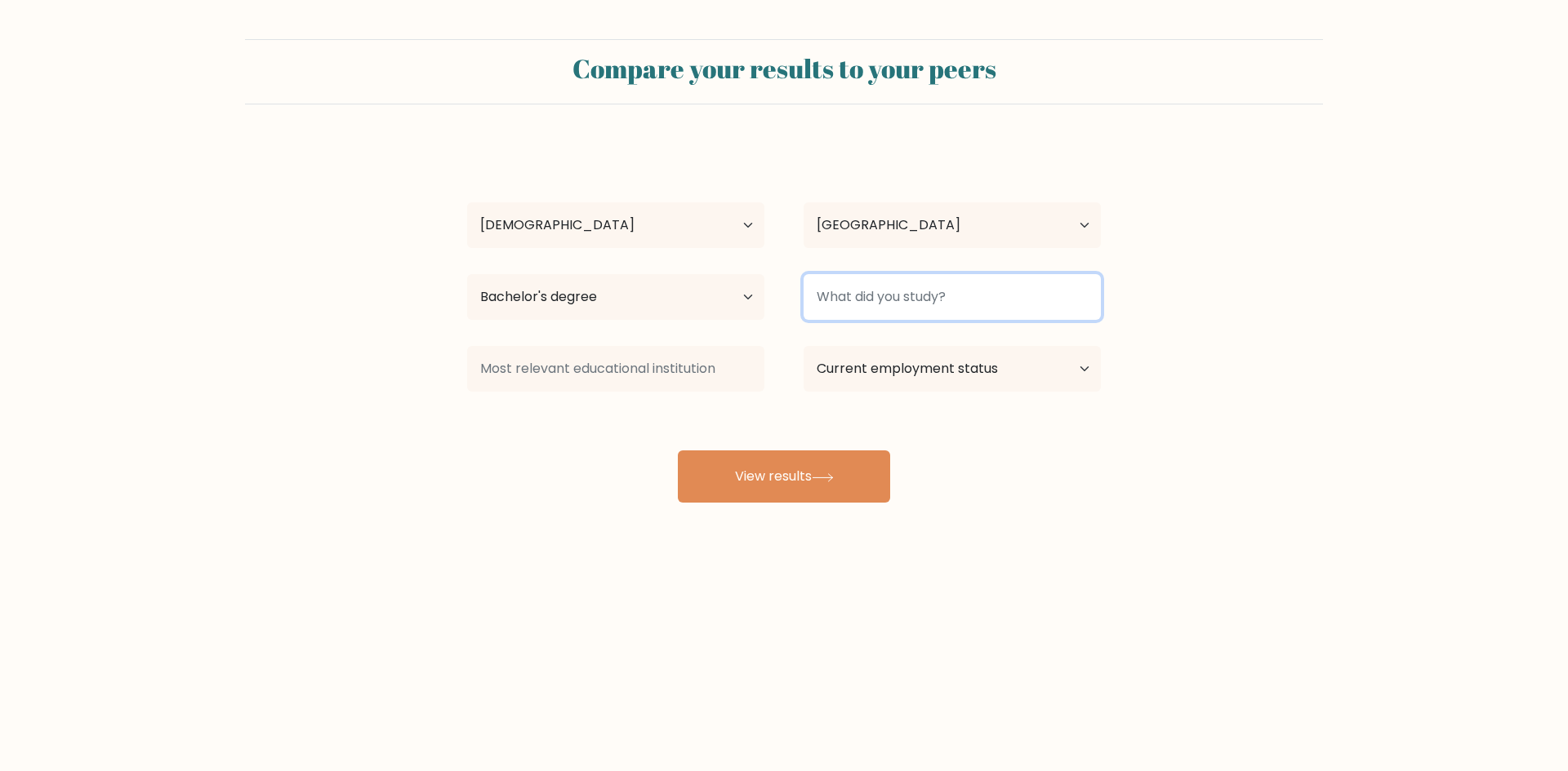
click at [938, 299] on input at bounding box center [952, 297] width 297 height 46
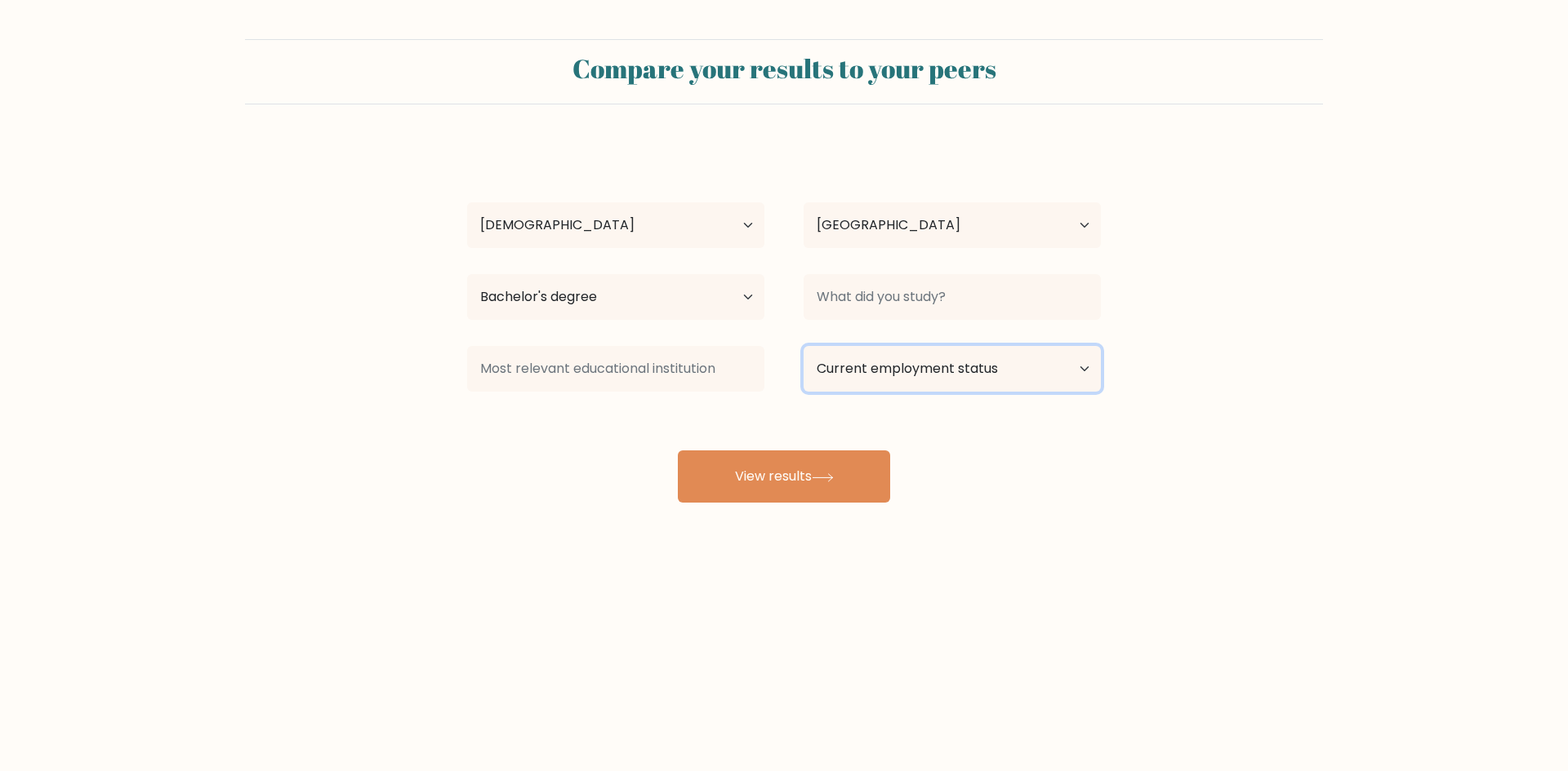
click at [919, 379] on select "Current employment status Employed Student Retired Other / prefer not to answer" at bounding box center [952, 368] width 297 height 46
click at [804, 346] on select "Current employment status Employed Student Retired Other / prefer not to answer" at bounding box center [952, 368] width 297 height 46
click at [882, 364] on select "Current employment status Employed Student Retired Other / prefer not to answer" at bounding box center [952, 368] width 297 height 46
select select "employed"
click at [804, 346] on select "Current employment status Employed Student Retired Other / prefer not to answer" at bounding box center [952, 368] width 297 height 46
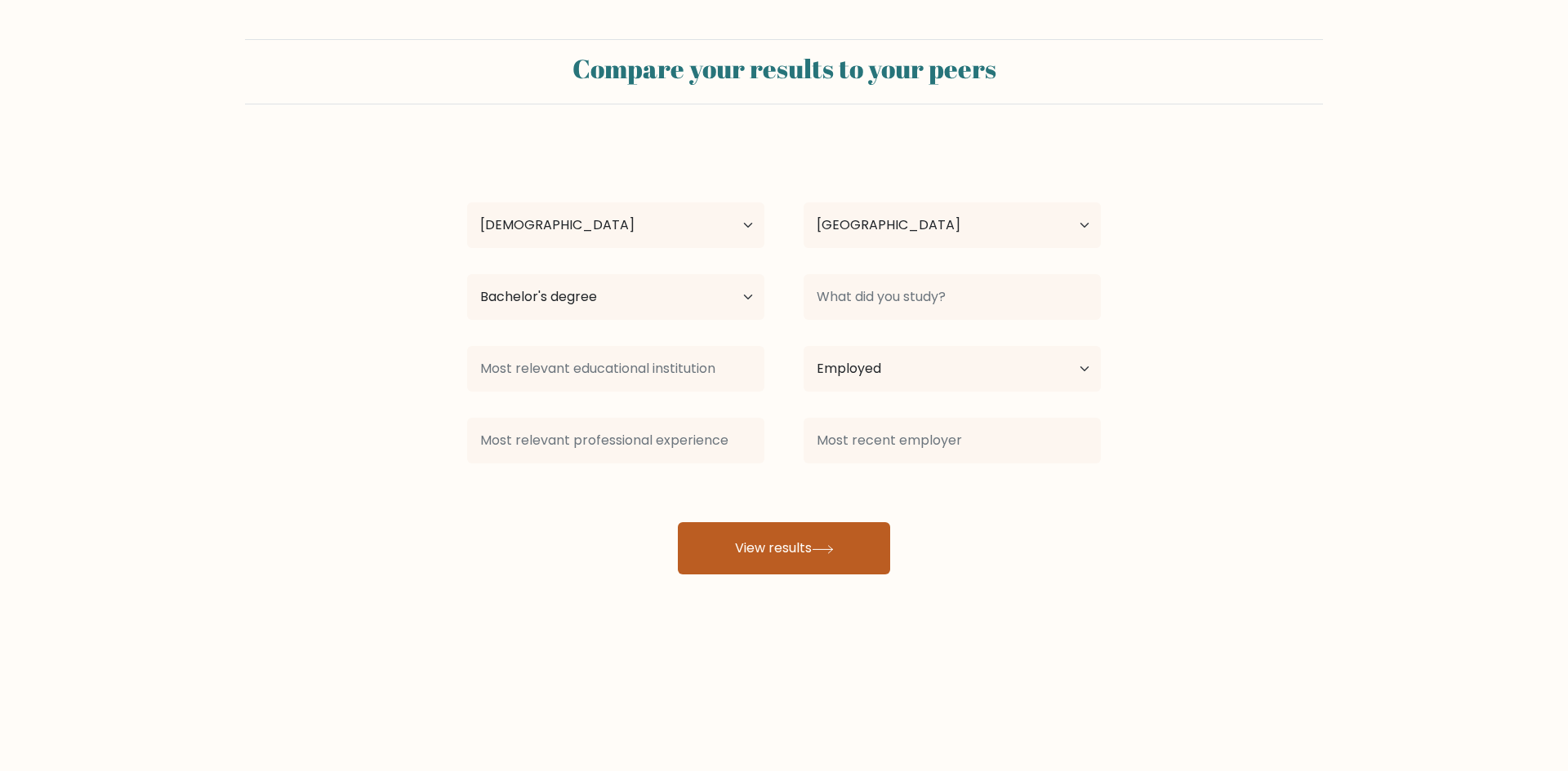
click at [798, 560] on button "View results" at bounding box center [784, 548] width 212 height 52
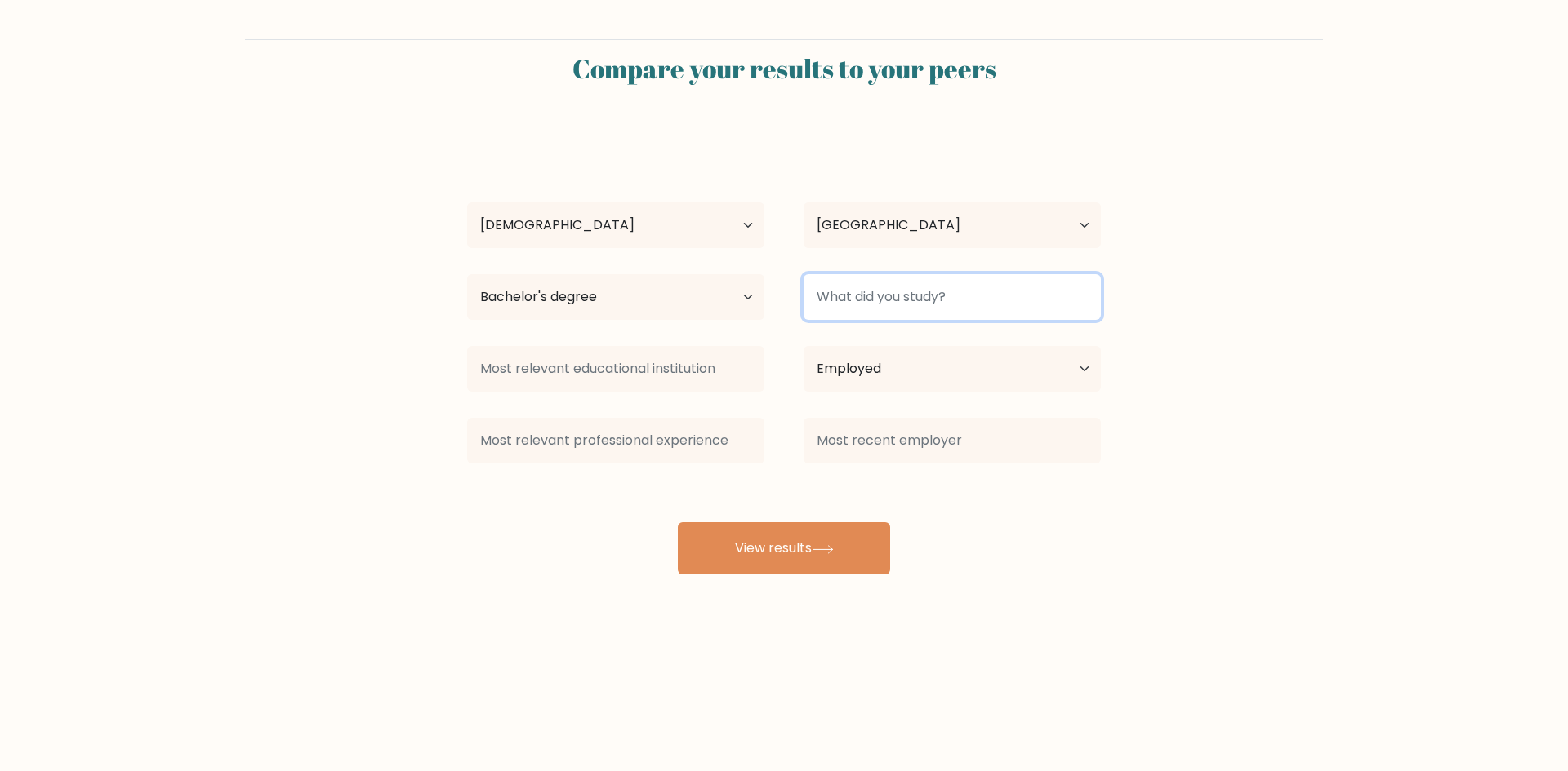
click at [921, 286] on input at bounding box center [952, 297] width 297 height 46
type input "v"
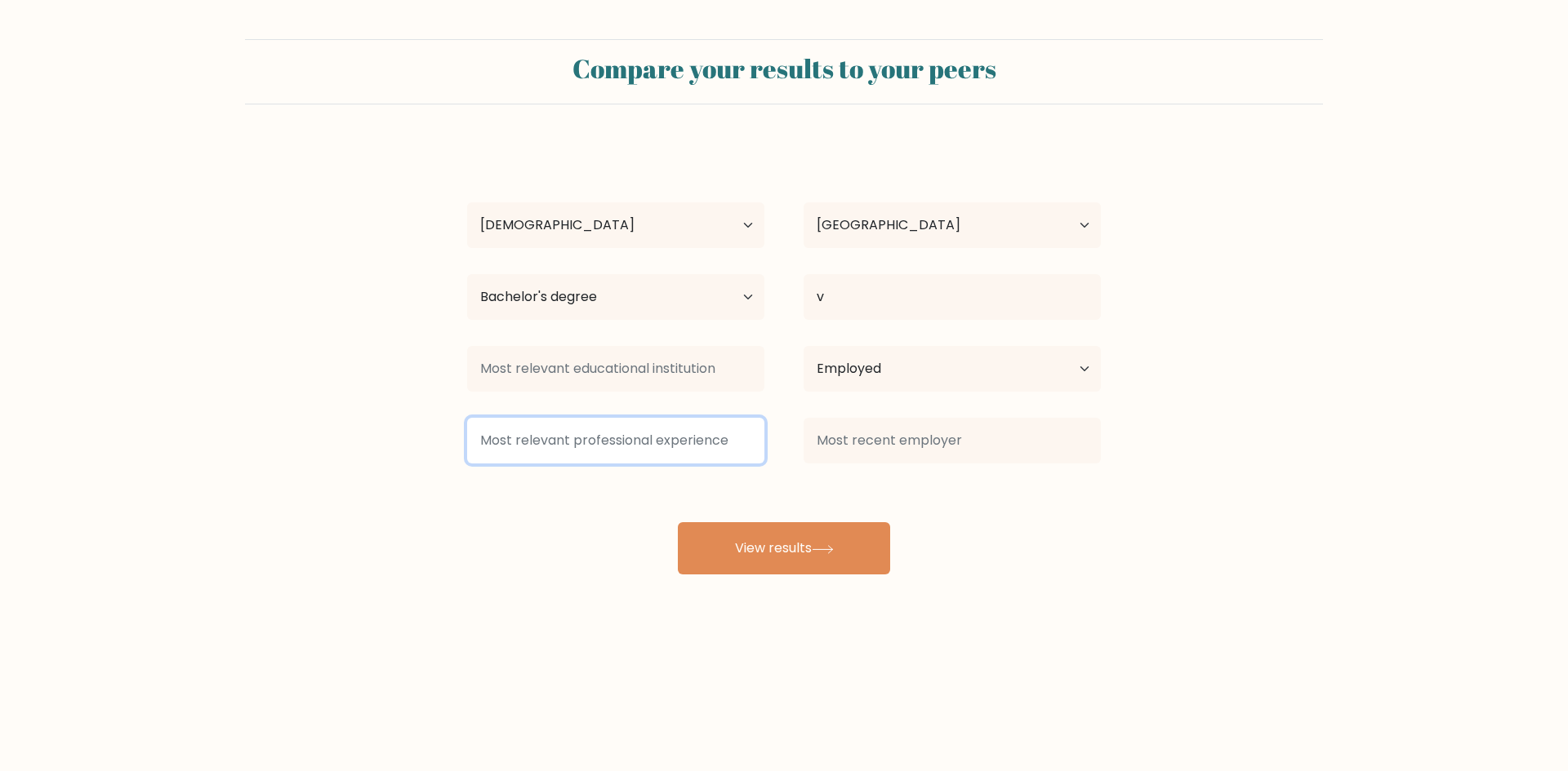
click at [671, 441] on input at bounding box center [615, 440] width 297 height 46
type input "v"
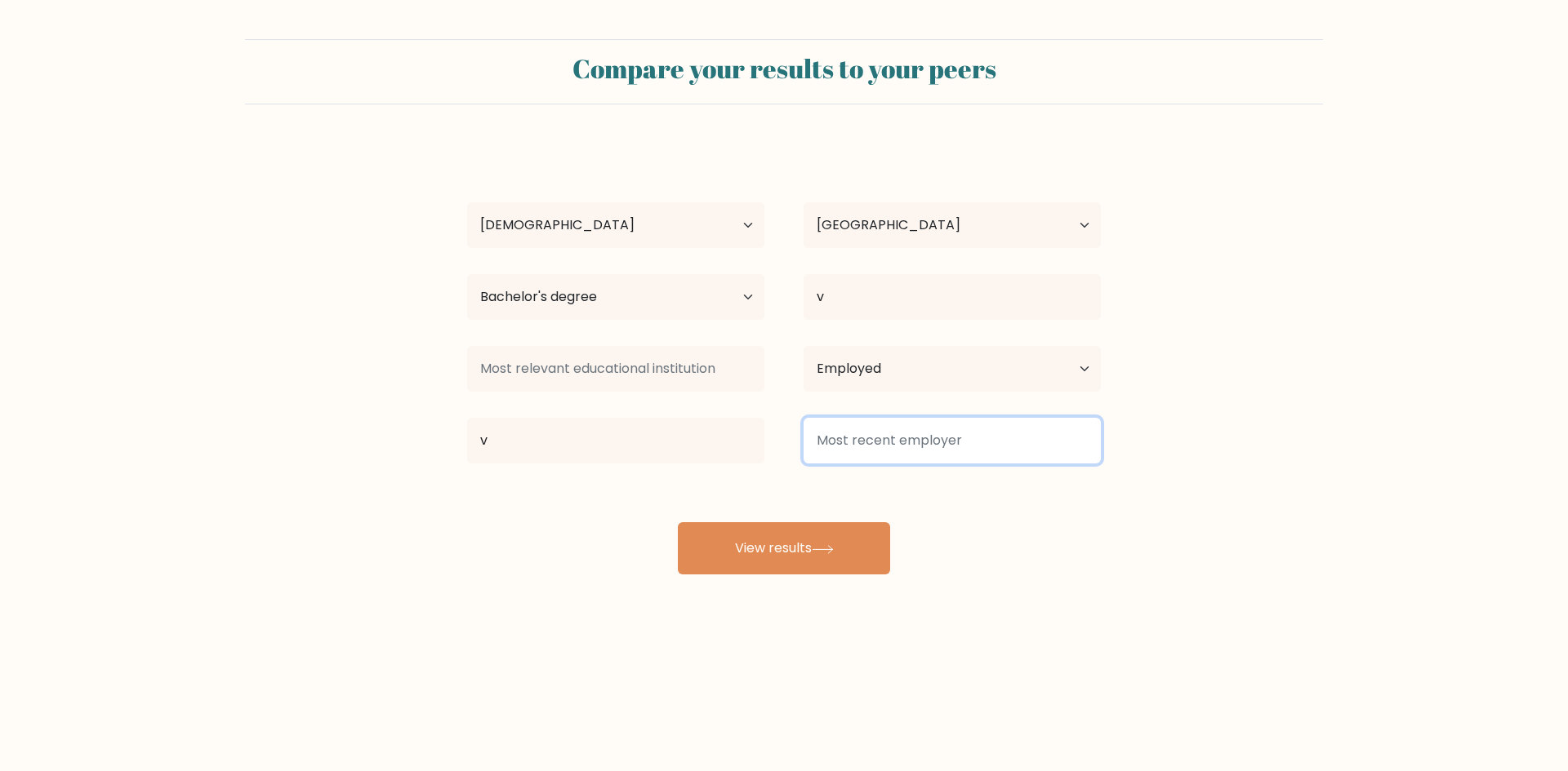
click at [902, 445] on input at bounding box center [952, 440] width 297 height 46
type input "v"
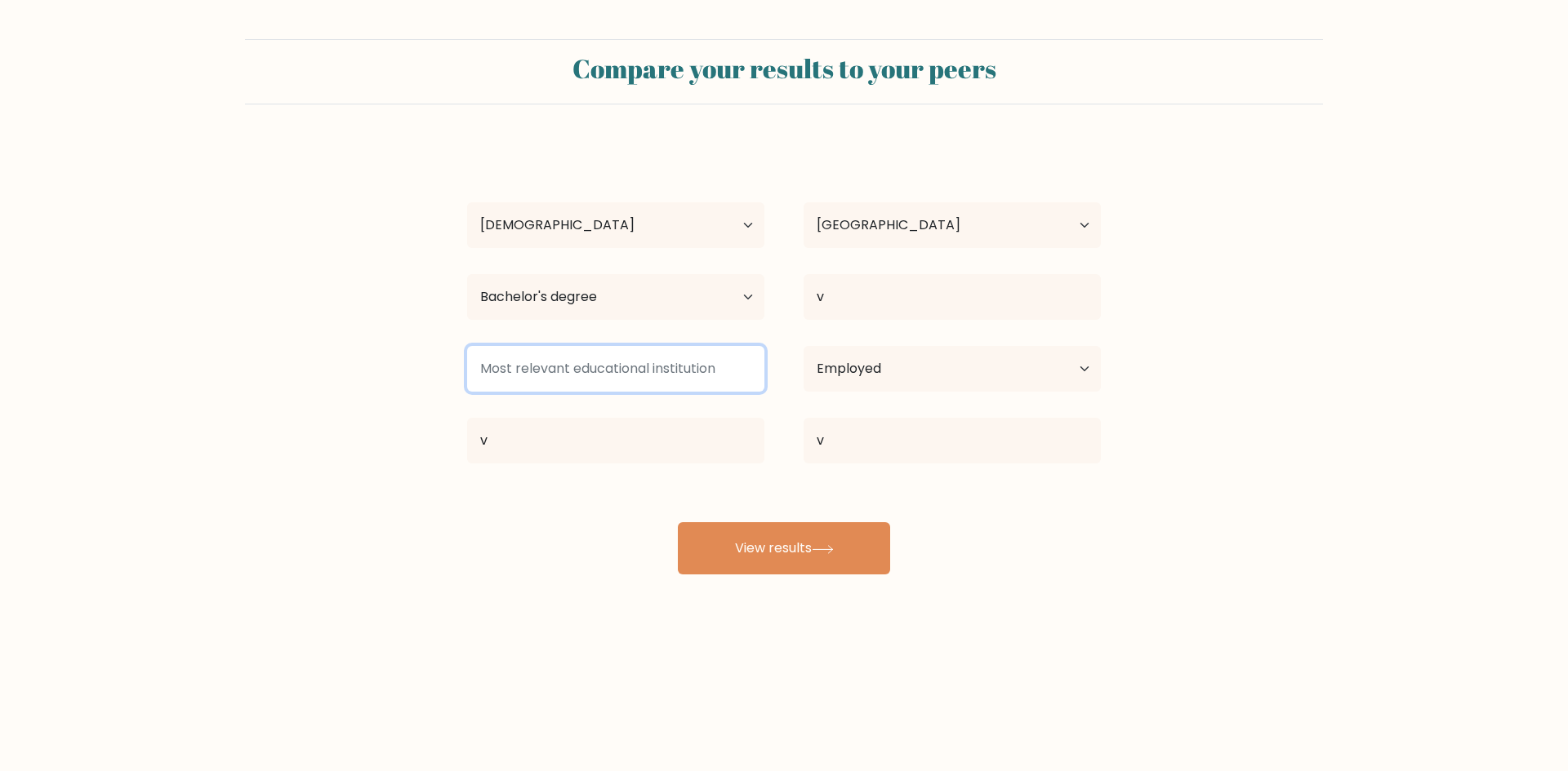
click at [671, 355] on input at bounding box center [615, 368] width 297 height 46
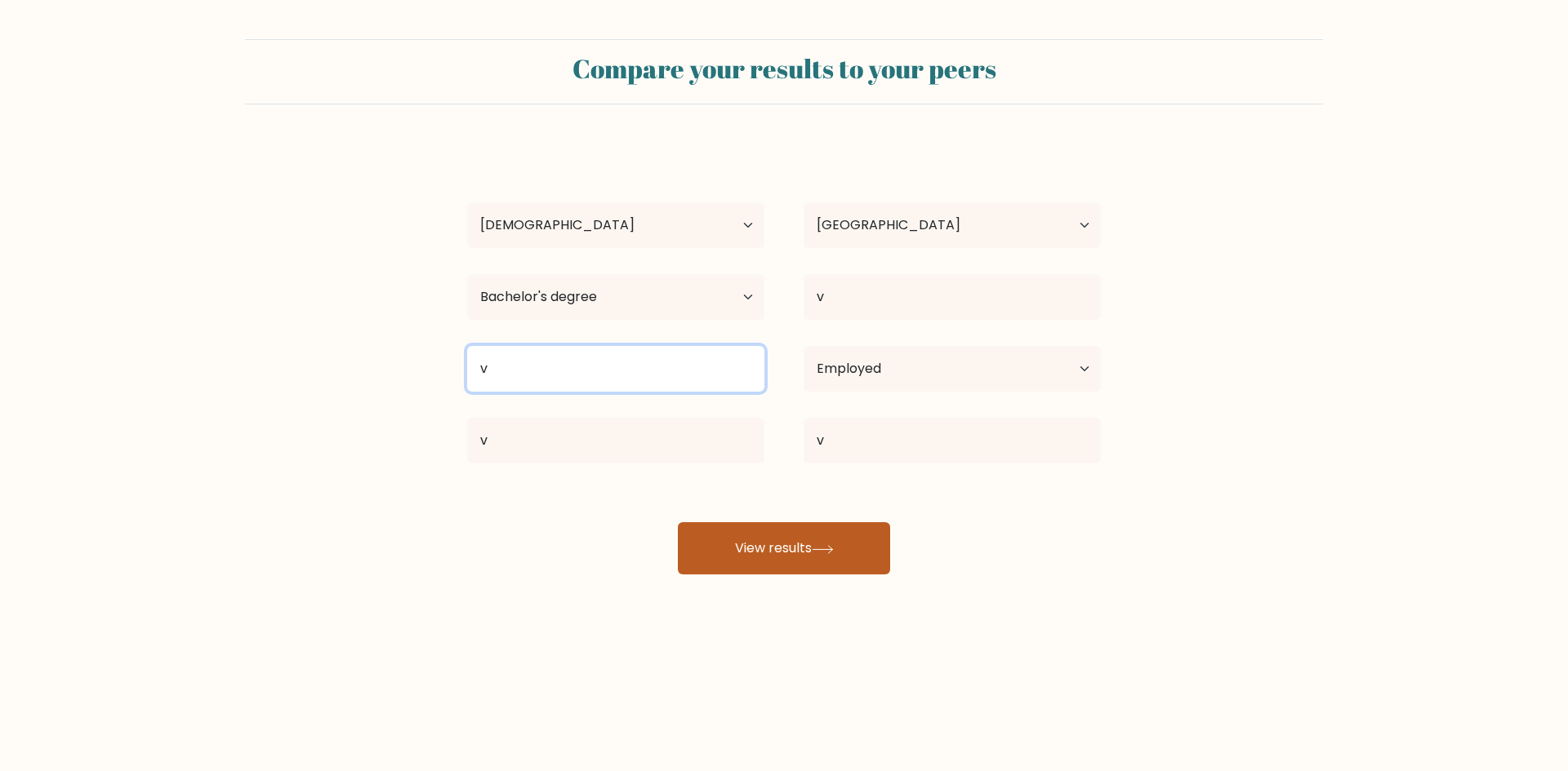
type input "v"
click at [764, 561] on button "View results" at bounding box center [784, 548] width 212 height 52
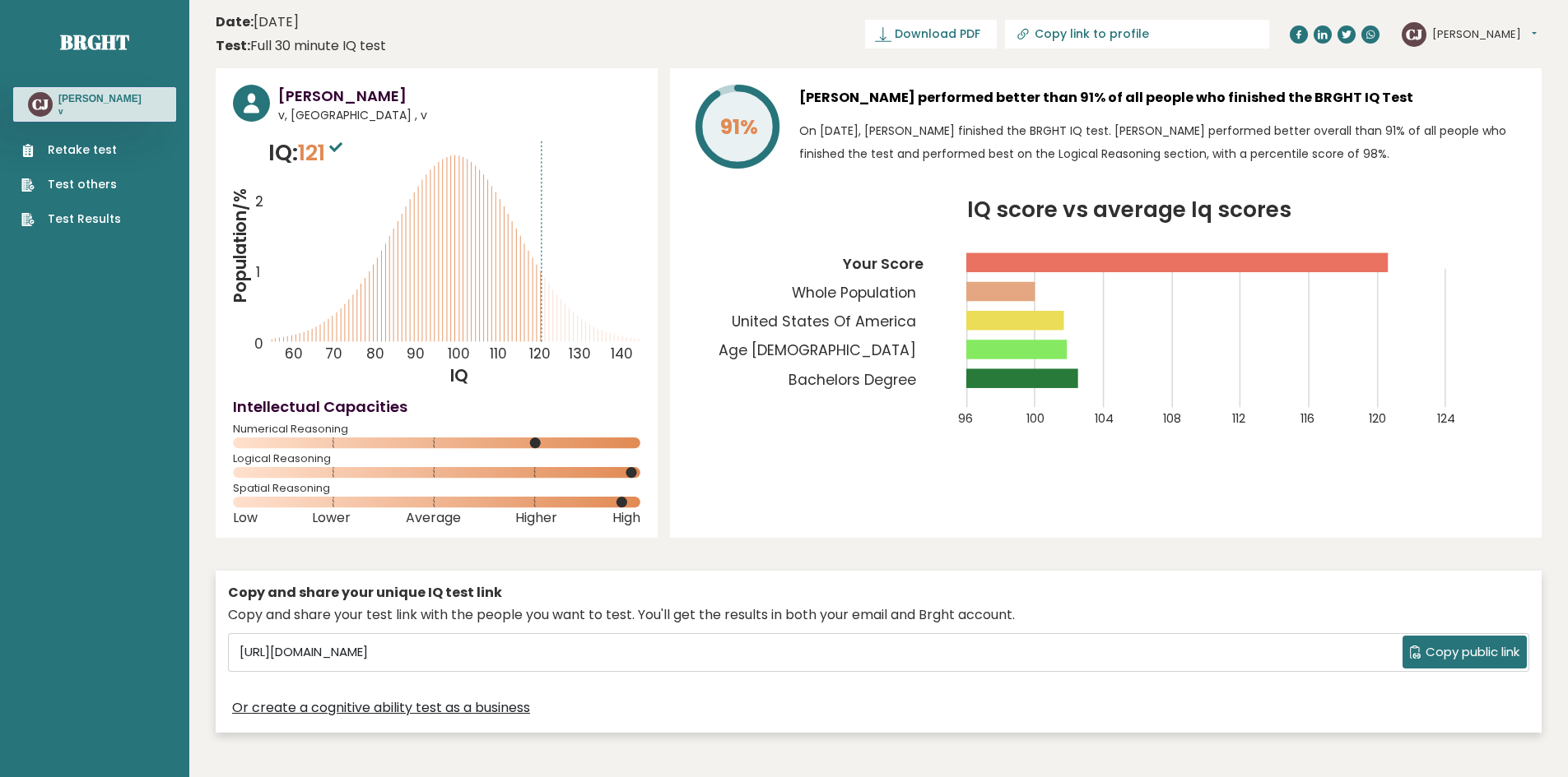
click at [1012, 50] on header "Date: [DATE] Test: Full 30 minute IQ test Download PDF Downloading... Downloadi…" at bounding box center [879, 33] width 1326 height 52
click at [980, 27] on span "Download PDF" at bounding box center [937, 34] width 86 height 17
click at [809, 49] on header "Date: [DATE] Test: Full 30 minute IQ test Download PDF Downloading... Downloadi…" at bounding box center [879, 33] width 1326 height 52
